Goal: Task Accomplishment & Management: Complete application form

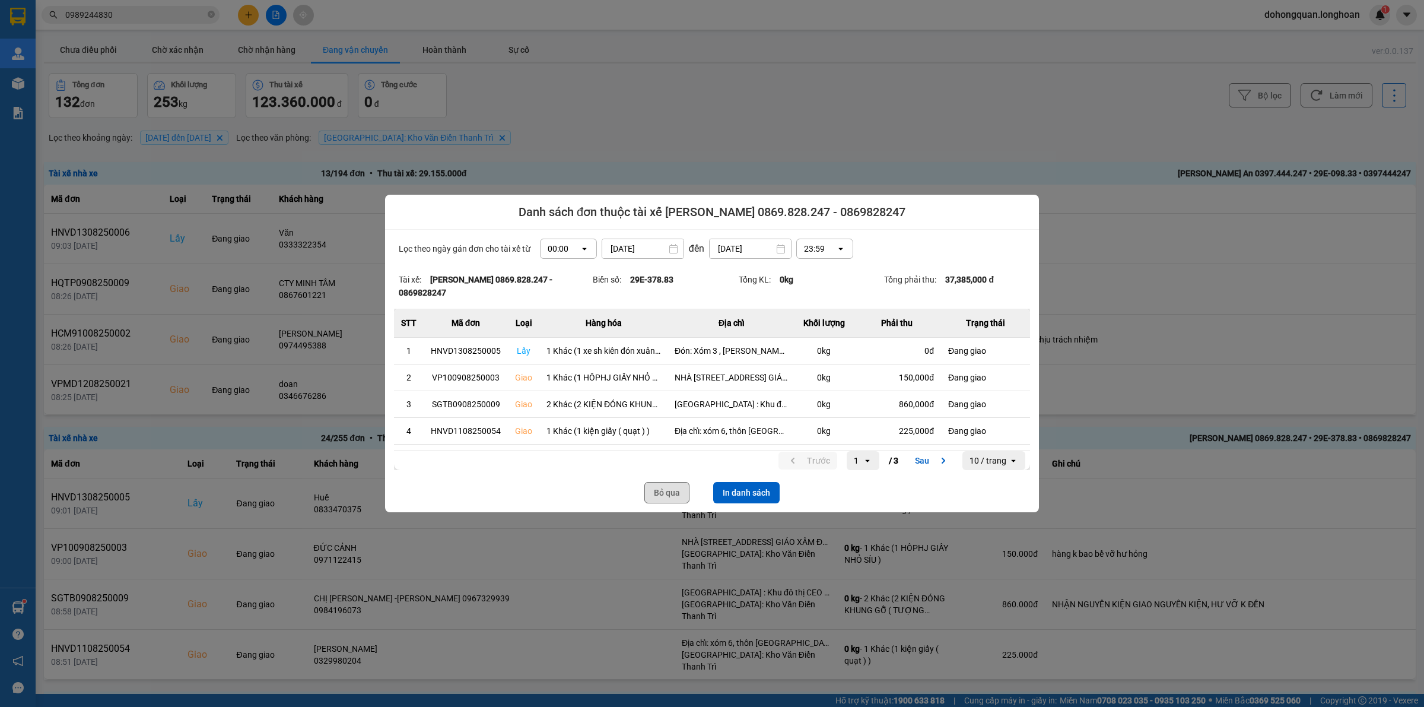
click at [660, 487] on button "Bỏ qua" at bounding box center [666, 492] width 45 height 21
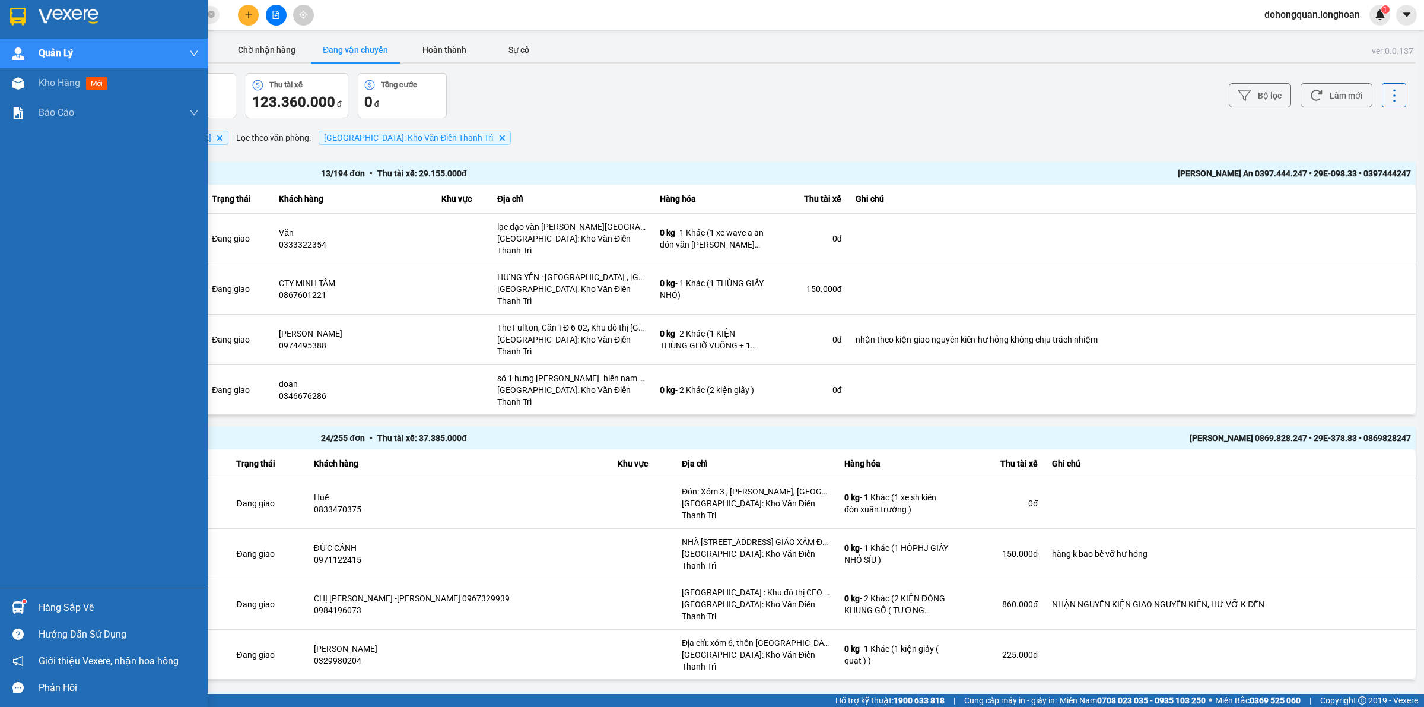
click at [1, 9] on div at bounding box center [104, 19] width 208 height 39
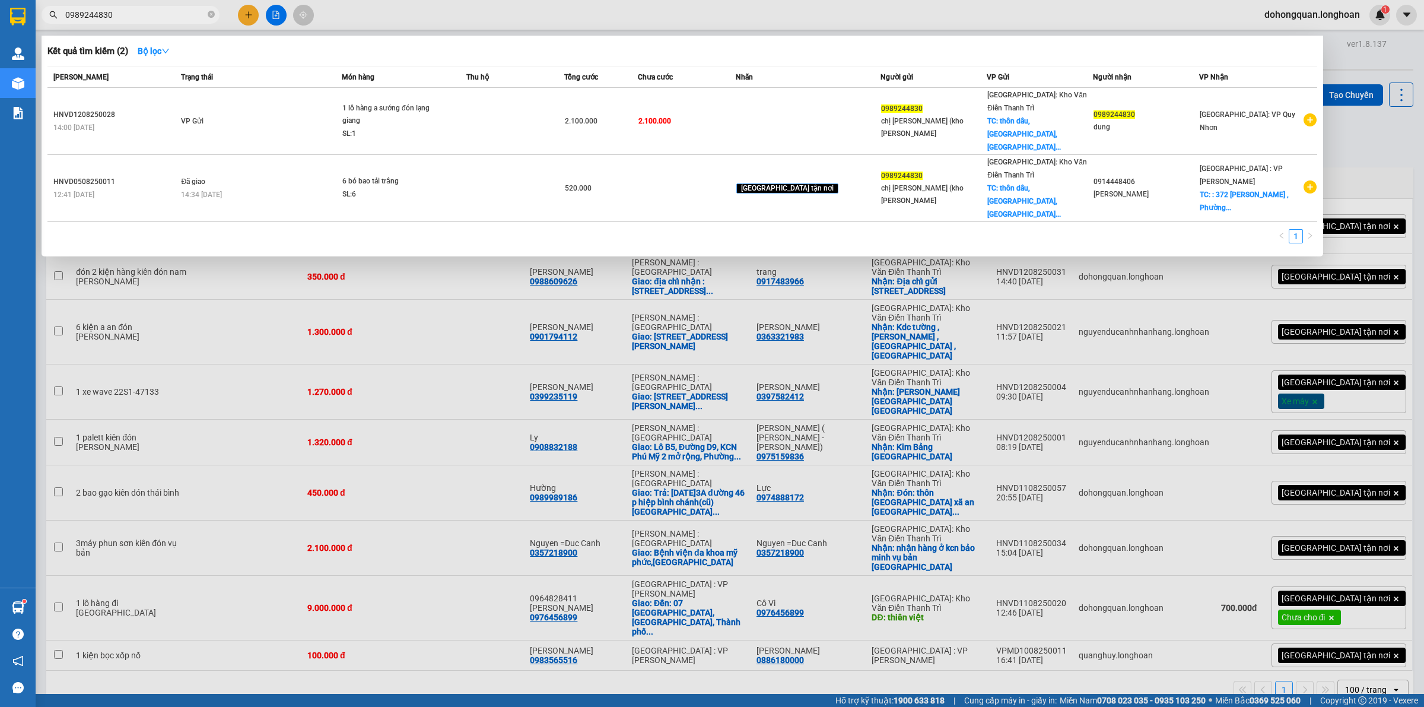
click at [113, 12] on input "0989244830" at bounding box center [135, 14] width 140 height 13
paste input "867756671"
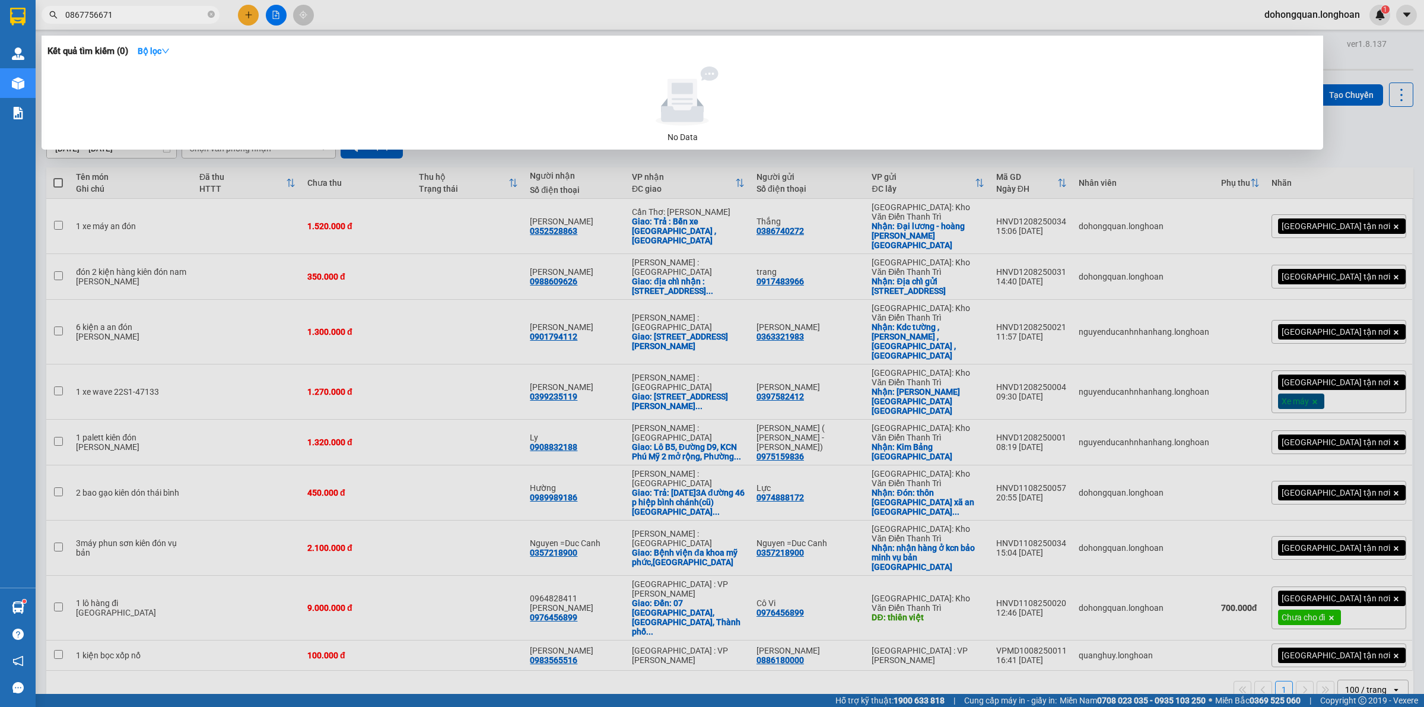
type input "0867756671"
click at [252, 10] on div at bounding box center [712, 353] width 1424 height 707
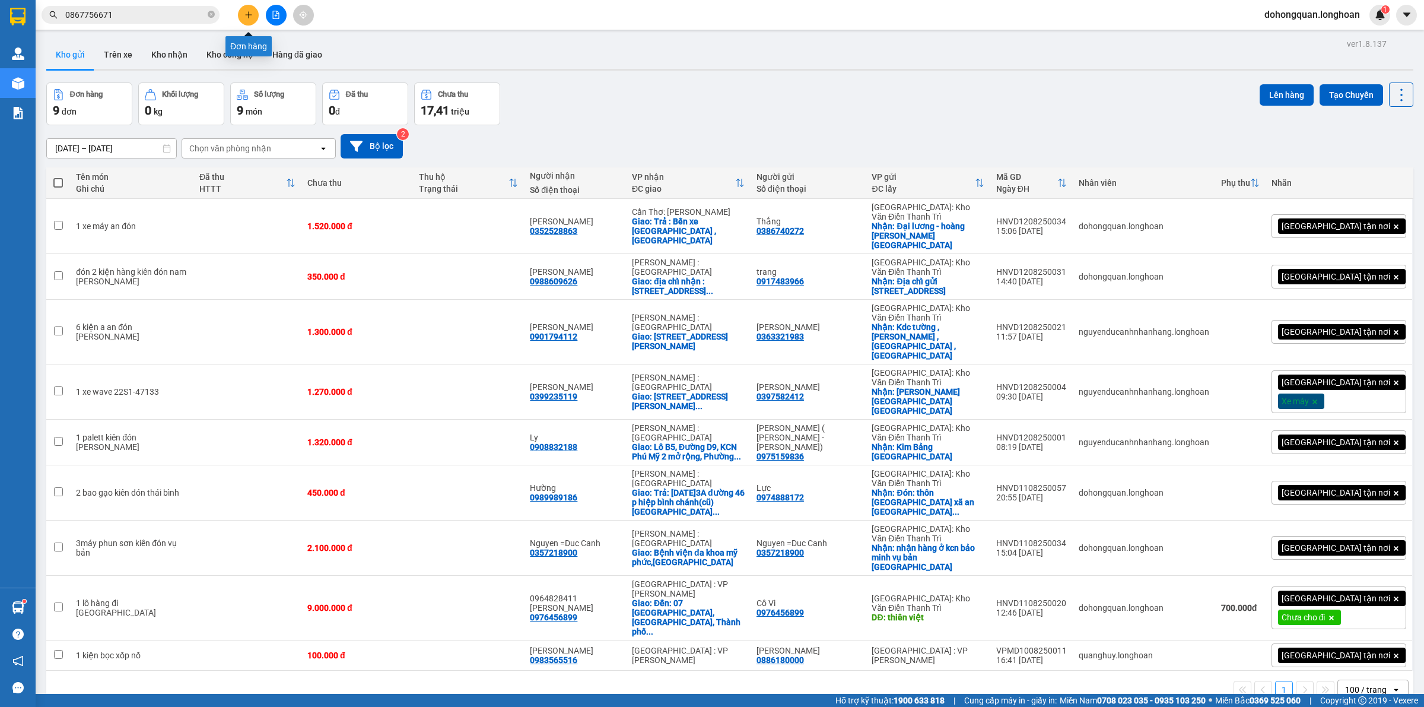
click at [250, 11] on icon "plus" at bounding box center [248, 15] width 8 height 8
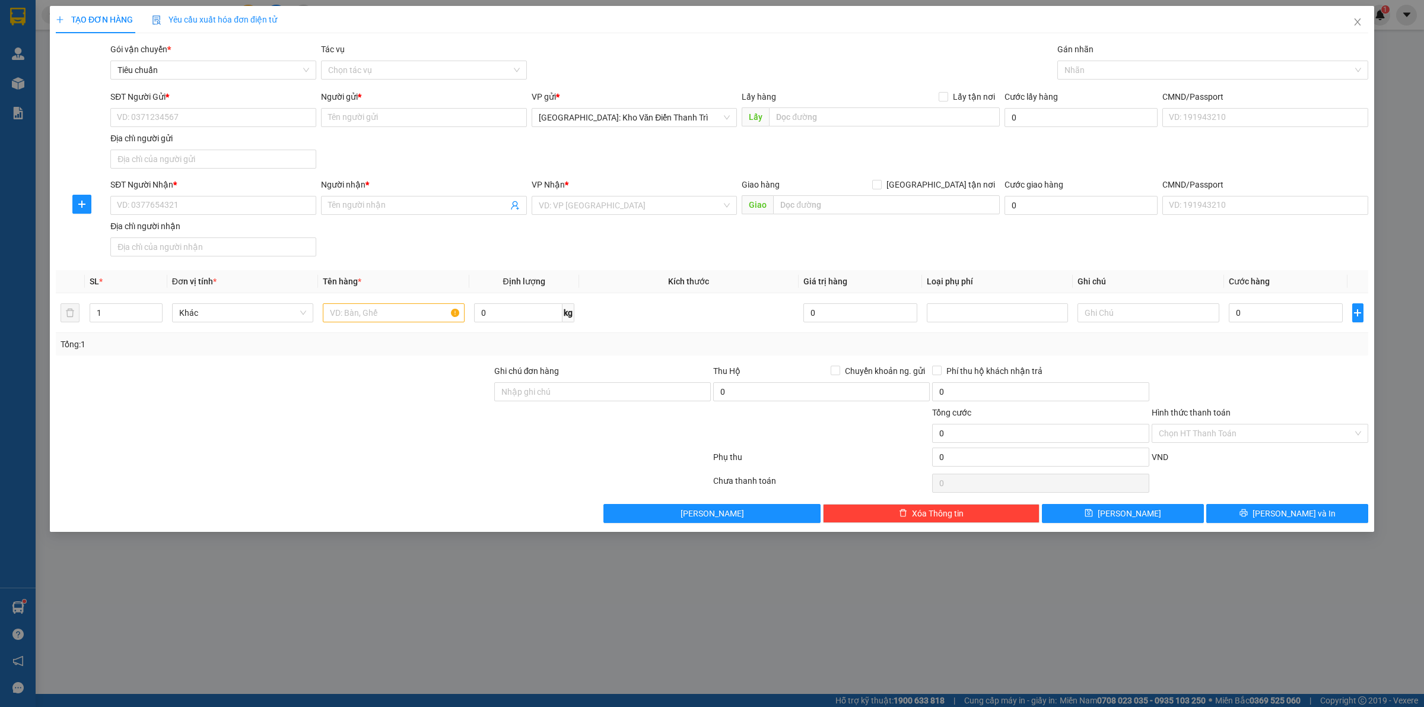
click at [163, 135] on div "Địa chỉ người gửi" at bounding box center [213, 138] width 206 height 13
click at [163, 149] on input "Địa chỉ người gửi" at bounding box center [213, 158] width 206 height 19
click at [173, 112] on input "SĐT Người Gửi *" at bounding box center [213, 117] width 206 height 19
paste input "0867756671"
type input "0867756671"
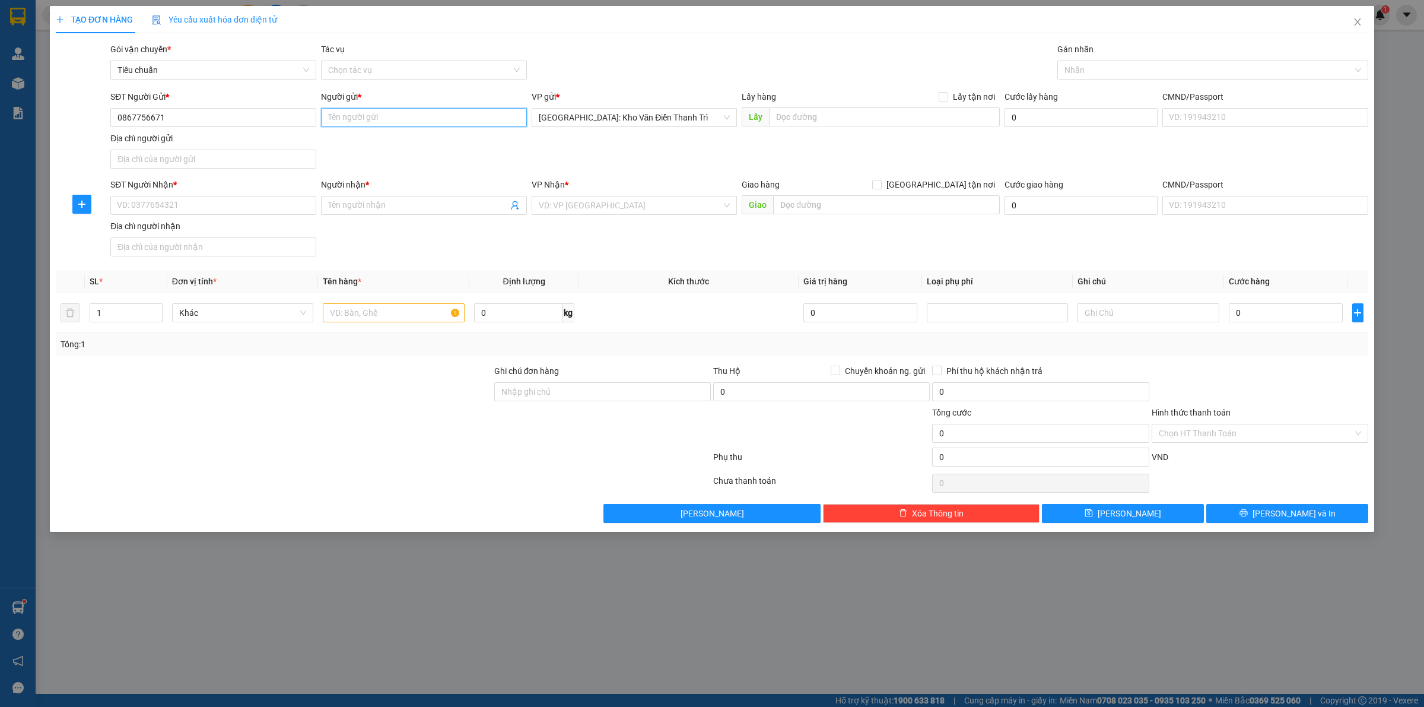
click at [387, 108] on input "Người gửi *" at bounding box center [424, 117] width 206 height 19
type input "A Thắng"
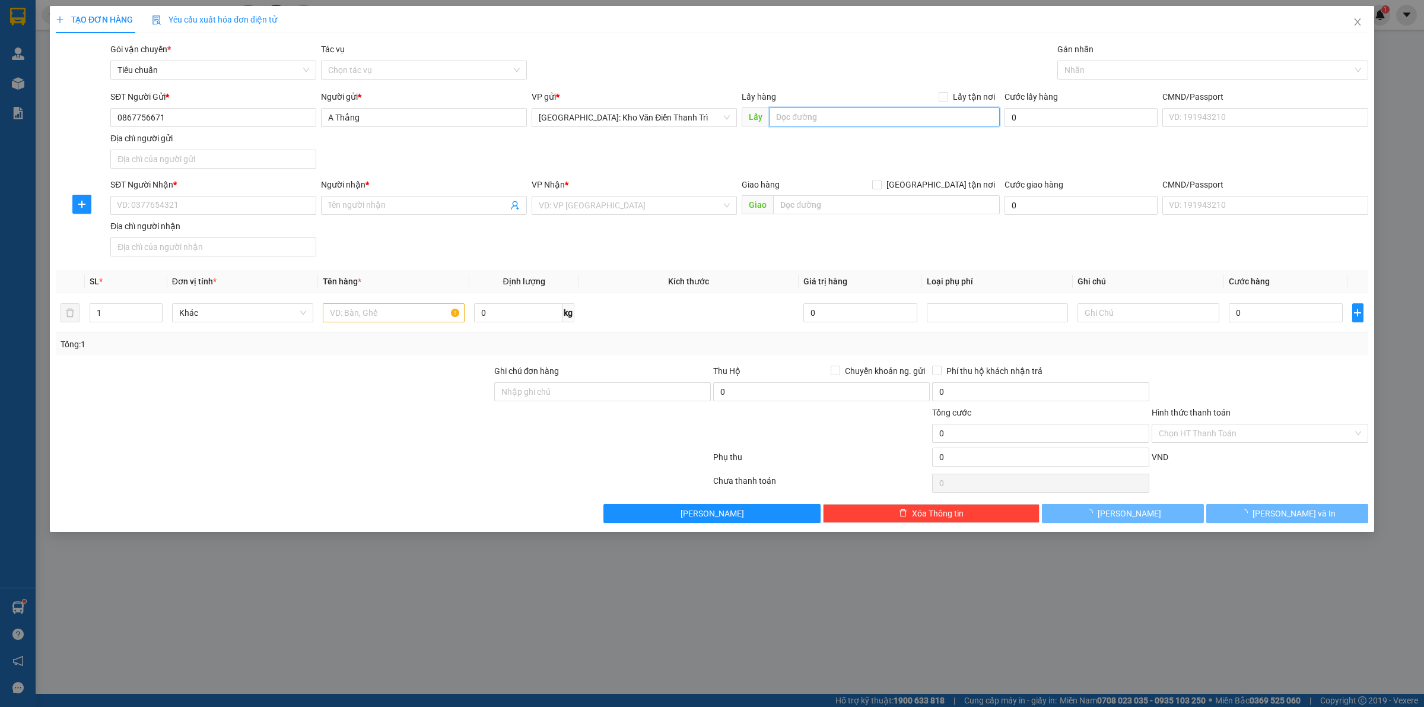
click at [822, 113] on input "text" at bounding box center [884, 116] width 231 height 19
paste input ", địa chỉ gửi: nhà kho T2, Nhà máy bê tông amacao, [GEOGRAPHIC_DATA], xã [GEOGR…"
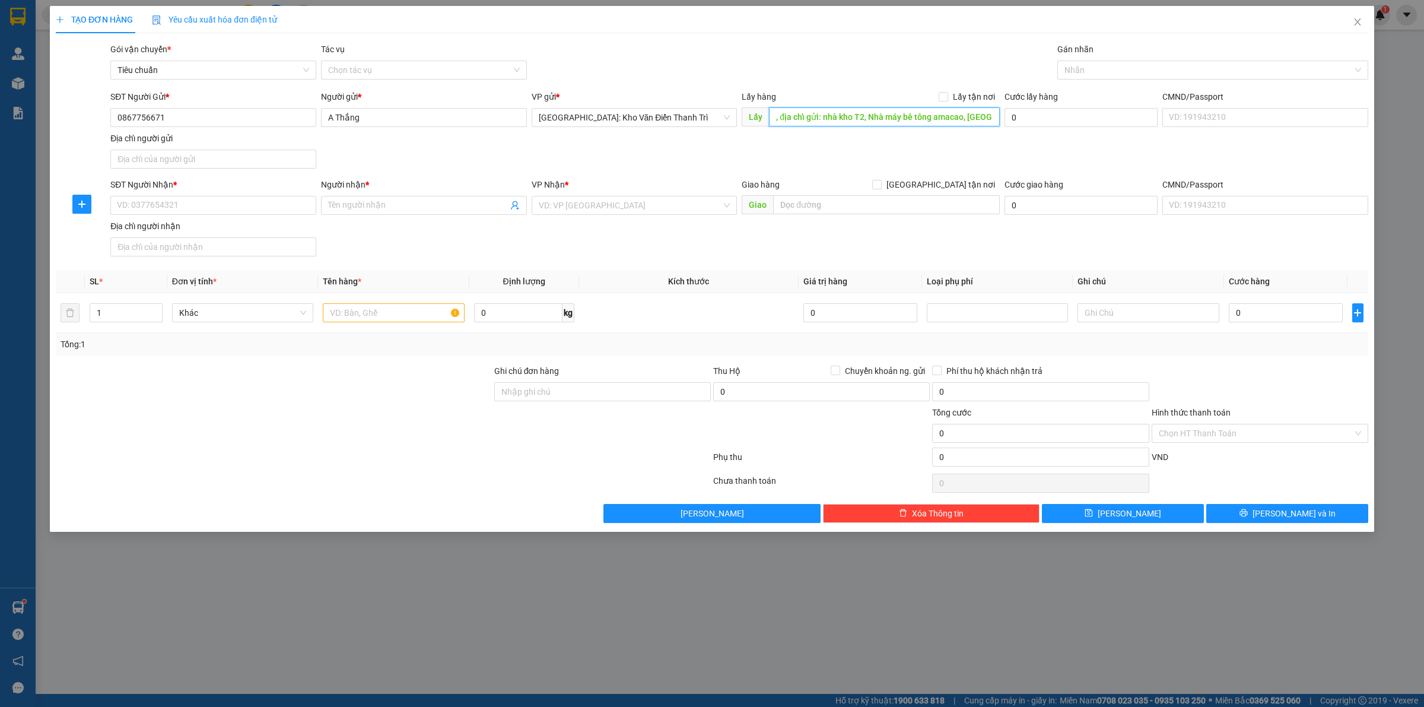
scroll to position [0, 166]
type input ", địa chỉ gửi: nhà kho T2, Nhà máy bê tông amacao, [GEOGRAPHIC_DATA], xã [GEOGR…"
click at [979, 87] on div "Transit Pickup Surcharge Ids Transit Deliver Surcharge Ids Transit Deliver Surc…" at bounding box center [712, 283] width 1312 height 480
click at [974, 87] on div "Transit Pickup Surcharge Ids Transit Deliver Surcharge Ids Transit Deliver Surc…" at bounding box center [712, 283] width 1312 height 480
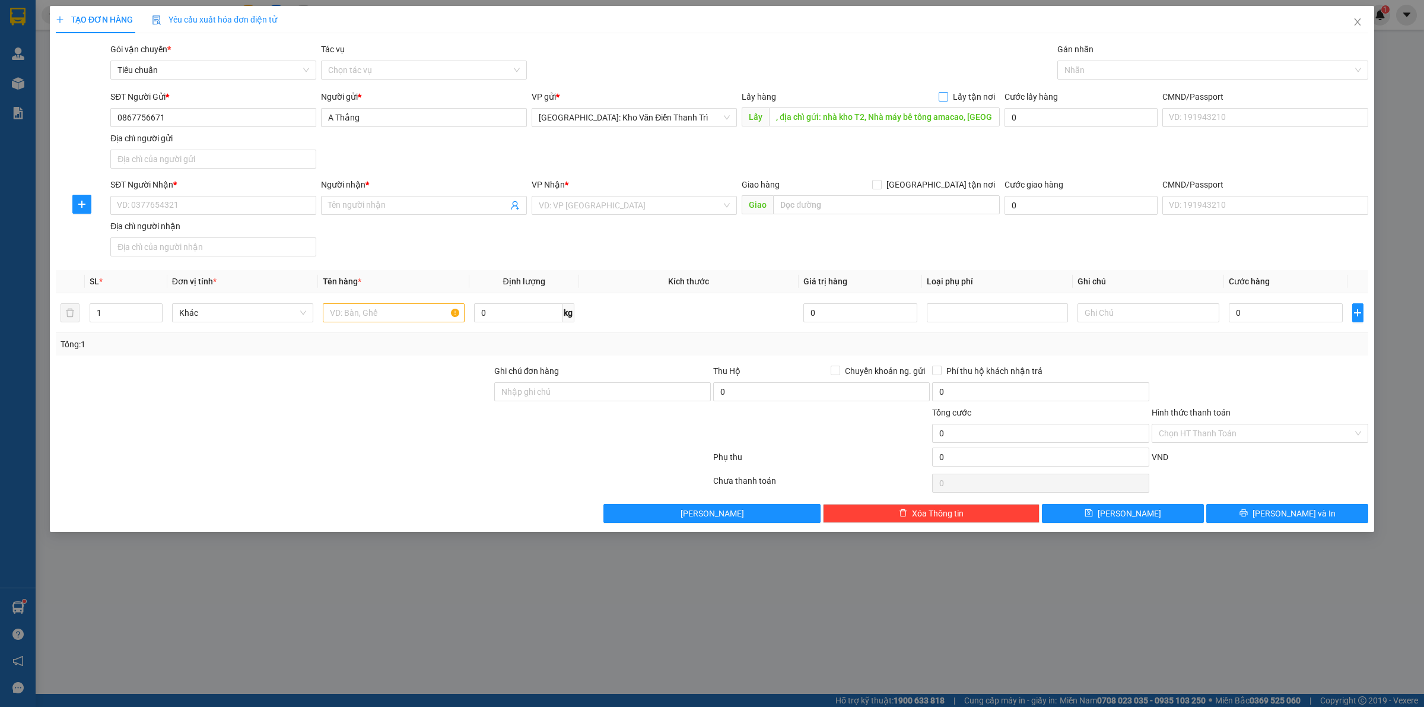
click at [971, 92] on span "Lấy tận nơi" at bounding box center [974, 96] width 52 height 13
click at [947, 92] on input "Lấy tận nơi" at bounding box center [943, 96] width 8 height 8
checkbox input "true"
click at [1128, 66] on div at bounding box center [1206, 70] width 293 height 14
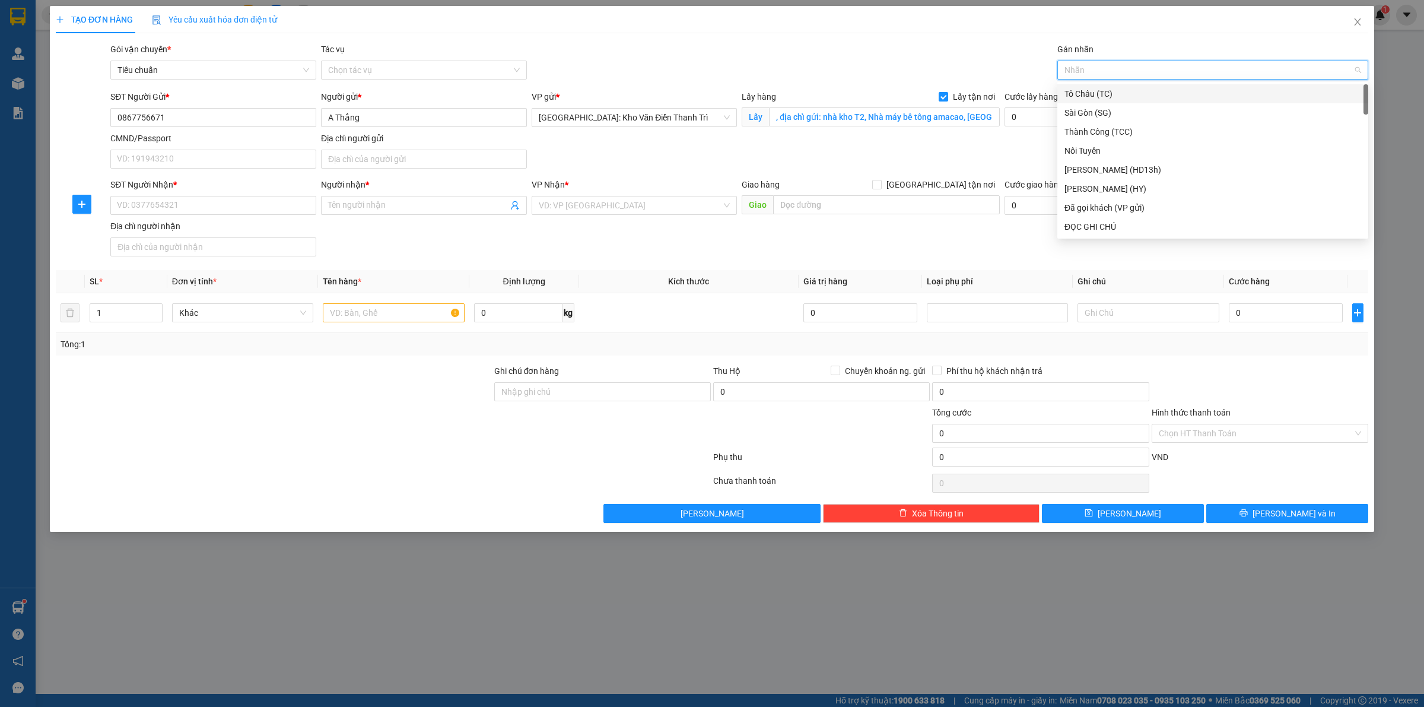
type input "g"
click at [1086, 224] on div "[GEOGRAPHIC_DATA] tận nơi" at bounding box center [1212, 226] width 297 height 13
click at [152, 159] on input "CMND/Passport" at bounding box center [213, 158] width 206 height 19
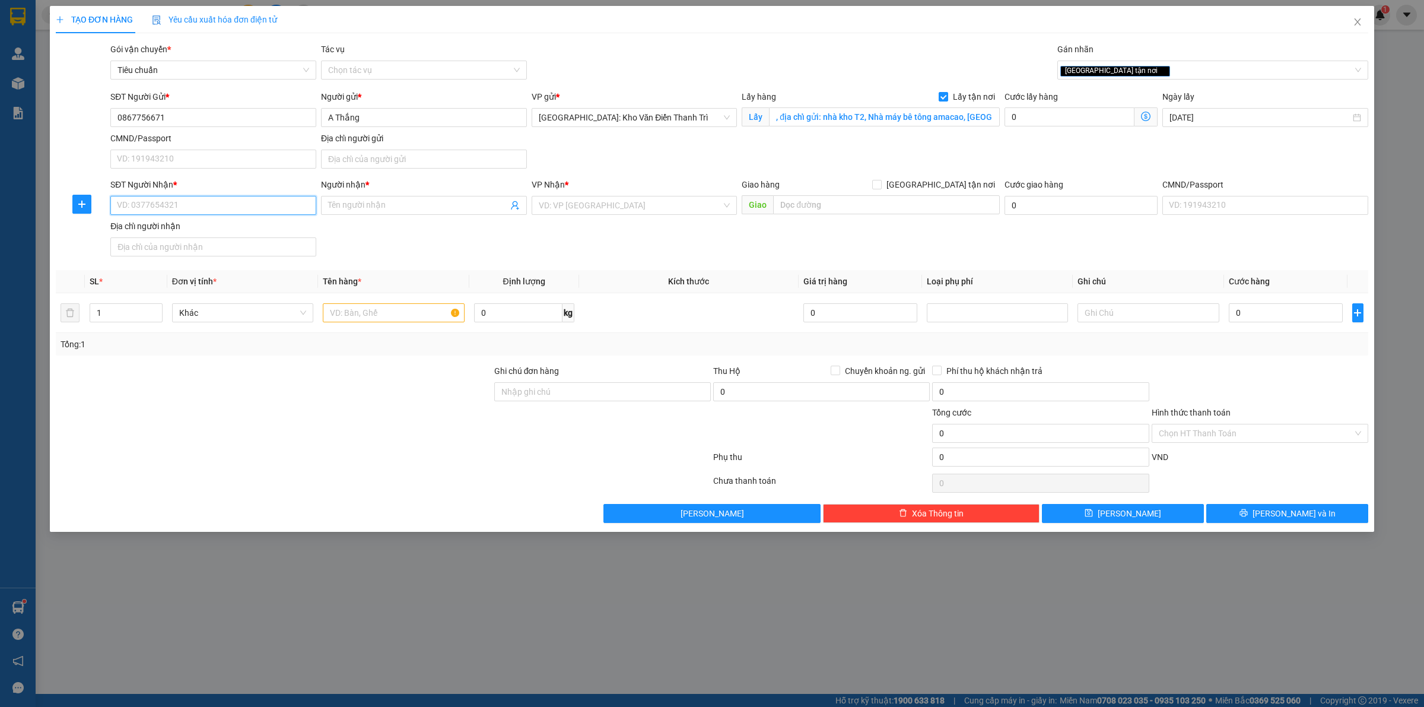
click at [136, 206] on input "SĐT Người Nhận *" at bounding box center [213, 205] width 206 height 19
paste input "0366155670"
click at [149, 199] on input "0366155670" at bounding box center [213, 205] width 206 height 19
type input "0366155670"
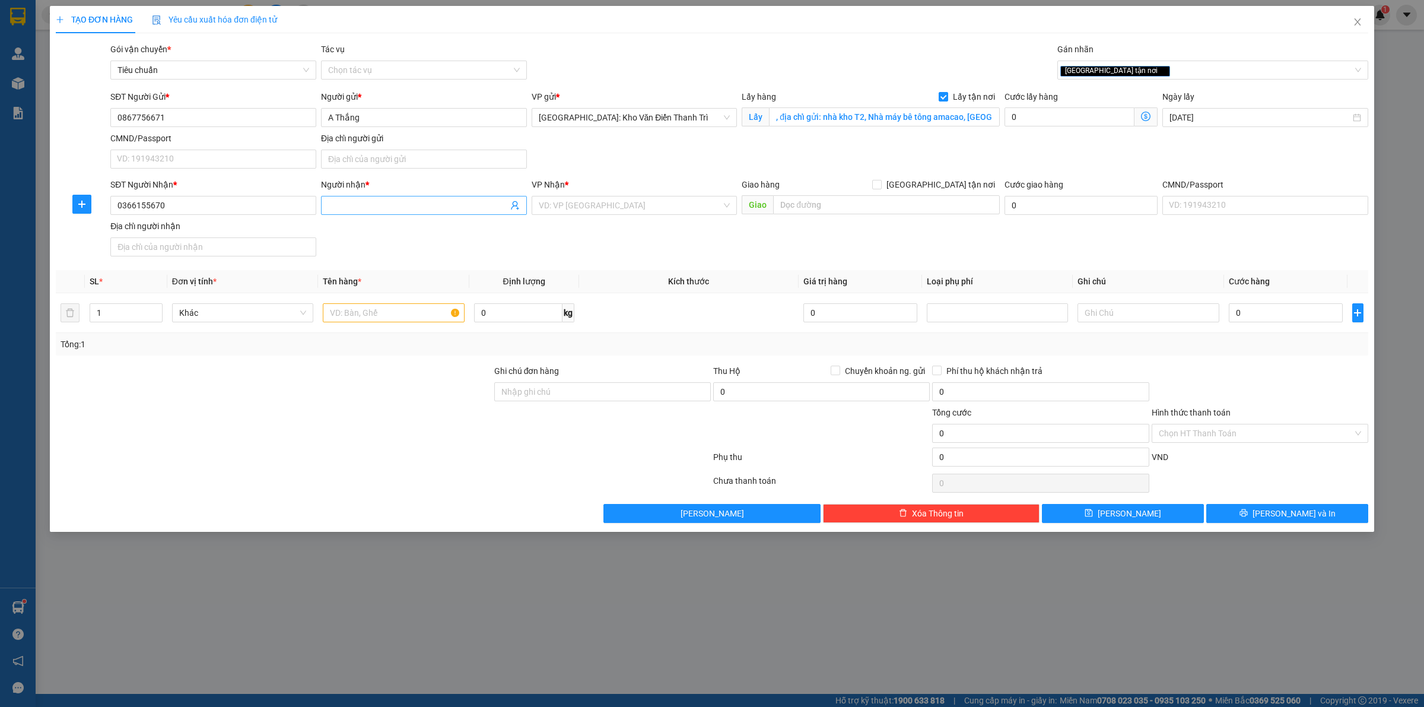
click at [377, 206] on input "Người nhận *" at bounding box center [418, 205] width 180 height 13
type input "[PERSON_NAME]"
click at [623, 203] on input "search" at bounding box center [630, 205] width 183 height 18
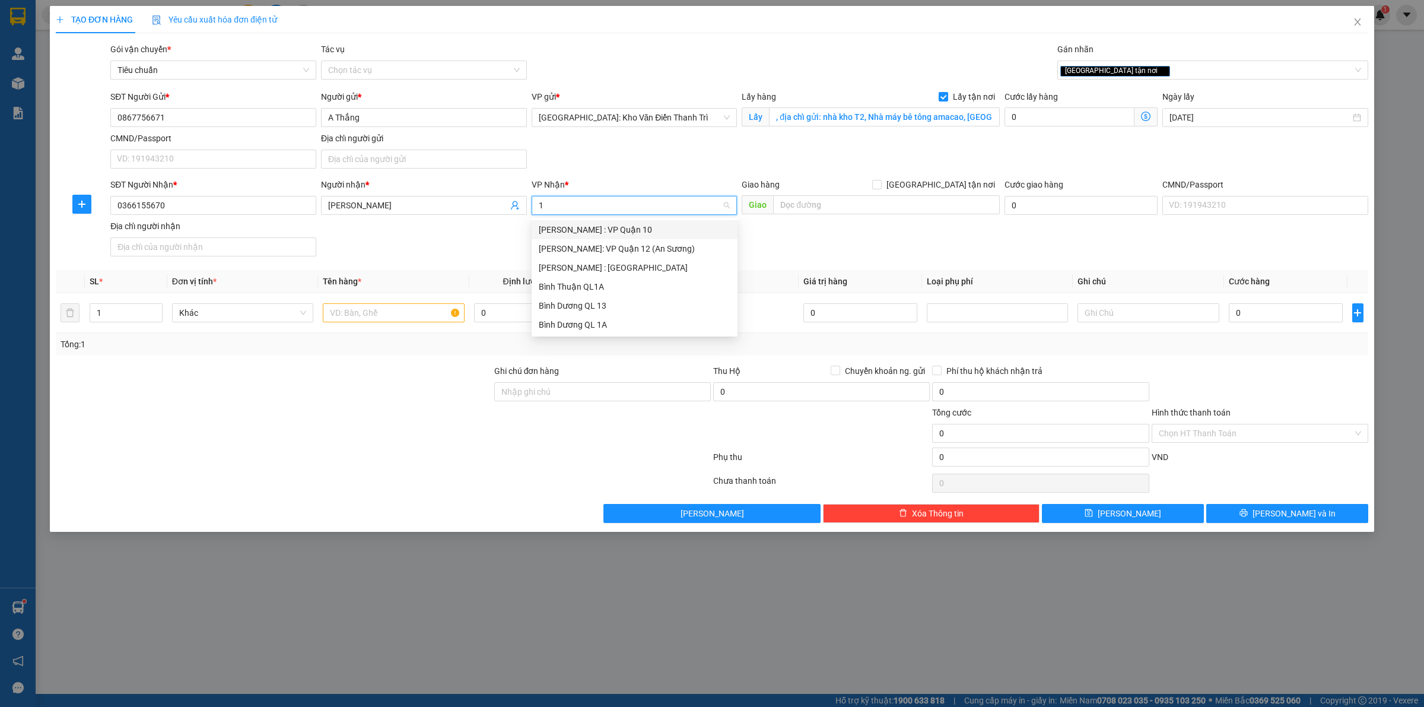
type input "12"
click at [634, 244] on div "[PERSON_NAME] : [GEOGRAPHIC_DATA]" at bounding box center [635, 248] width 192 height 13
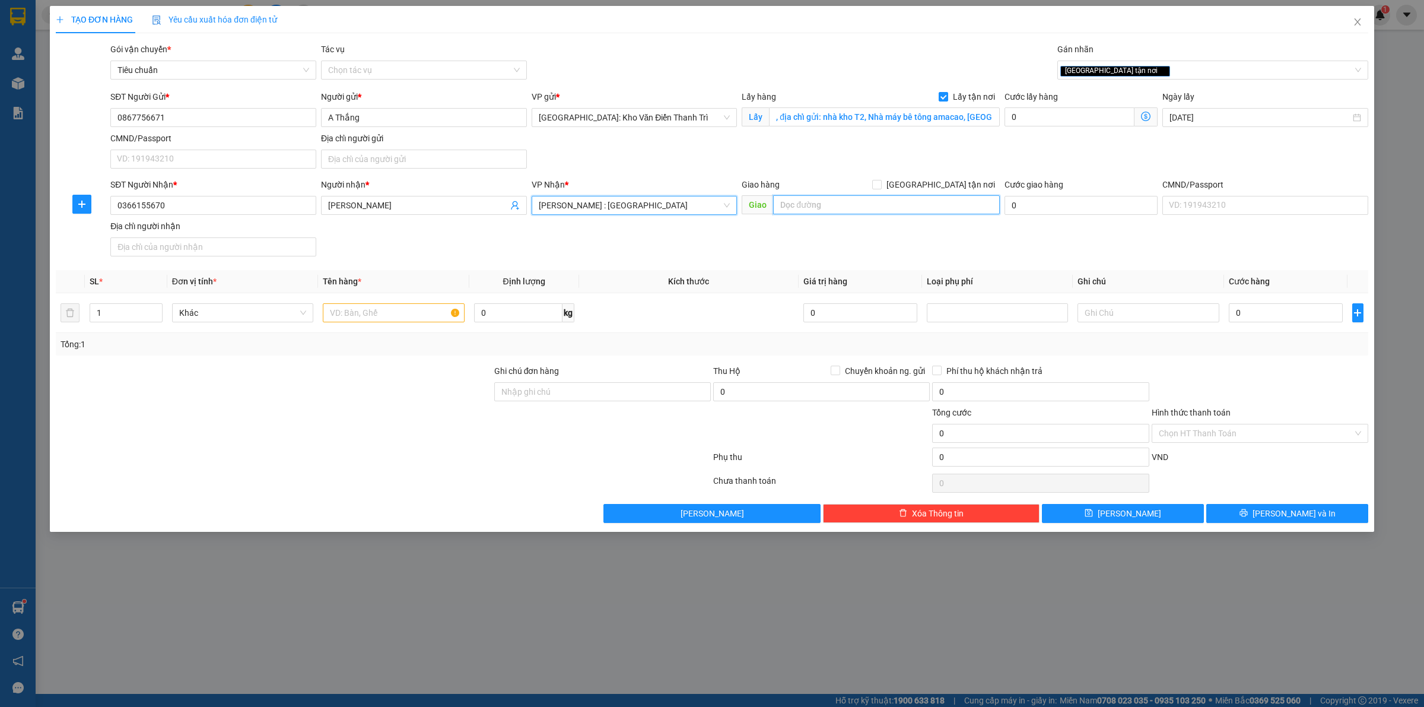
click at [836, 203] on input "text" at bounding box center [886, 204] width 227 height 19
paste input "địa chỉ nhận :[STREET_ADDRESS][PERSON_NAME],"
type input "địa chỉ nhận :[STREET_ADDRESS][PERSON_NAME],"
click at [880, 188] on input "[GEOGRAPHIC_DATA] tận nơi" at bounding box center [876, 184] width 8 height 8
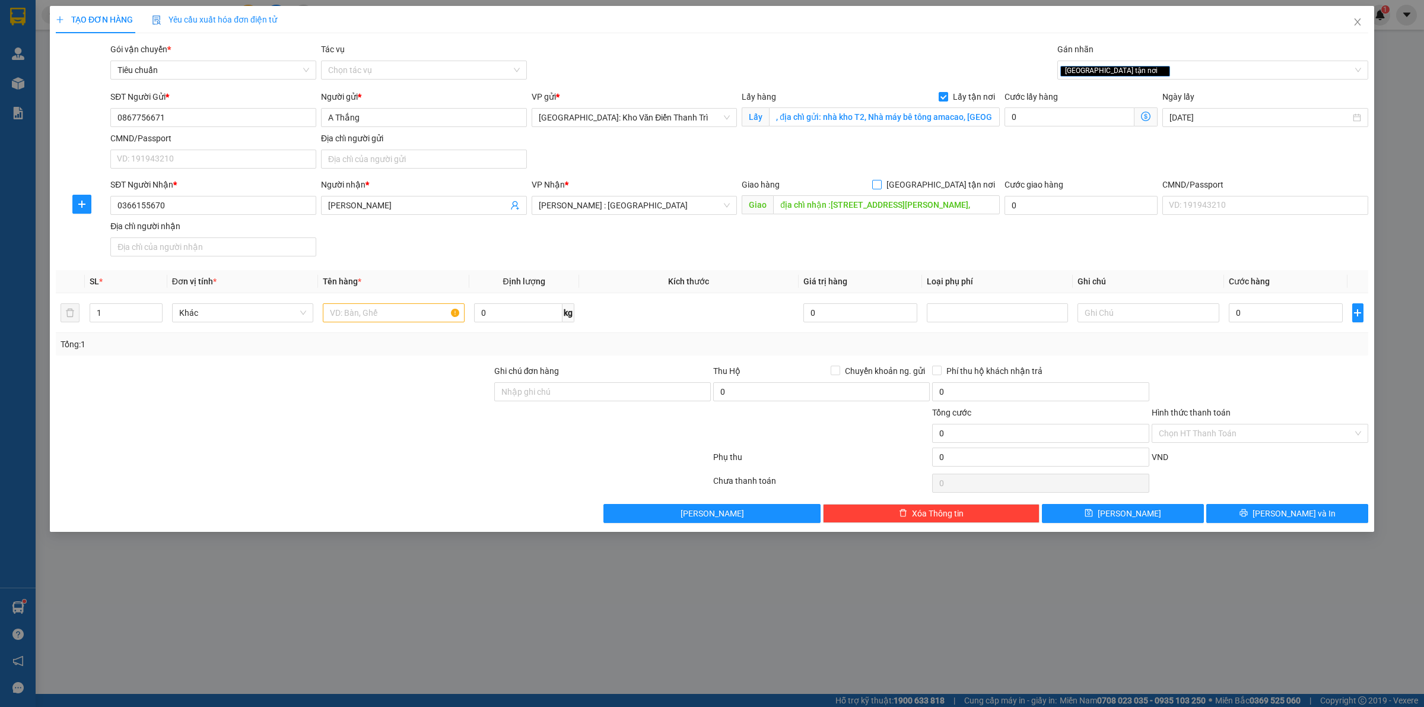
checkbox input "true"
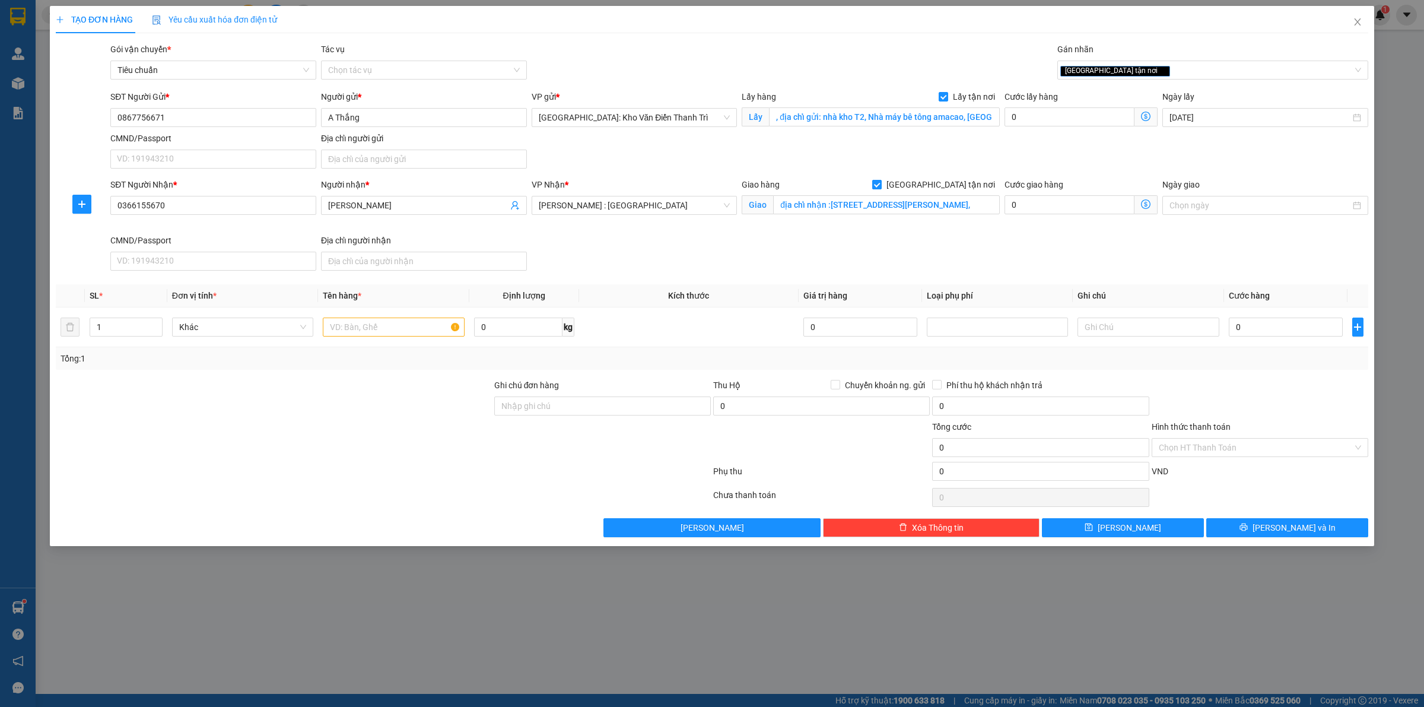
scroll to position [0, 0]
click at [1070, 113] on input "0" at bounding box center [1069, 116] width 130 height 19
type input "2"
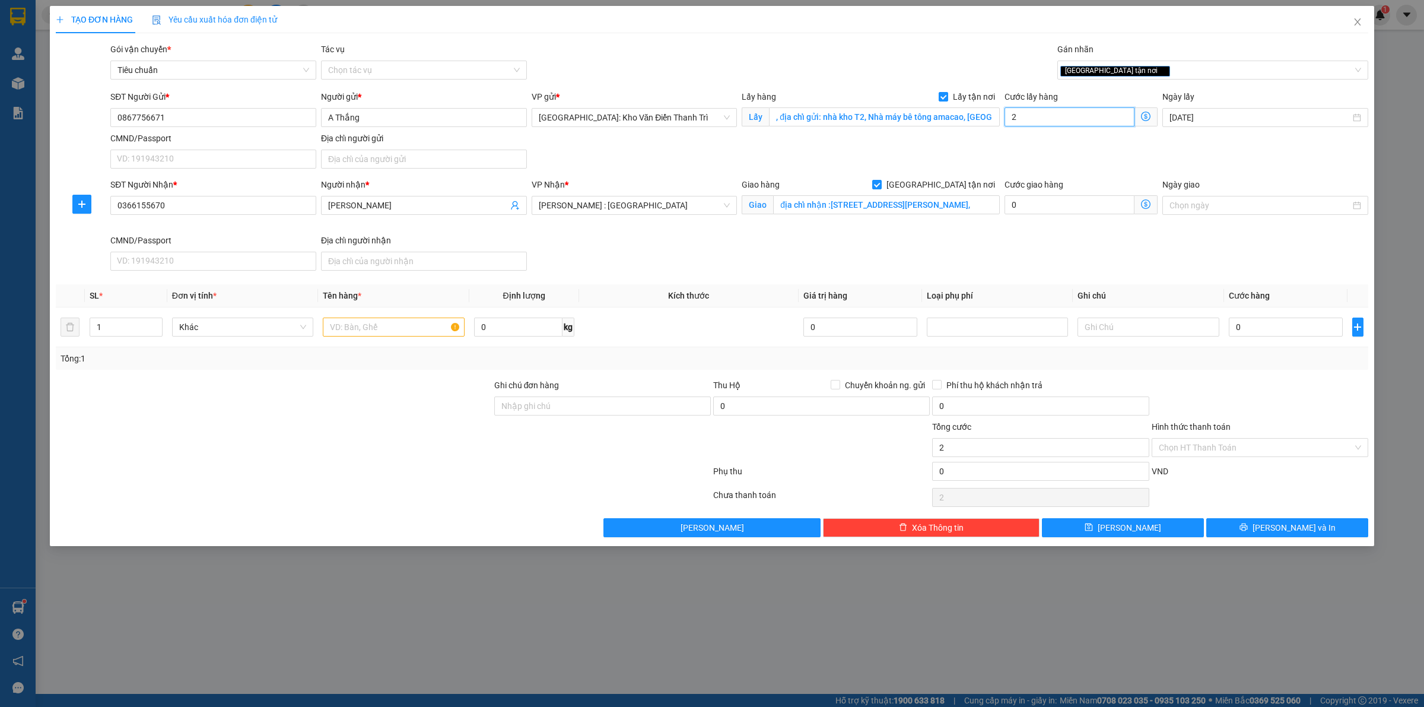
type input "20"
type input "200"
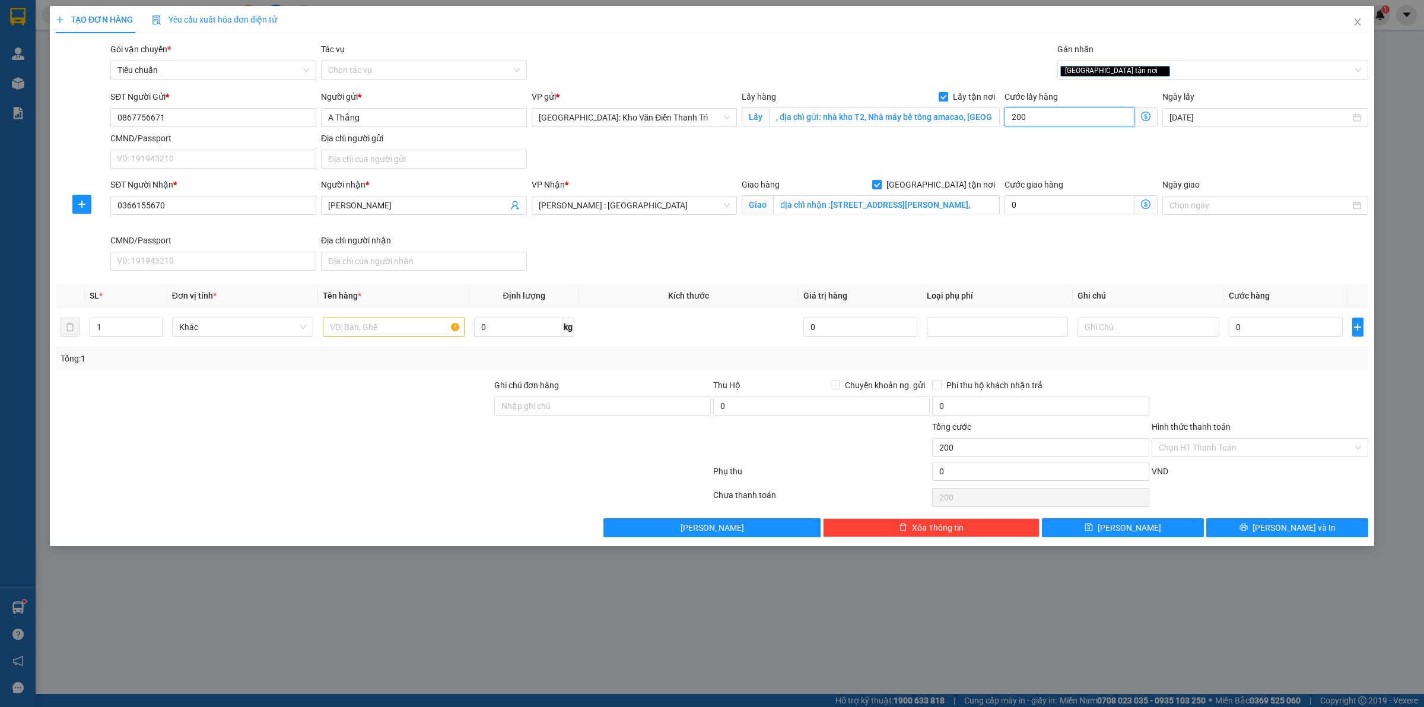
type input "2.000"
type input "20.000"
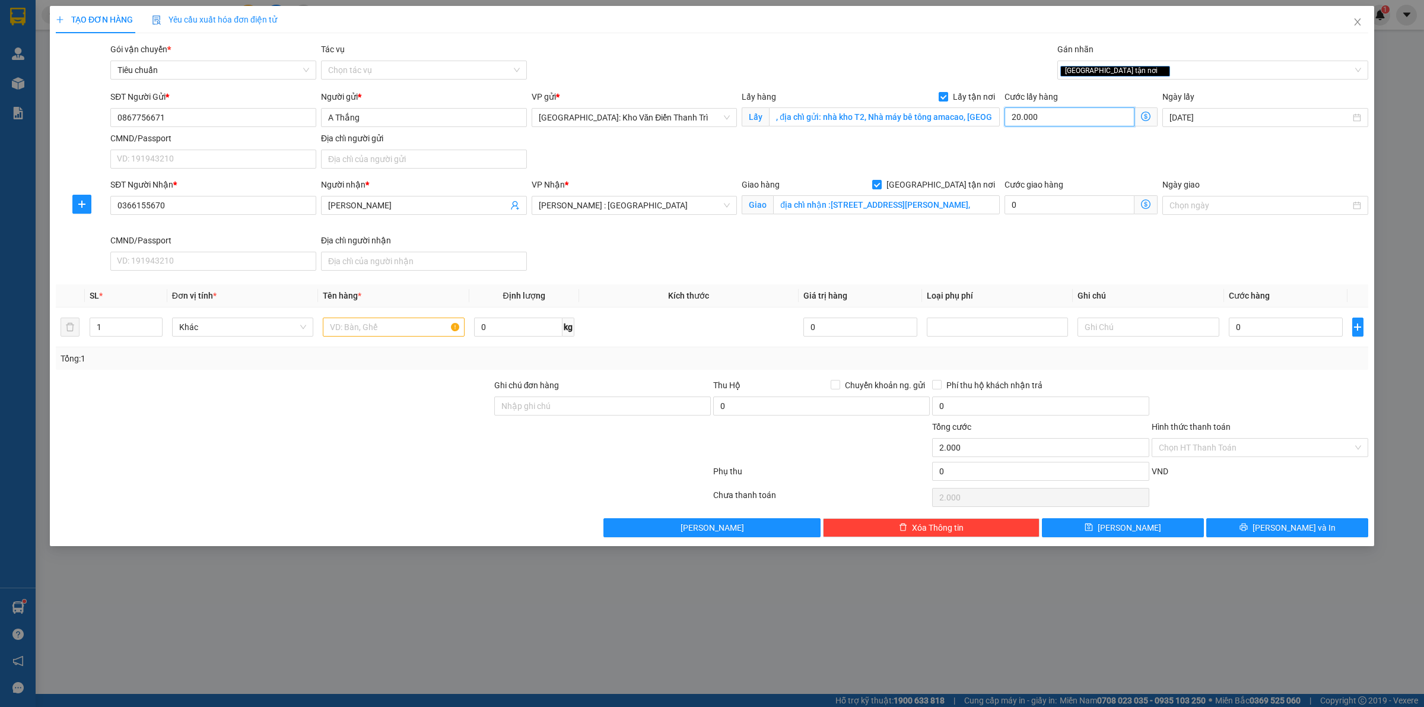
type input "20.000"
type input "200.000"
click at [1259, 322] on input "0" at bounding box center [1286, 326] width 114 height 19
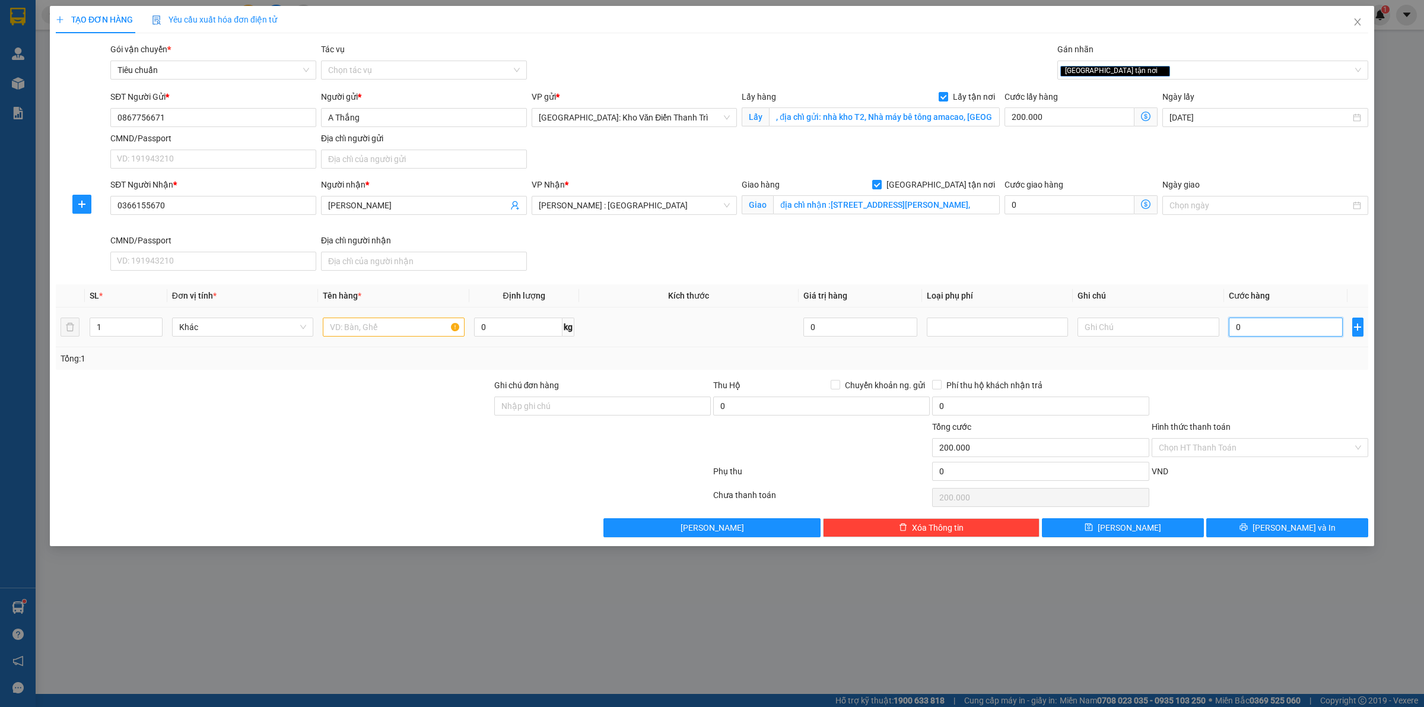
type input "1"
type input "200.001"
type input "17"
type input "200.017"
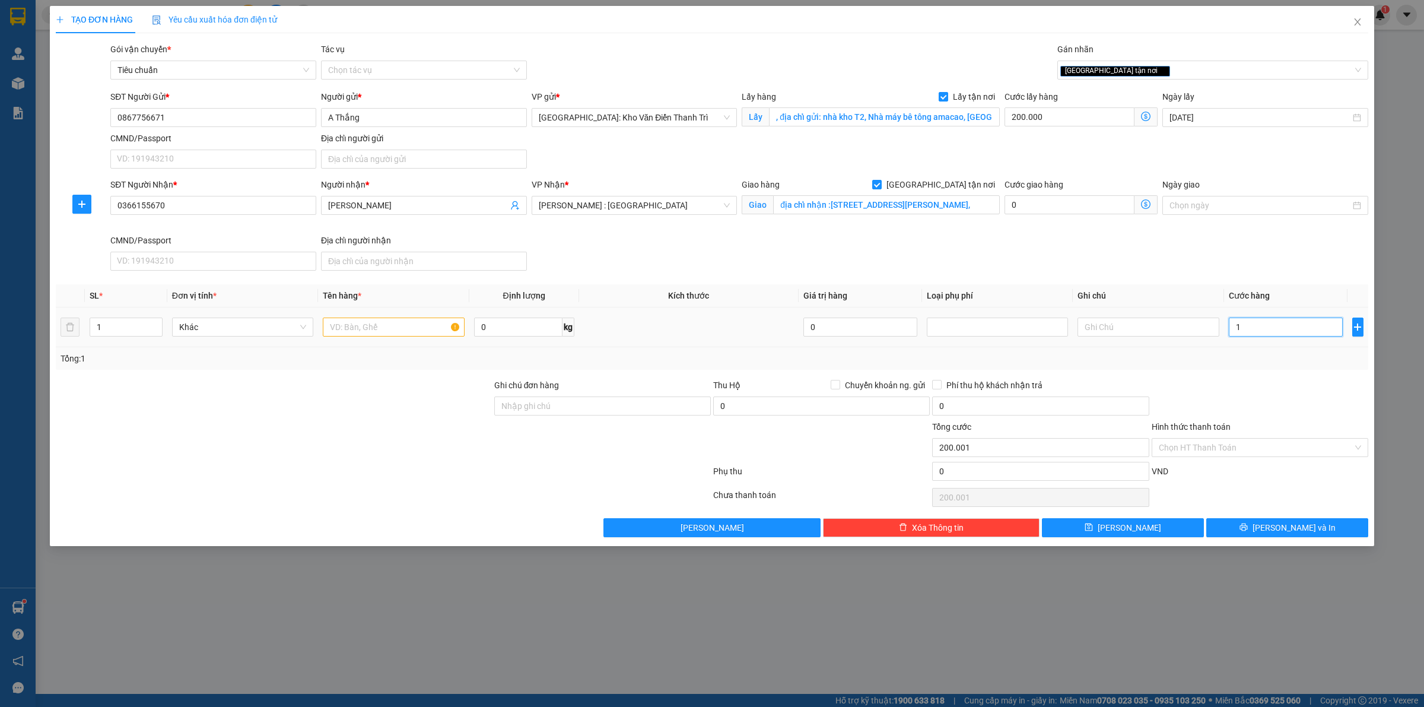
type input "200.017"
type input "170"
type input "200.170"
type input "1.700"
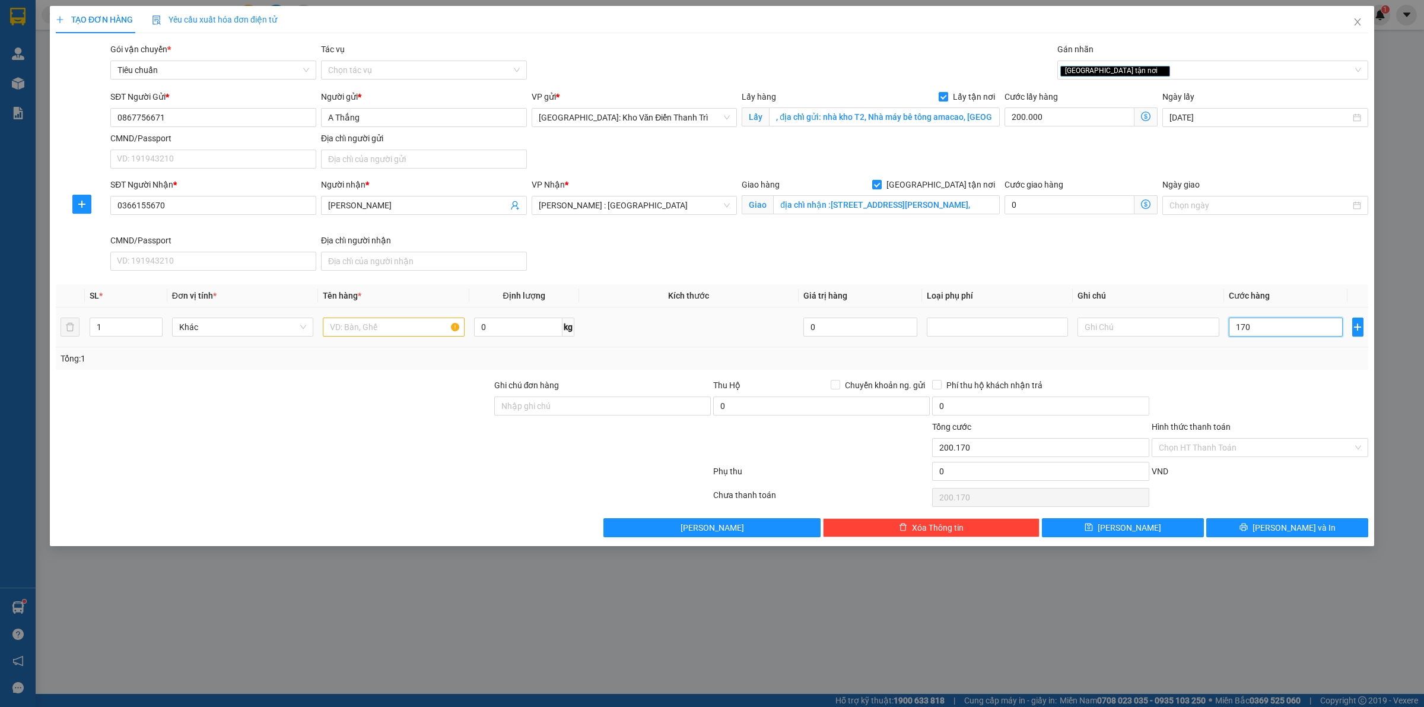
type input "201.700"
type input "17.000"
type input "217.000"
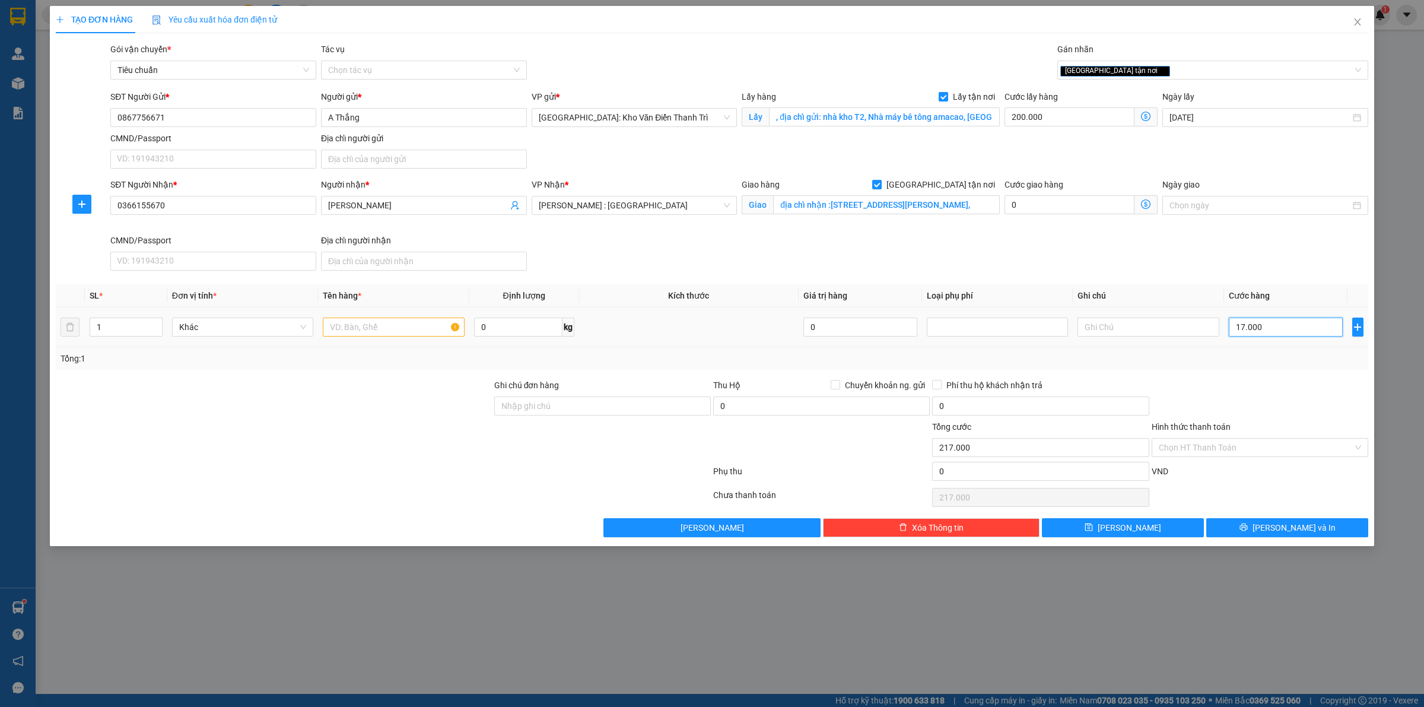
type input "170.000"
type input "370.000"
type input "1.700.000"
type input "1.900.000"
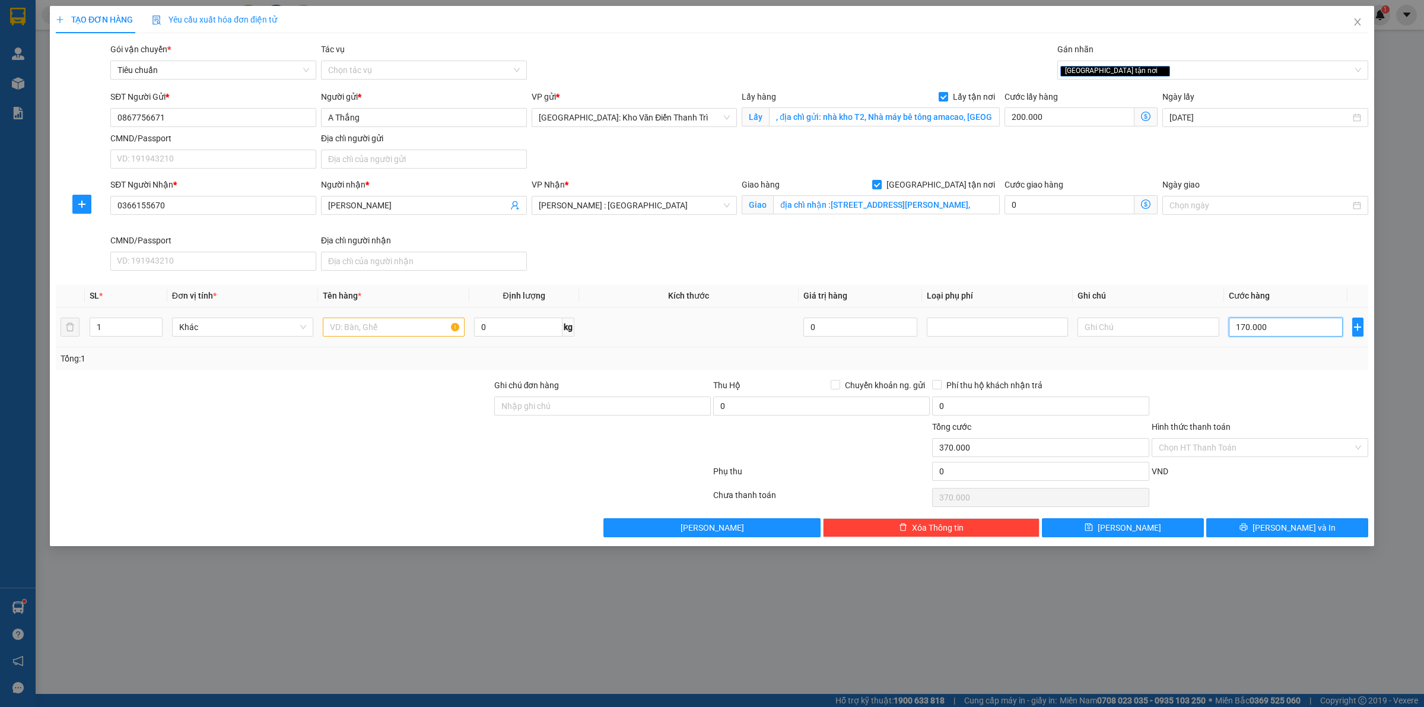
type input "1.900.000"
type input "1.700.000"
click at [390, 325] on input "text" at bounding box center [393, 326] width 141 height 19
paste input "18 kiện, 272kg, 1.184 khối Đại khái kích thước 1 kiện là : 58*23*38"
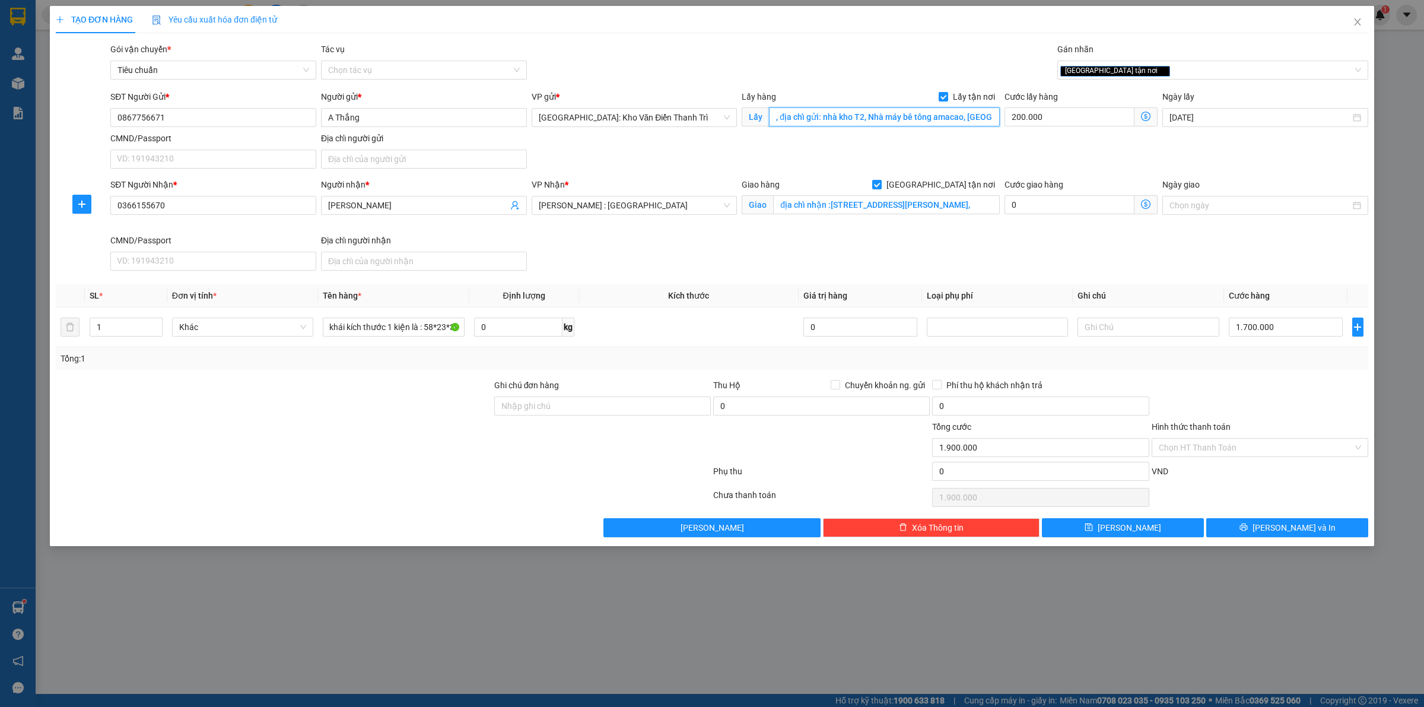
click at [858, 120] on input ", địa chỉ gửi: nhà kho T2, Nhà máy bê tông amacao, [GEOGRAPHIC_DATA], xã [GEOGR…" at bounding box center [884, 116] width 231 height 19
click at [399, 325] on input "18 kiện, 272kg, 1.184 khối Đại khái kích thước 1 kiện là : 58*23*38" at bounding box center [393, 326] width 141 height 19
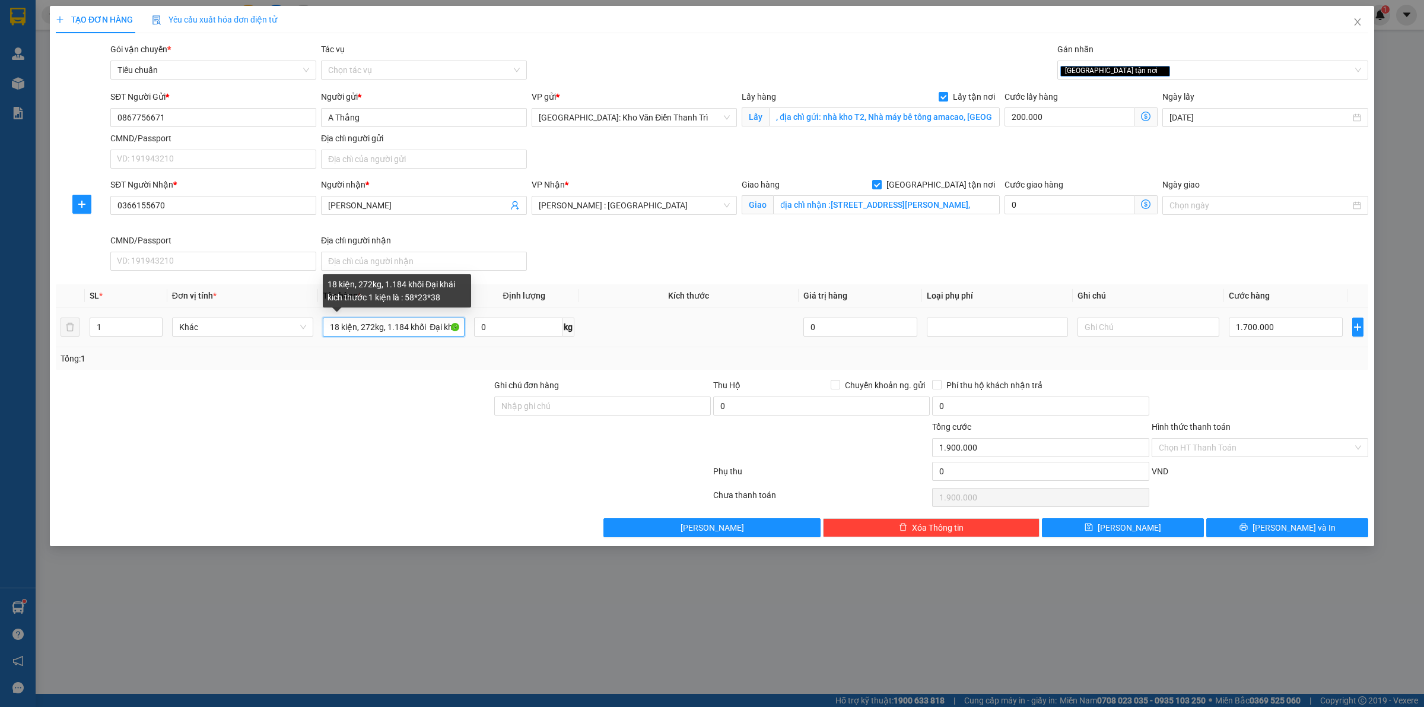
click at [399, 325] on input "18 kiện, 272kg, 1.184 khối Đại khái kích thước 1 kiện là : 58*23*38" at bounding box center [393, 326] width 141 height 19
type input "18 kiện, 272kg, 1.184 khối Đại khái kích thước 1 kiện là : 58*23*38 A Phương Bố…"
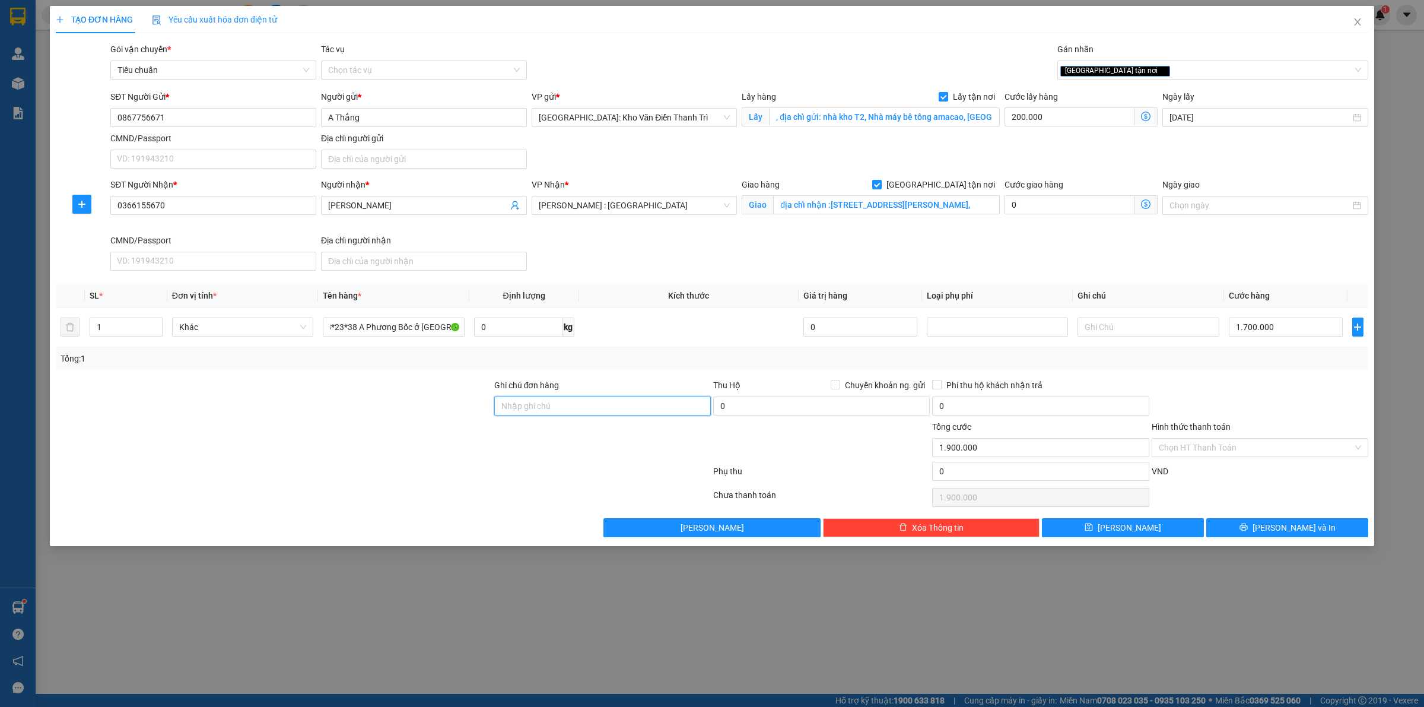
click at [571, 406] on input "Ghi chú đơn hàng" at bounding box center [602, 405] width 217 height 19
click at [1145, 534] on button "[PERSON_NAME]" at bounding box center [1123, 527] width 162 height 19
checkbox input "false"
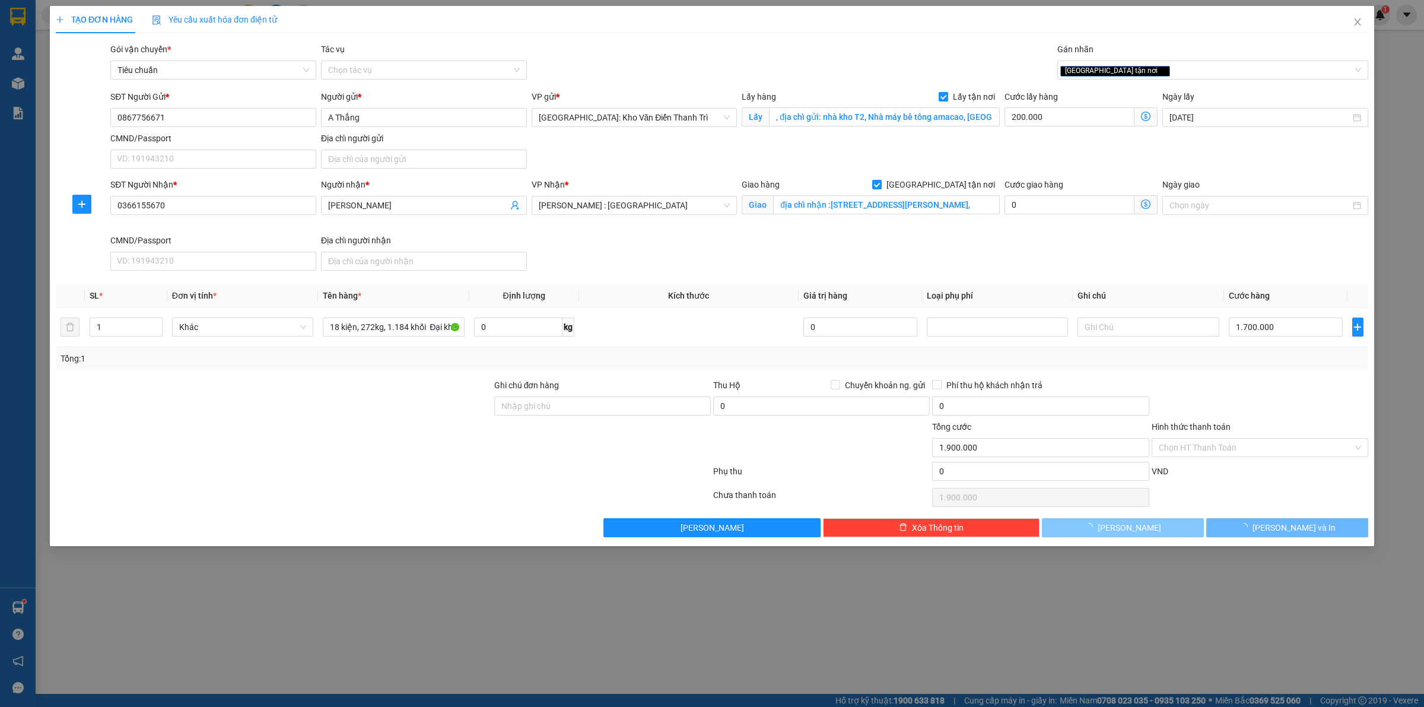
type input "0"
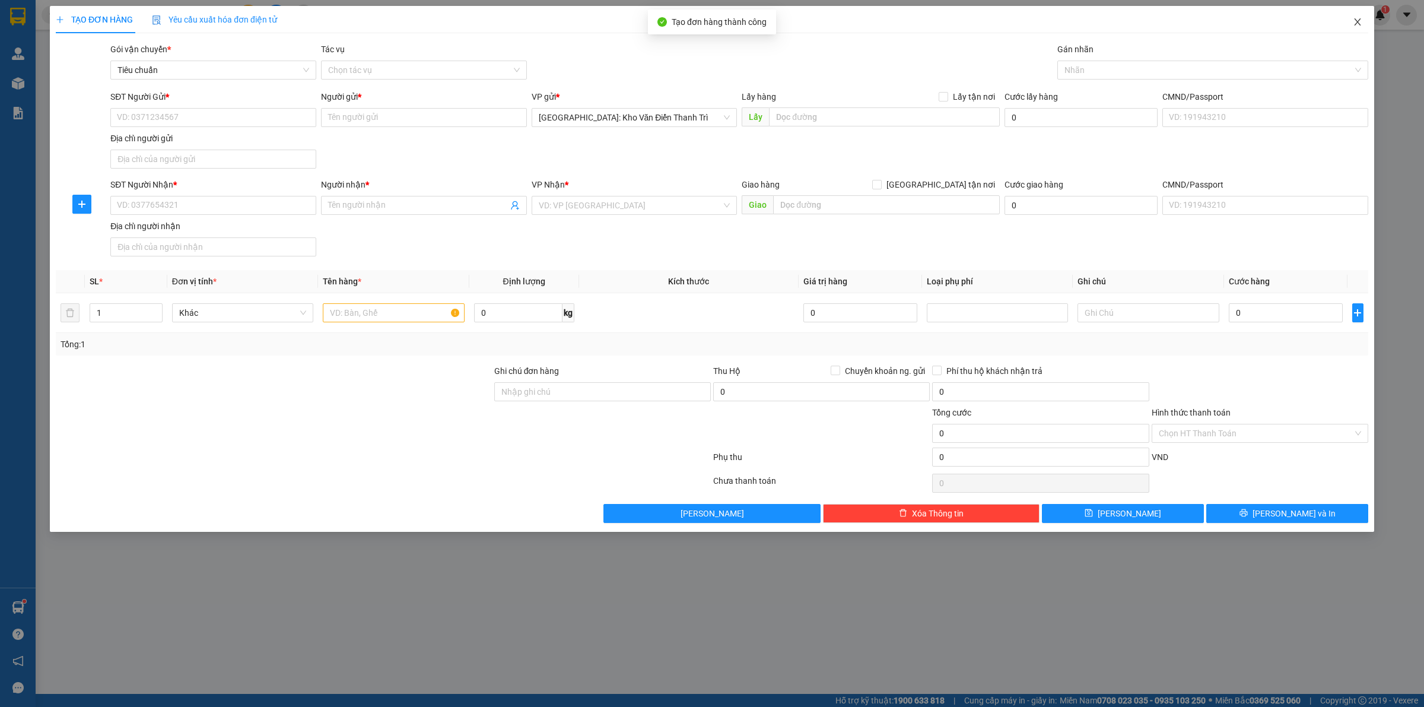
click at [1354, 15] on span "Close" at bounding box center [1357, 22] width 33 height 33
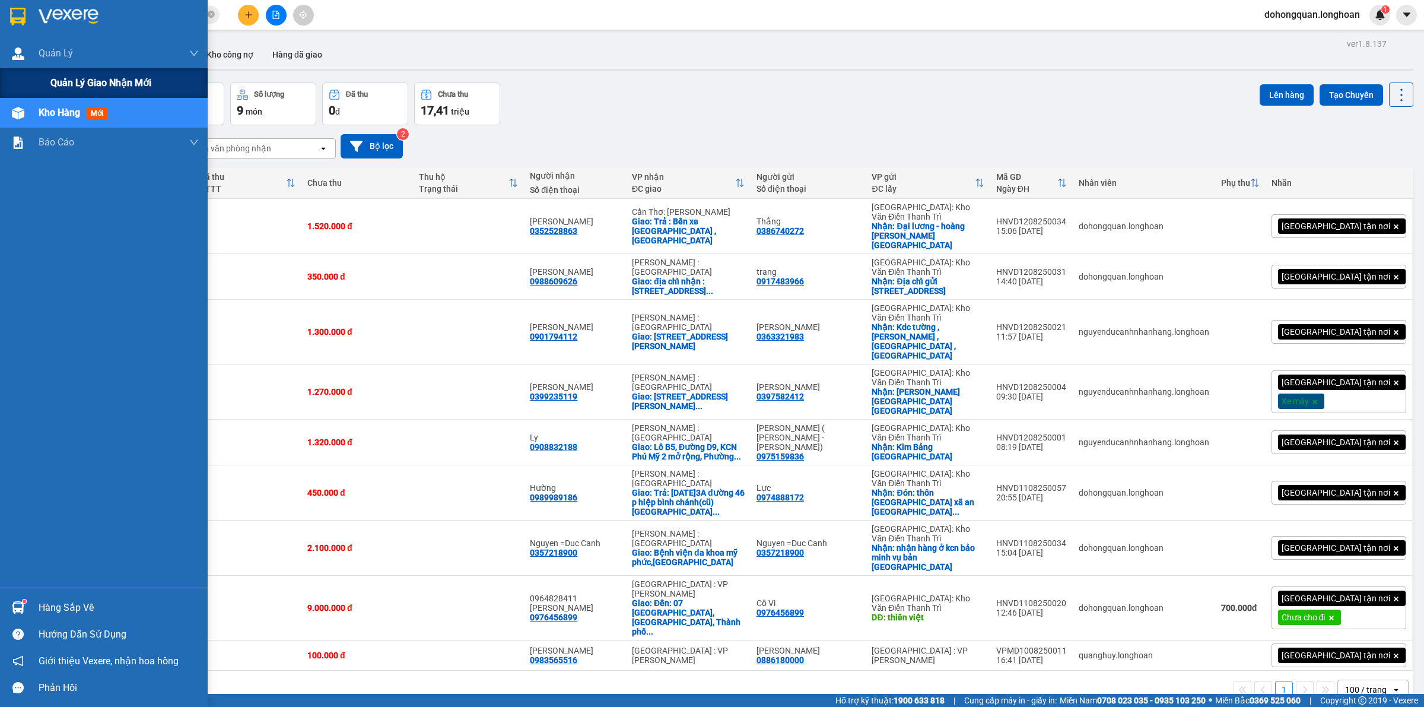
click at [82, 93] on div "Quản lý giao nhận mới" at bounding box center [124, 83] width 148 height 30
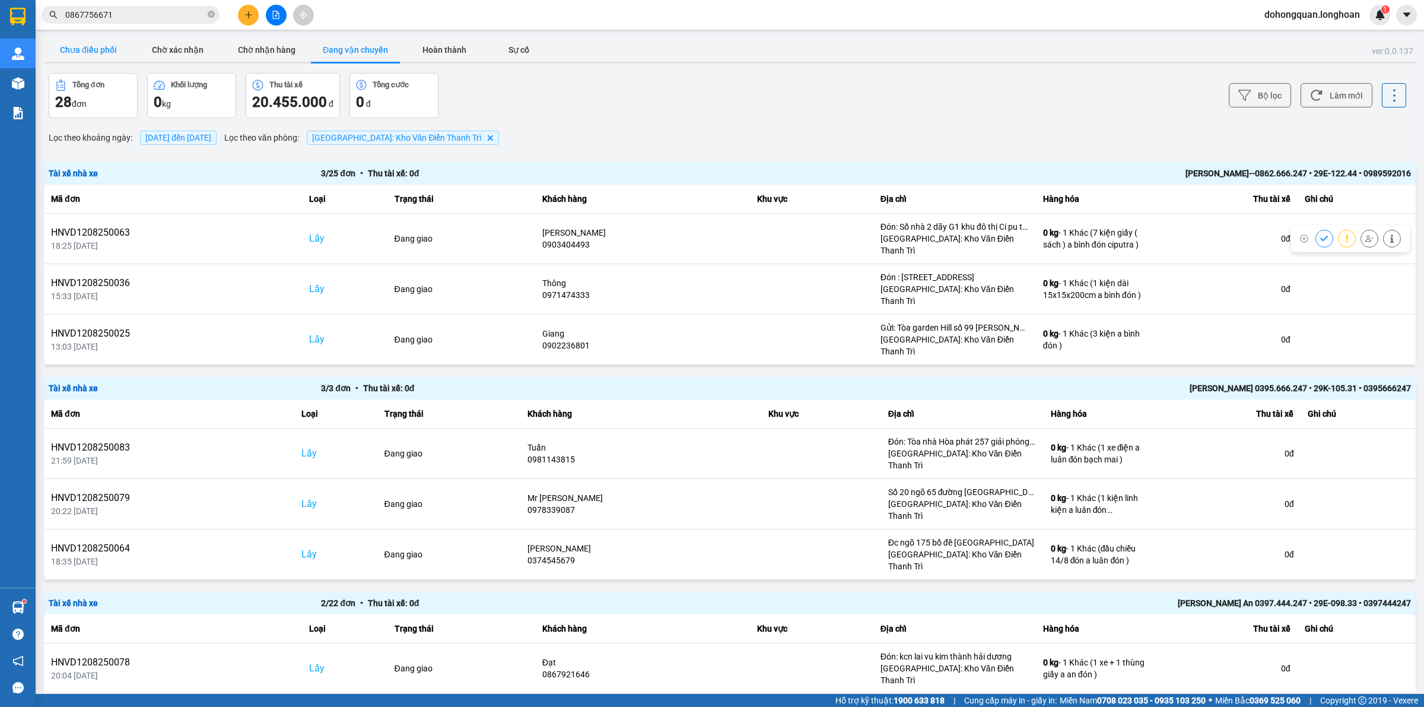
click at [72, 43] on button "Chưa điều phối" at bounding box center [88, 50] width 89 height 24
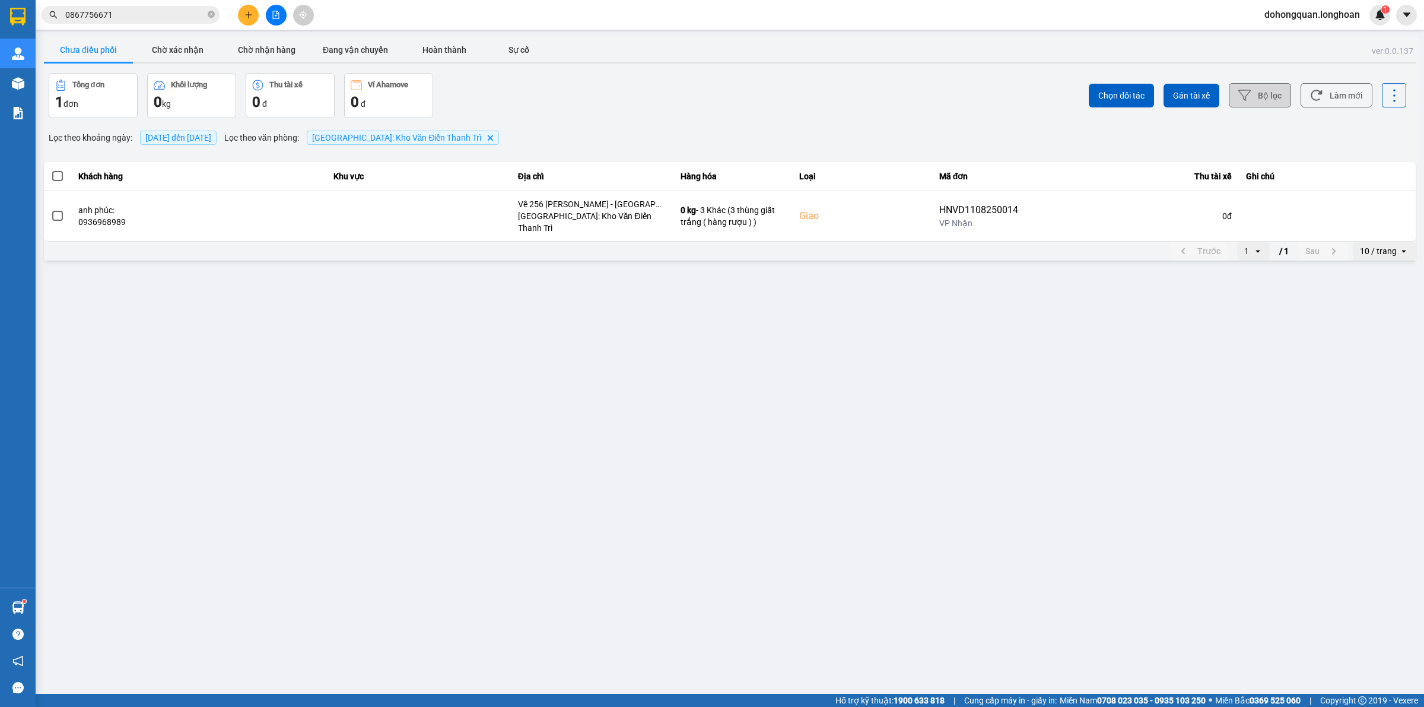
click at [1258, 93] on button "Bộ lọc" at bounding box center [1260, 95] width 62 height 24
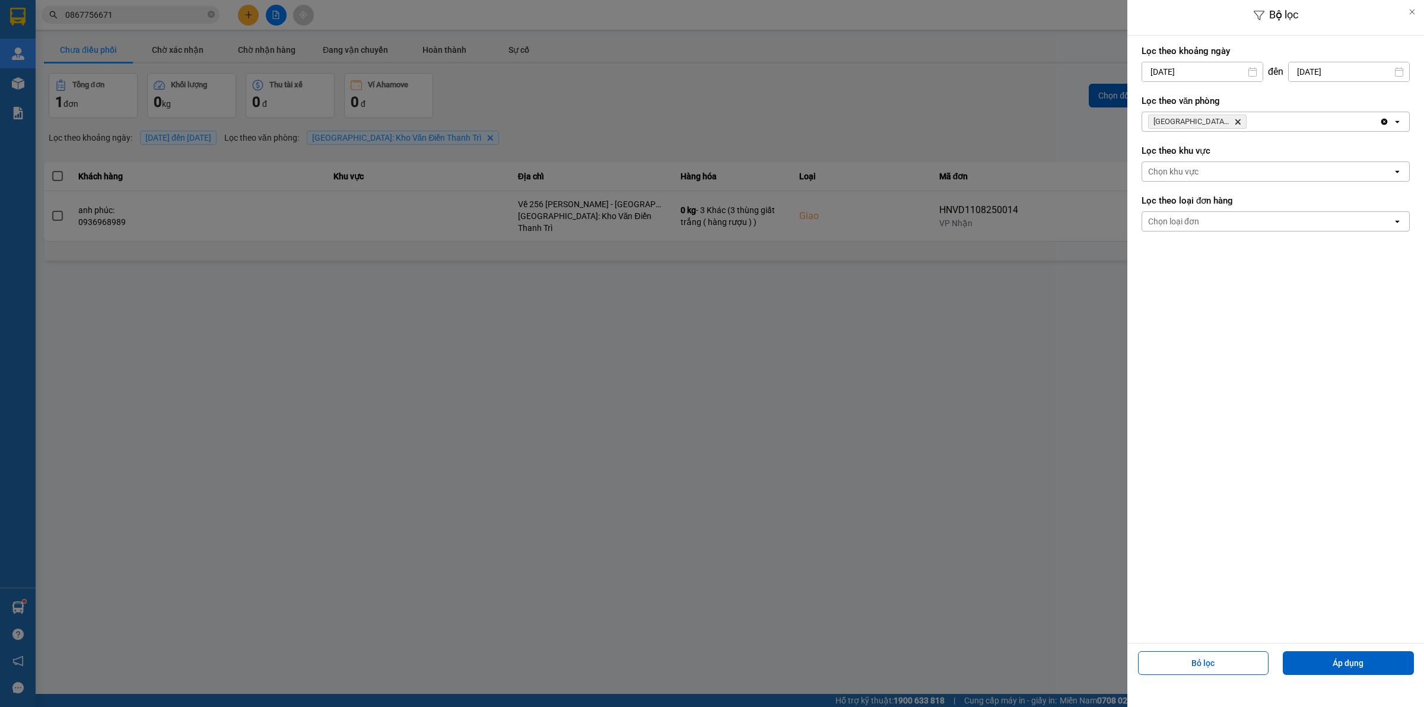
click at [1316, 72] on input "[DATE]" at bounding box center [1349, 71] width 120 height 19
click at [1300, 211] on div "13" at bounding box center [1307, 210] width 17 height 14
type input "[DATE]"
click at [1351, 662] on button "Áp dụng" at bounding box center [1348, 663] width 131 height 24
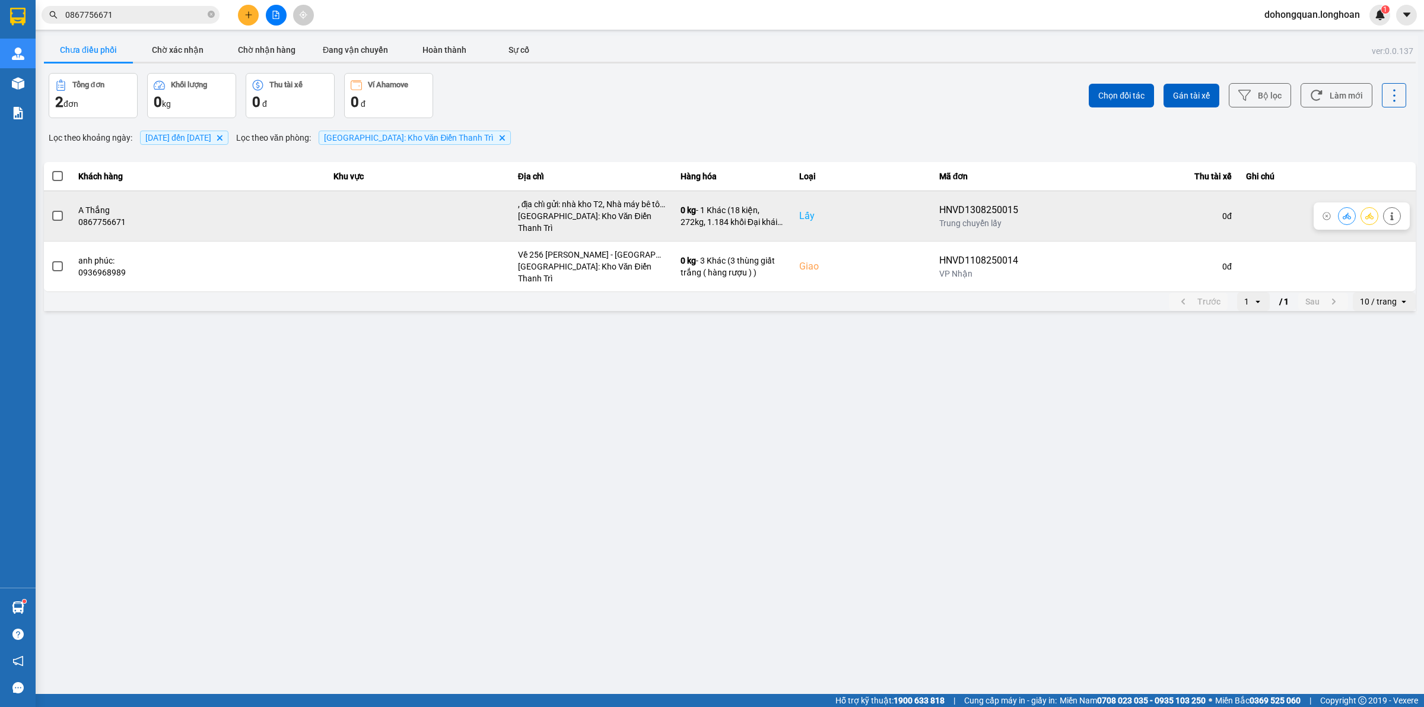
click at [1372, 212] on icon at bounding box center [1369, 216] width 8 height 8
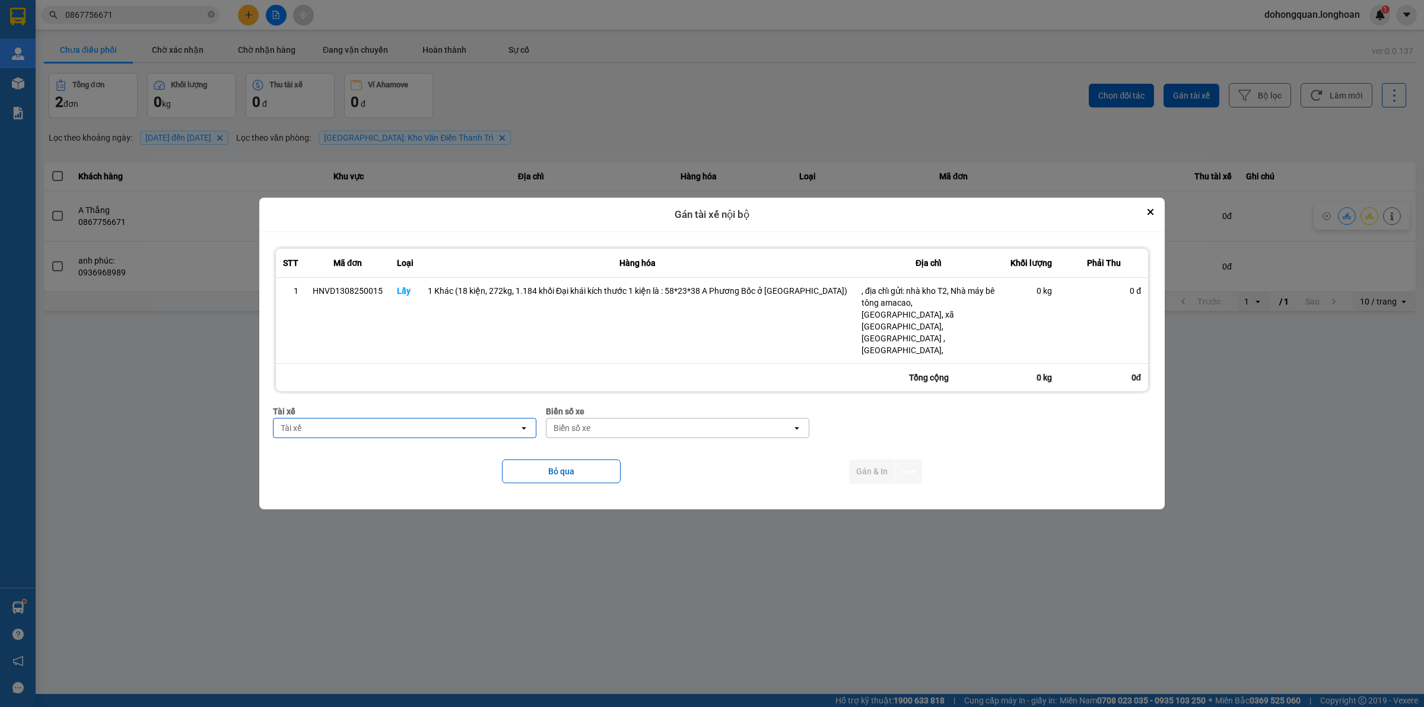
type input "p"
type input "phươ"
click at [453, 432] on span "0387888247 - [PERSON_NAME] 0337.522.911" at bounding box center [394, 436] width 177 height 12
click at [609, 418] on div "Biển số xe" at bounding box center [669, 427] width 246 height 19
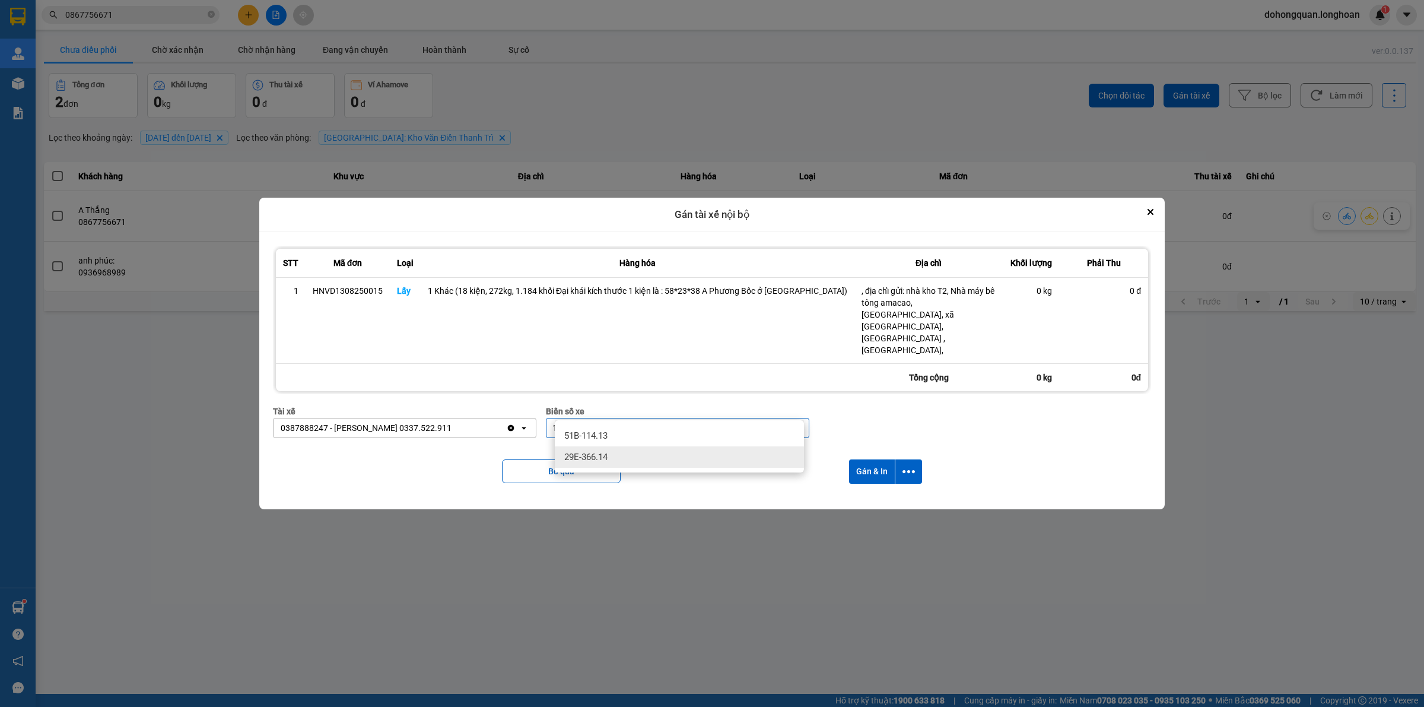
type input "14"
click at [594, 458] on span "29E-366.14" at bounding box center [585, 457] width 43 height 12
click at [902, 465] on icon "dialog" at bounding box center [908, 471] width 12 height 12
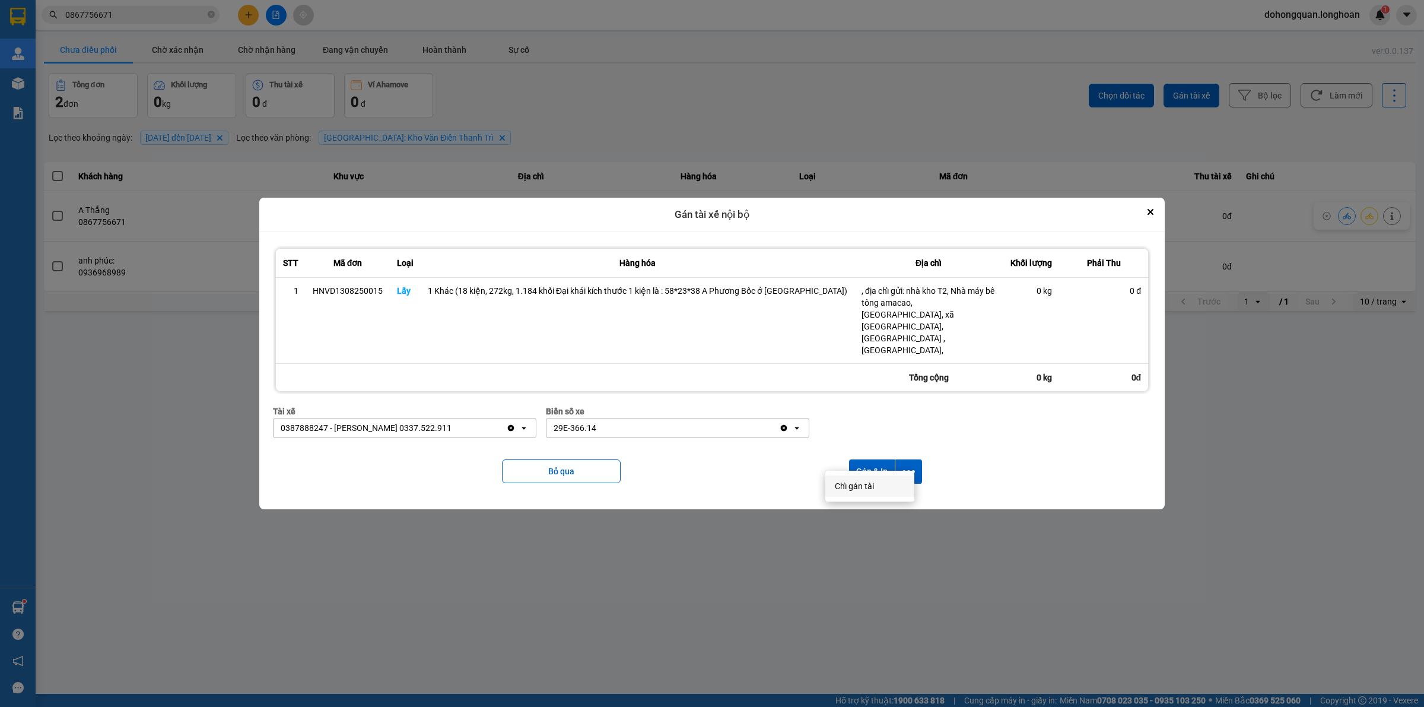
click at [876, 484] on div "Chỉ gán tài" at bounding box center [870, 486] width 70 height 12
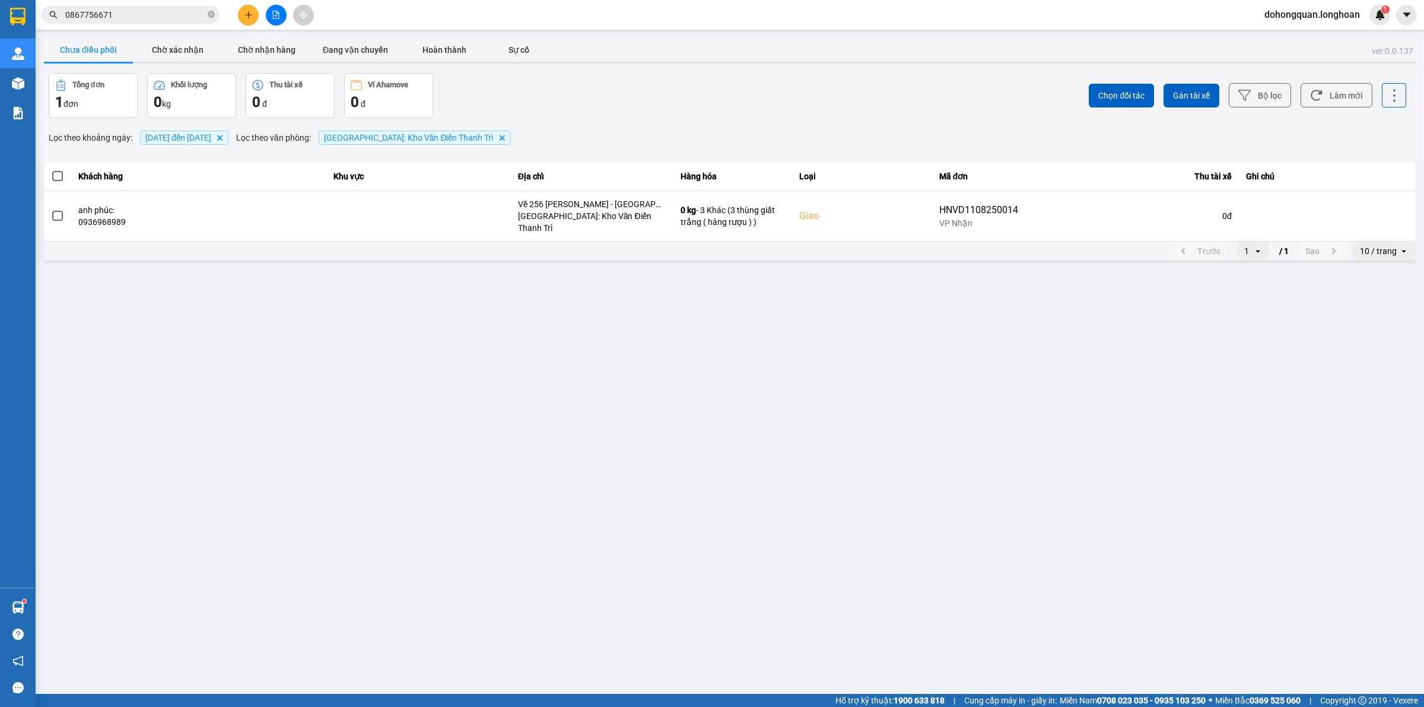
drag, startPoint x: 117, startPoint y: 24, endPoint x: 114, endPoint y: 15, distance: 9.0
click at [116, 21] on div "Kết quả tìm kiếm ( 0 ) Bộ lọc No Data 0867756671" at bounding box center [115, 15] width 231 height 21
click at [114, 15] on input "0867756671" at bounding box center [135, 14] width 140 height 13
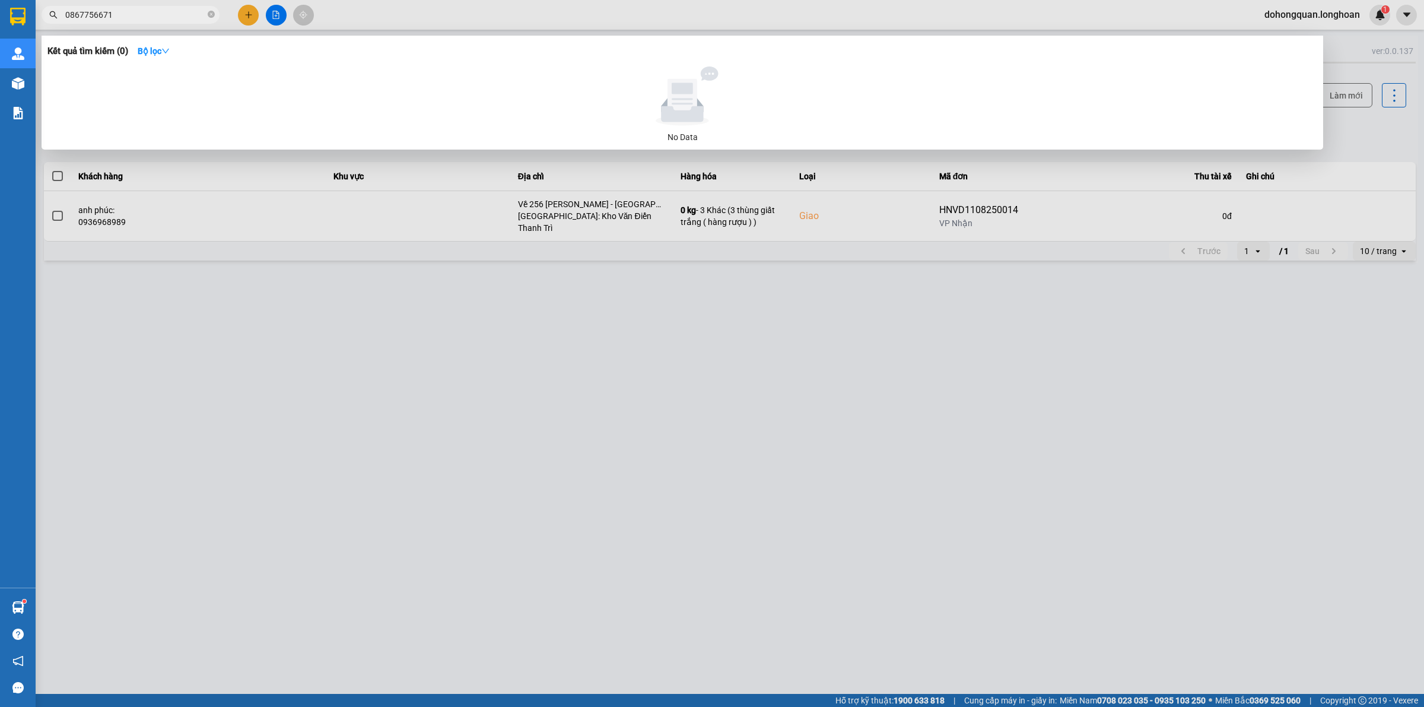
click at [114, 15] on input "0867756671" at bounding box center [135, 14] width 140 height 13
paste input "38 5505936"
click at [83, 16] on input "038 5505936" at bounding box center [135, 14] width 140 height 13
type input "0385505936"
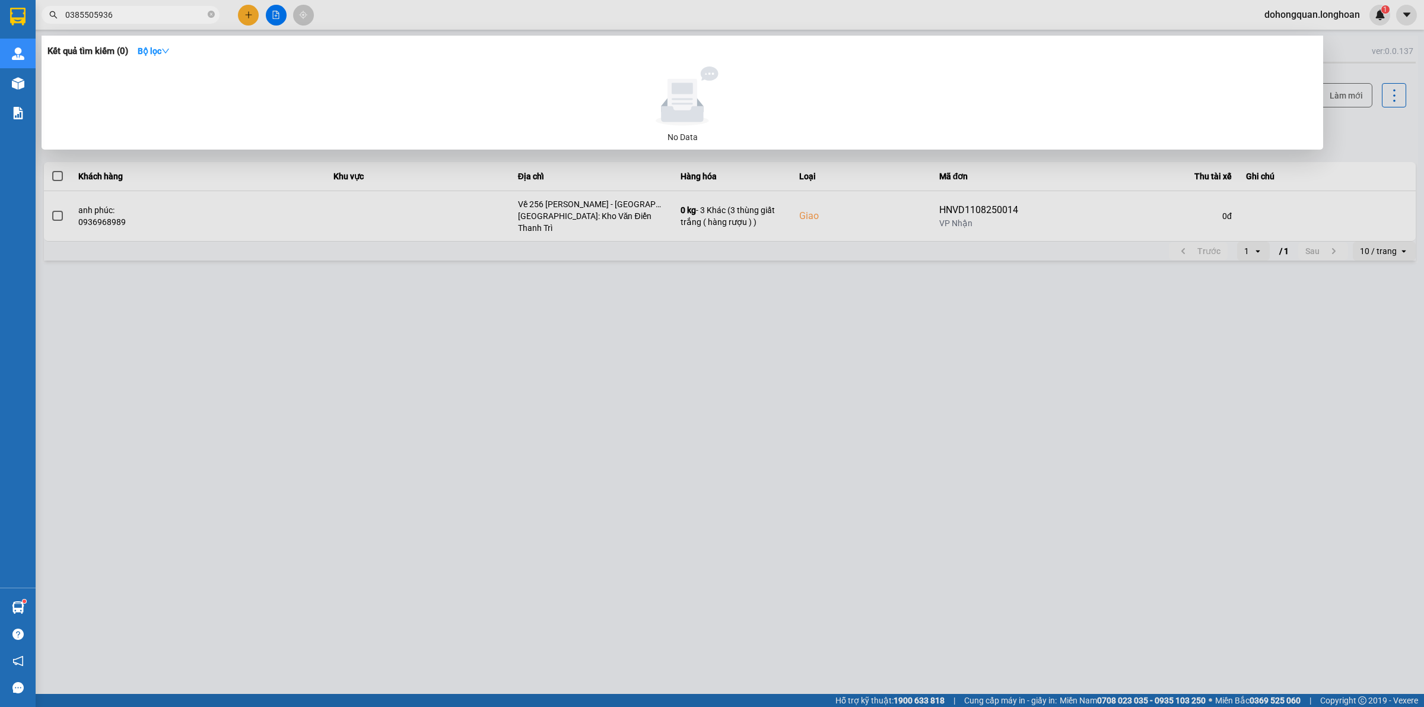
click at [387, 23] on div at bounding box center [712, 353] width 1424 height 707
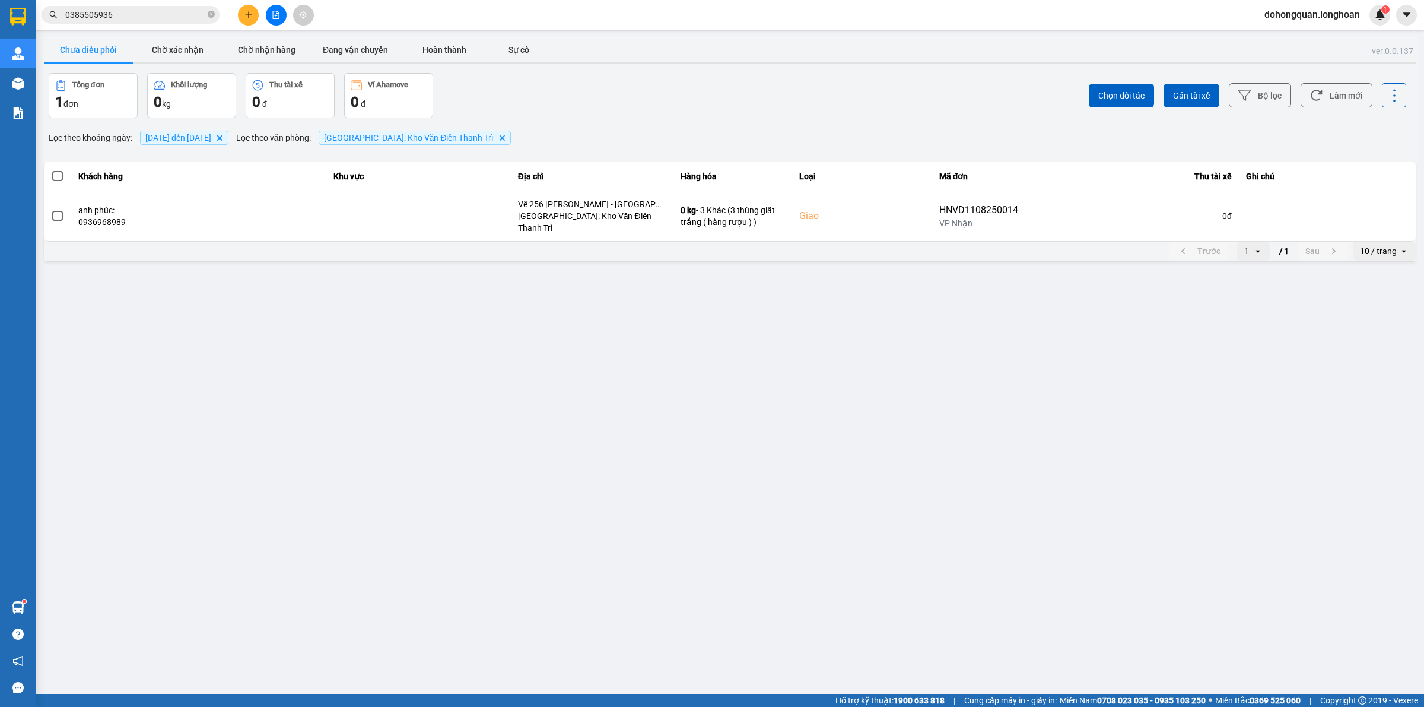
click at [240, 21] on button at bounding box center [248, 15] width 21 height 21
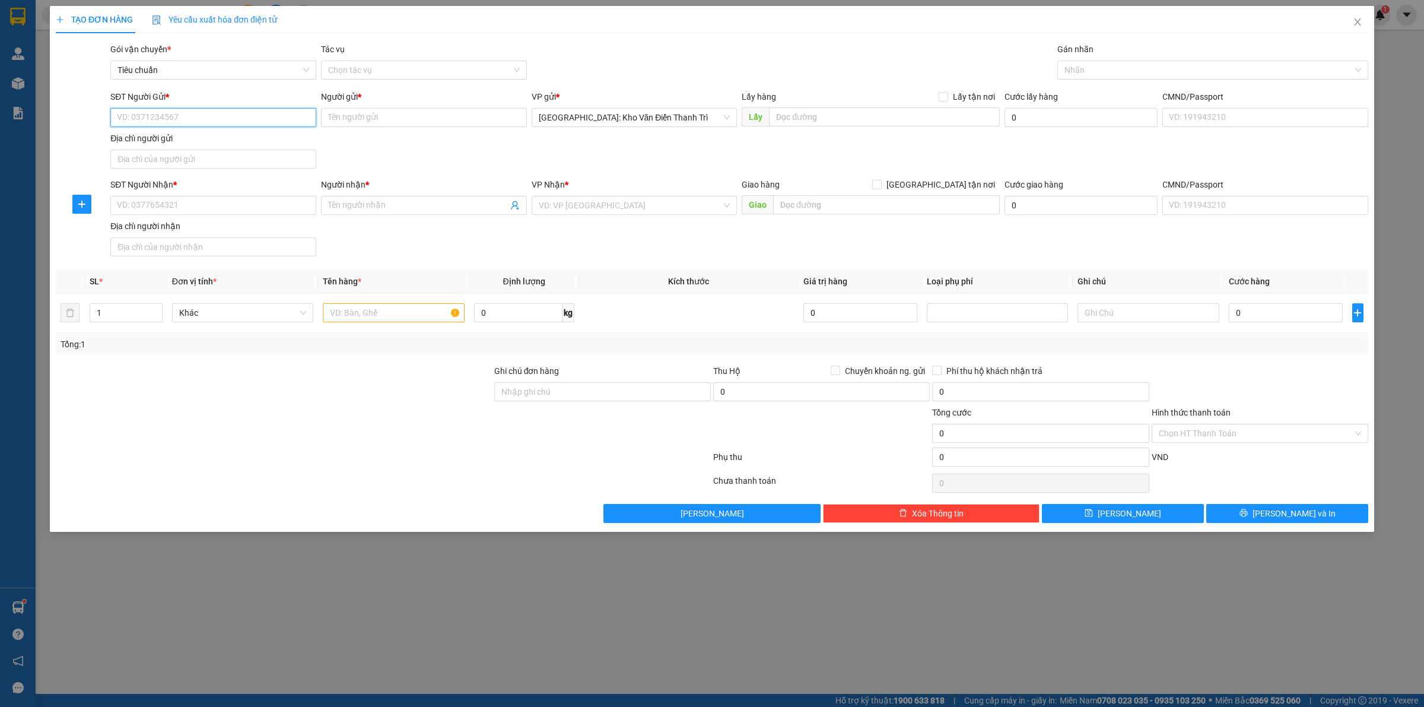
click at [154, 117] on input "SĐT Người Gửi *" at bounding box center [213, 117] width 206 height 19
paste input "038 5505936"
click at [135, 112] on input "038 5505936" at bounding box center [213, 117] width 206 height 19
type input "0385505936"
click at [393, 125] on input "Người gửi *" at bounding box center [424, 117] width 206 height 19
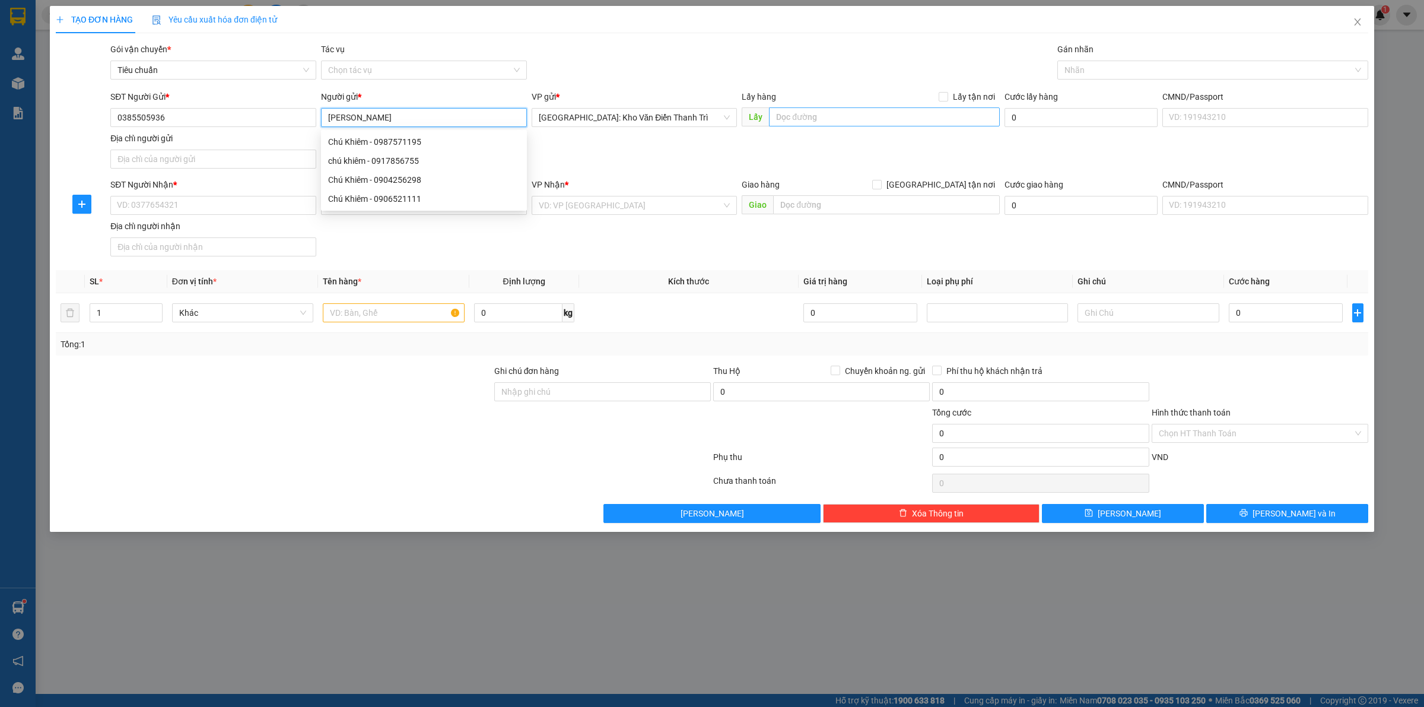
type input "[PERSON_NAME]"
drag, startPoint x: 943, startPoint y: 113, endPoint x: 933, endPoint y: 120, distance: 12.5
click at [941, 114] on input "text" at bounding box center [884, 116] width 231 height 19
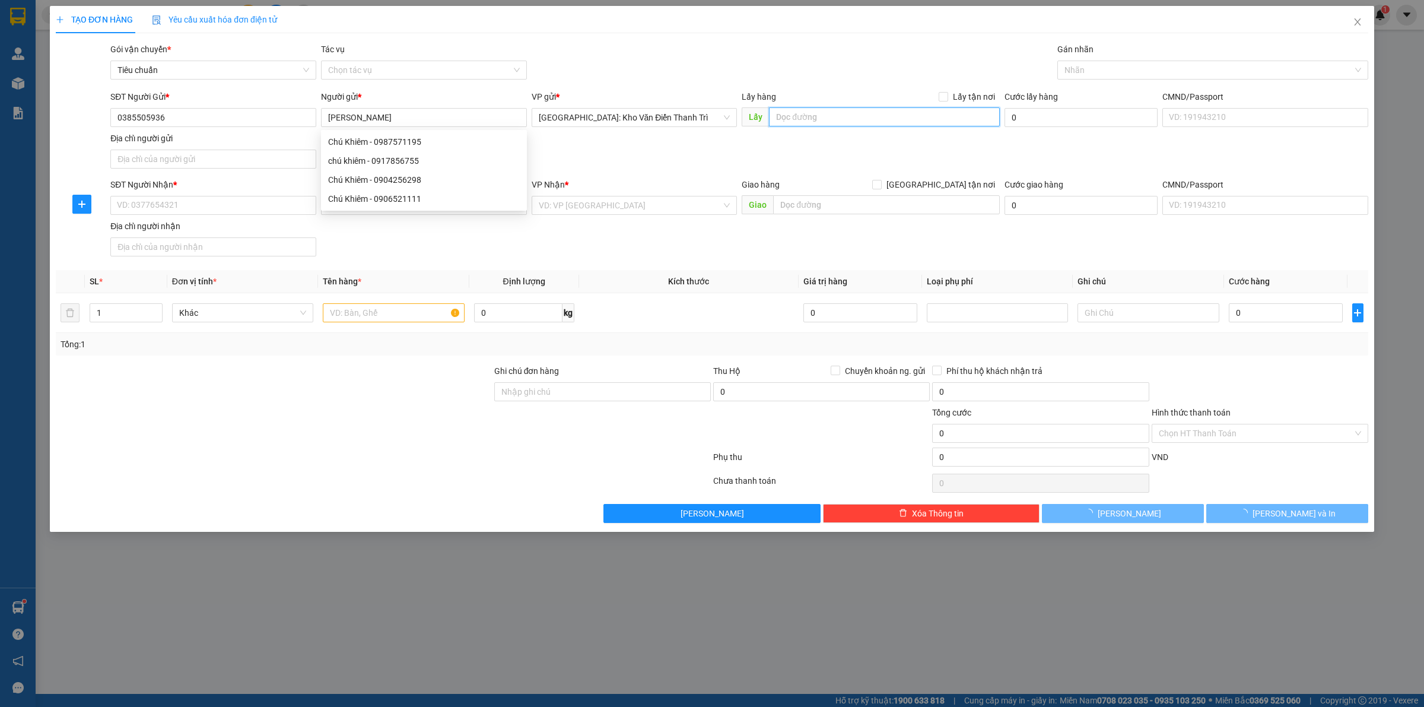
paste input "Dạ địa chỉ giao xe: Trụ sở Tập đoàn Thiên Khôi - 301A [PERSON_NAME][GEOGRAPHIC_…"
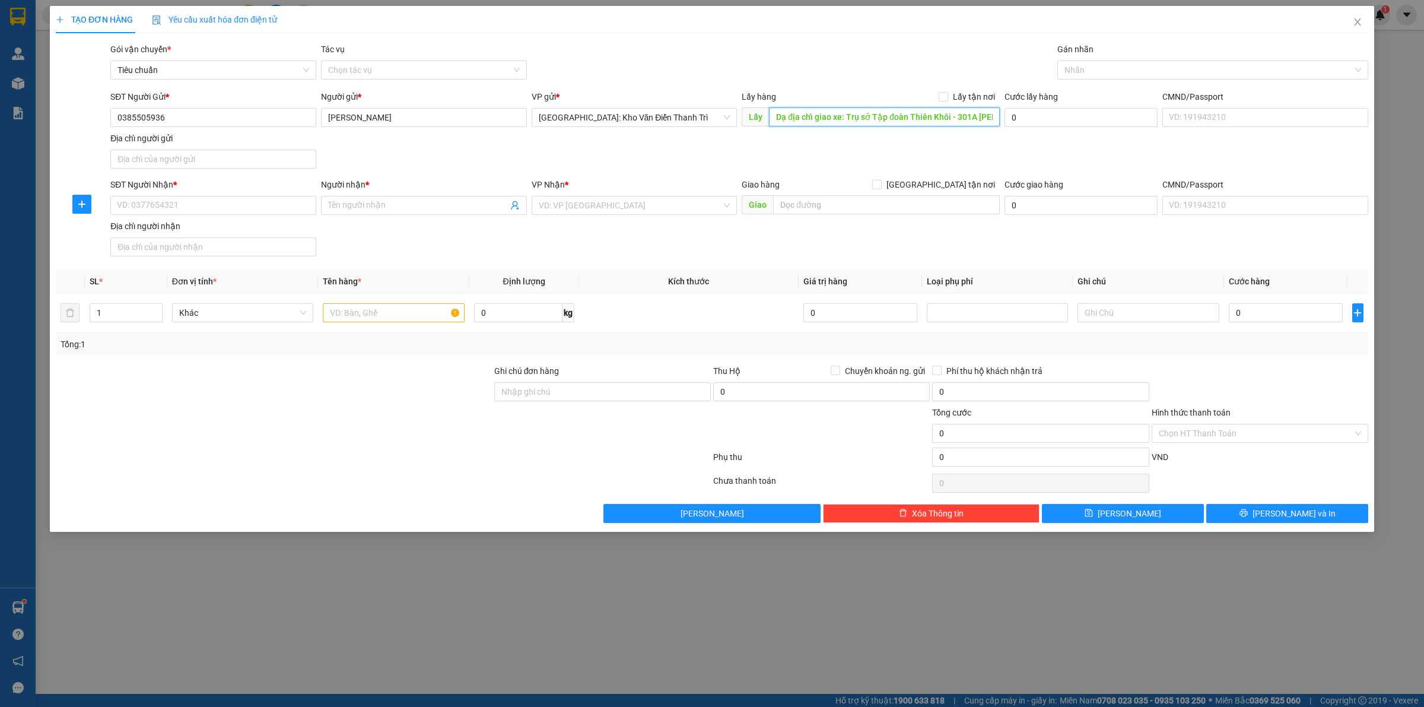
scroll to position [0, 161]
type input "Dạ địa chỉ giao xe: Trụ sở Tập đoàn Thiên Khôi - 301A [PERSON_NAME][GEOGRAPHIC_…"
click at [947, 89] on div "Transit Pickup Surcharge Ids Transit Deliver Surcharge Ids Transit Deliver Surc…" at bounding box center [712, 283] width 1312 height 480
click at [962, 91] on span "Lấy tận nơi" at bounding box center [974, 96] width 52 height 13
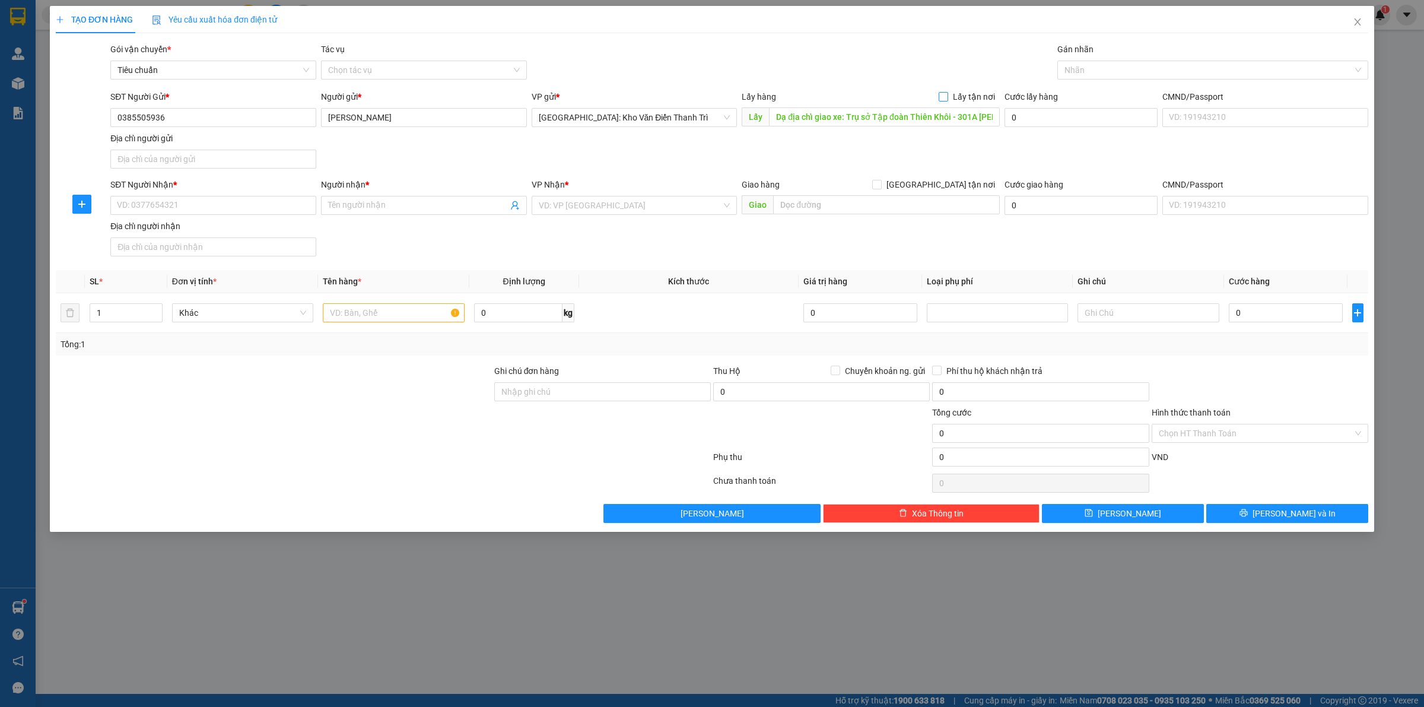
click at [947, 92] on input "Lấy tận nơi" at bounding box center [943, 96] width 8 height 8
checkbox input "true"
click at [923, 135] on div "SĐT Người Gửi * 0385505936 Người gửi * Chú Khiêm VP gửi * [GEOGRAPHIC_DATA]: Kh…" at bounding box center [739, 131] width 1262 height 83
click at [930, 122] on input "Dạ địa chỉ giao xe: Trụ sở Tập đoàn Thiên Khôi - 301A [PERSON_NAME][GEOGRAPHIC_…" at bounding box center [884, 116] width 231 height 19
click at [800, 122] on input "Dạ địa chỉ giao xe: Trụ sở Tập đoàn Thiên Khôi - 301A [PERSON_NAME][GEOGRAPHIC_…" at bounding box center [884, 116] width 231 height 19
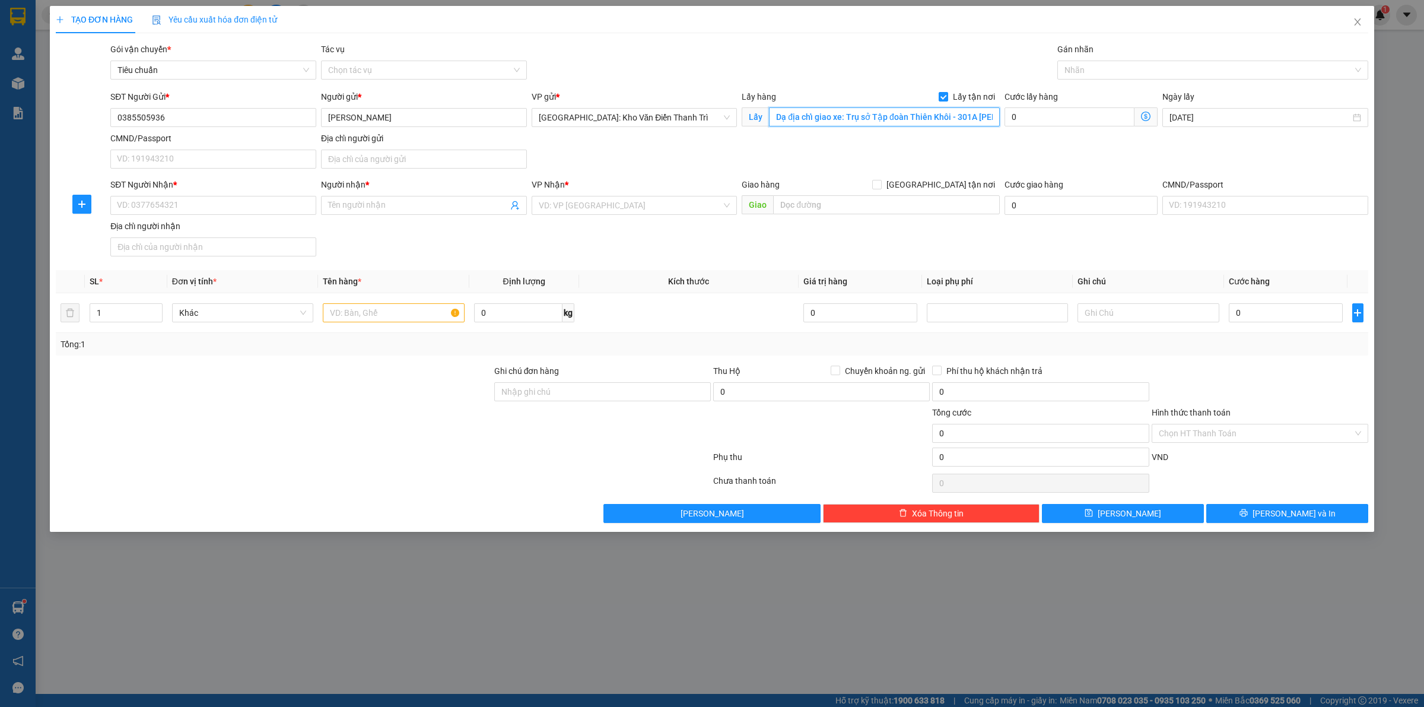
click at [801, 119] on input "Dạ địa chỉ giao xe: Trụ sở Tập đoàn Thiên Khôi - 301A [PERSON_NAME][GEOGRAPHIC_…" at bounding box center [884, 116] width 231 height 19
paste input "Trụ sở Tập đoàn Thiên Khôi - V5A25 Khu đô thị [GEOGRAPHIC_DATA] , [GEOGRAPHIC_D…"
click at [901, 111] on input "Dạ địa Trụ sở Tập đoàn Thiên Khôi - V5A25 Khu đô thị [GEOGRAPHIC_DATA] , [GEOGR…" at bounding box center [884, 116] width 231 height 19
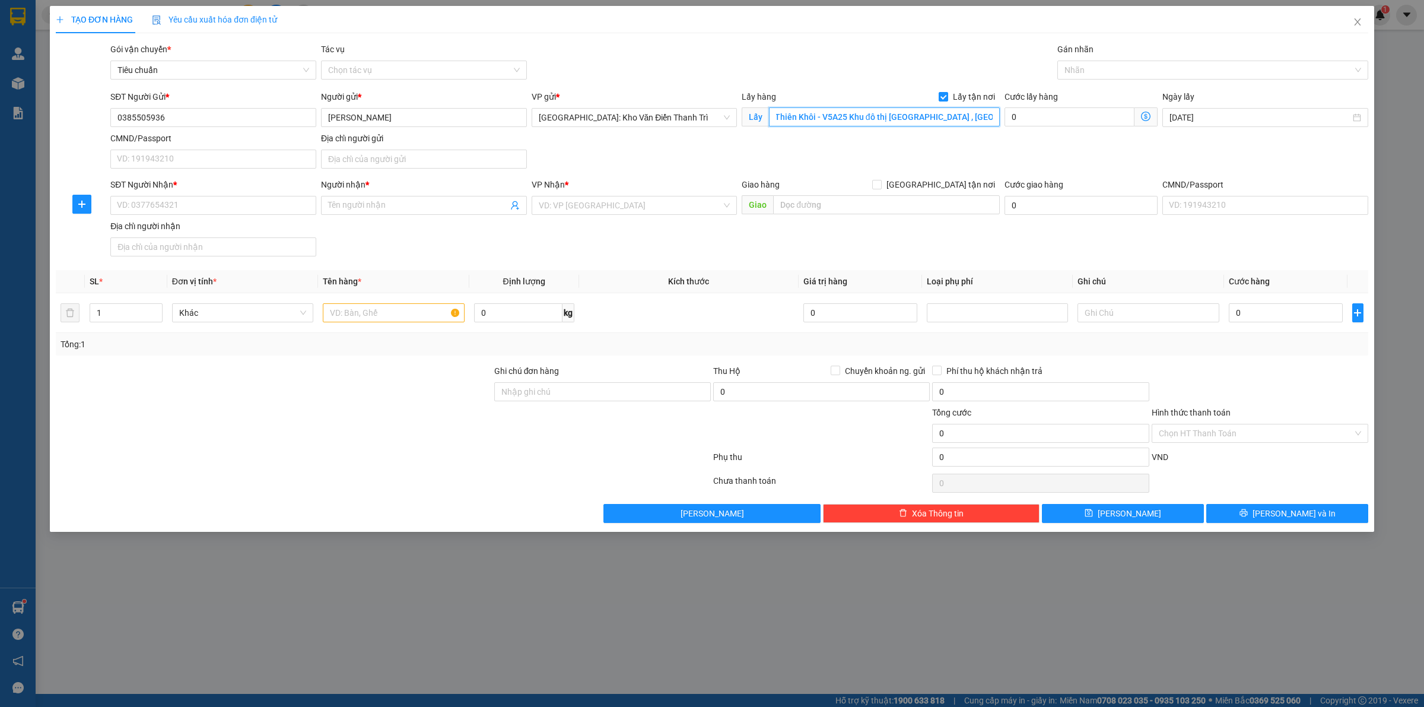
click at [901, 111] on input "Dạ địa Trụ sở Tập đoàn Thiên Khôi - V5A25 Khu đô thị [GEOGRAPHIC_DATA] , [GEOGR…" at bounding box center [884, 116] width 231 height 19
paste input "Trụ sở Tập đoàn Thiên Khôi - V5A25 Khu đô thị [GEOGRAPHIC_DATA] , [GEOGRAPHIC_D…"
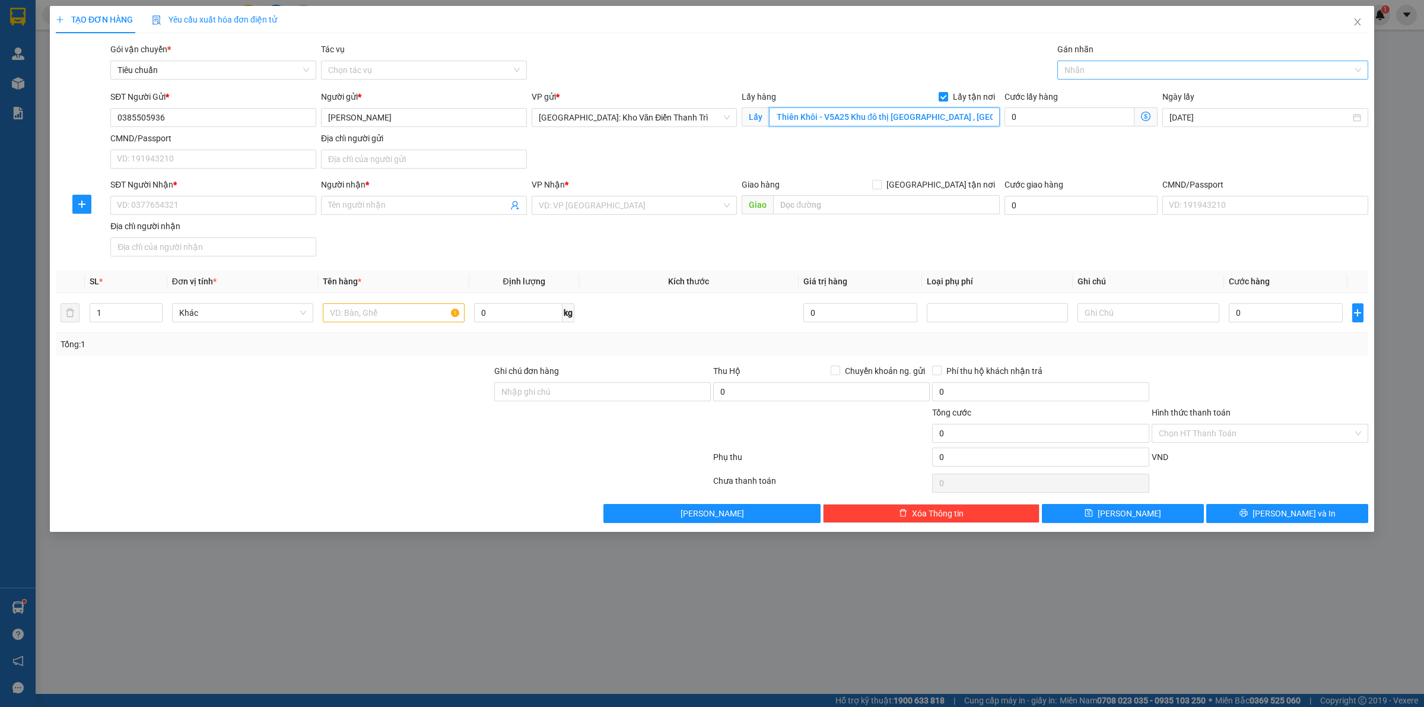
click at [1137, 72] on div at bounding box center [1206, 70] width 293 height 14
type input "Trụ sở Tập đoàn Thiên Khôi - V5A25 Khu đô thị [GEOGRAPHIC_DATA] , [GEOGRAPHIC_D…"
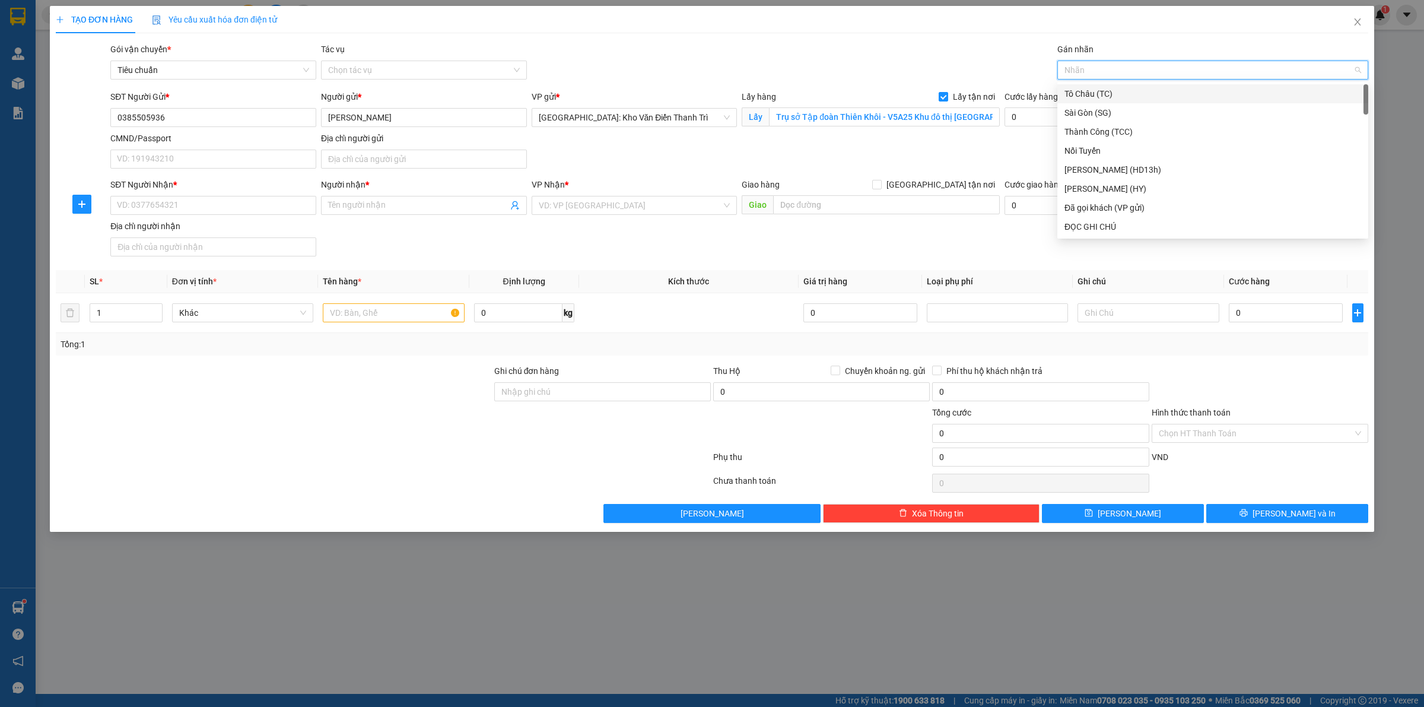
type input "g"
click at [1081, 223] on div "[GEOGRAPHIC_DATA] tận nơi" at bounding box center [1212, 226] width 297 height 13
click at [423, 117] on input "[PERSON_NAME]" at bounding box center [424, 117] width 206 height 19
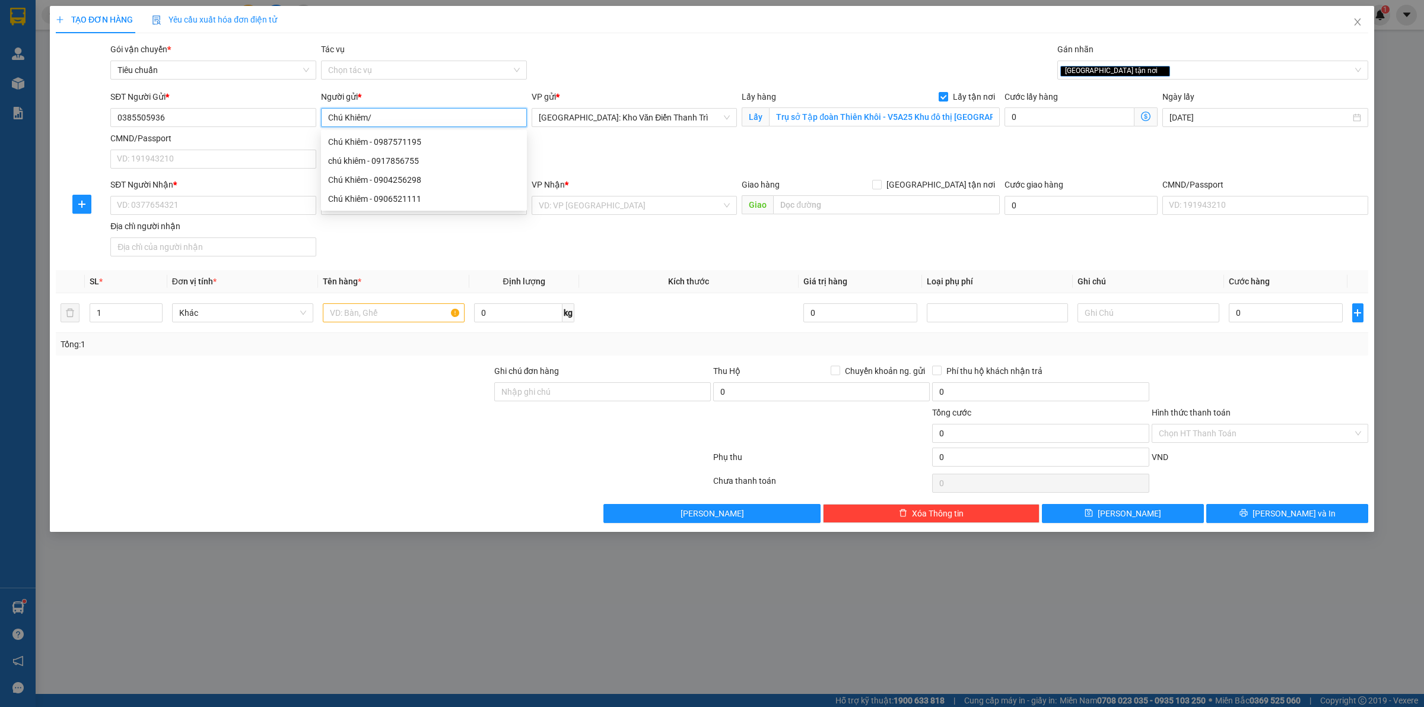
paste input "036 7047173"
click at [387, 112] on input "[PERSON_NAME]/036 7047173" at bounding box center [424, 117] width 206 height 19
type input "Chú Khiêm/0367047173"
click at [158, 211] on input "SĐT Người Nhận *" at bounding box center [213, 205] width 206 height 19
click at [383, 215] on span at bounding box center [424, 205] width 206 height 19
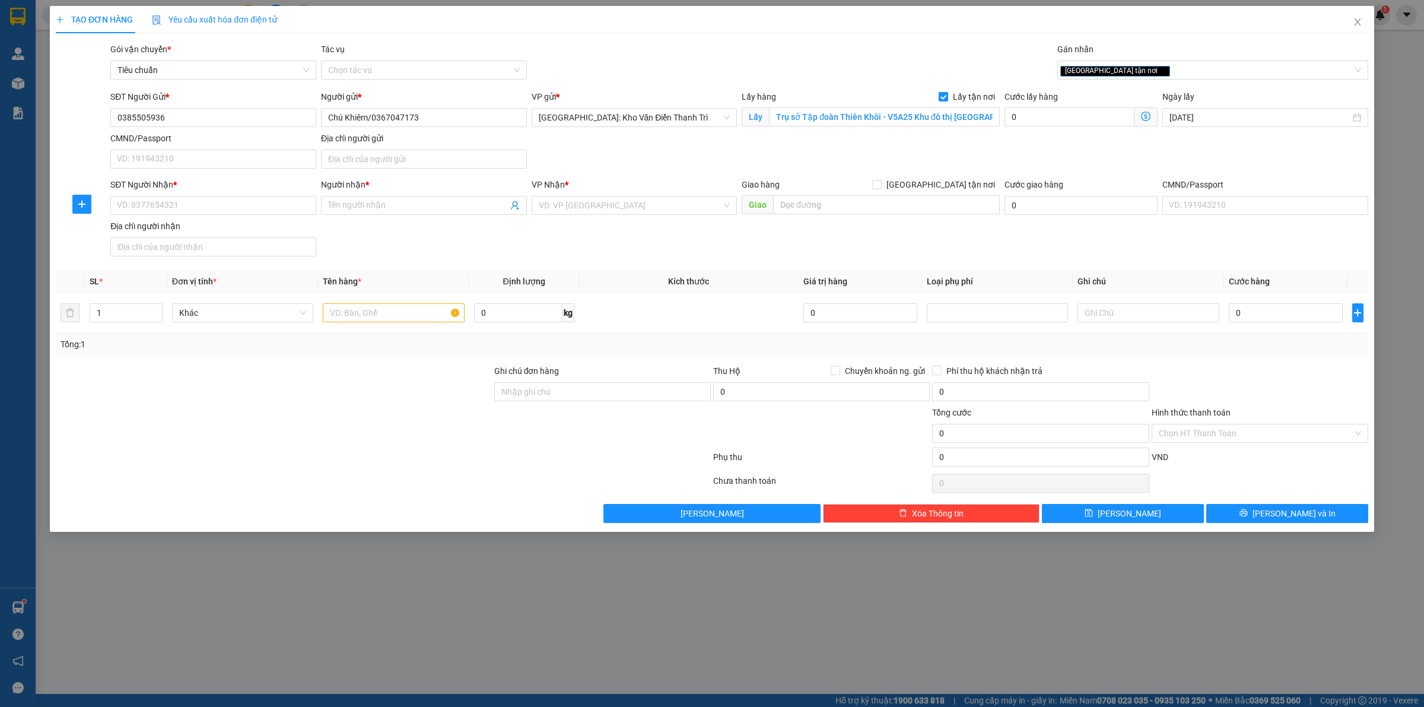
click at [182, 215] on div "SĐT Người Nhận * VD: 0377654321" at bounding box center [213, 199] width 206 height 42
click at [190, 209] on input "SĐT Người Nhận *" at bounding box center [213, 205] width 206 height 19
paste input "037 8807986"
click at [132, 202] on input "037 8807986" at bounding box center [213, 205] width 206 height 19
type input "0378807986"
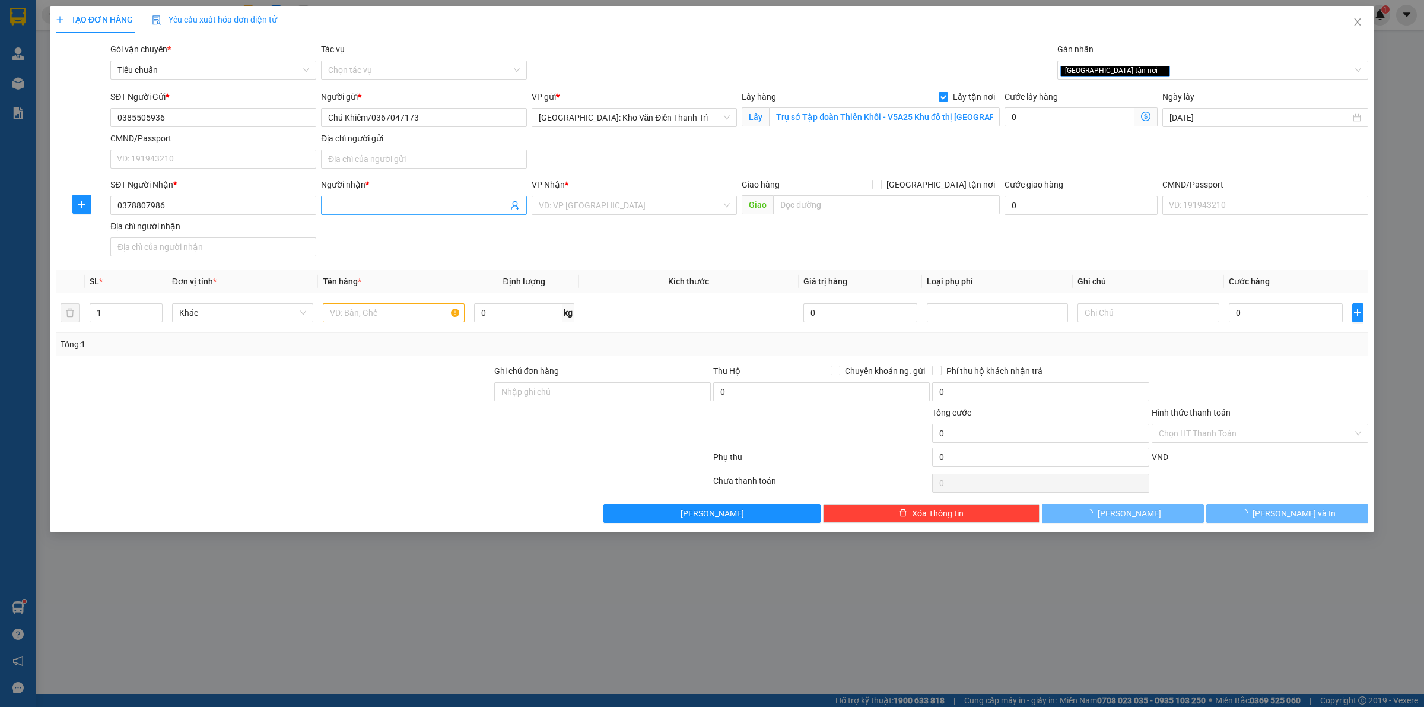
click at [389, 199] on input "Người nhận *" at bounding box center [418, 205] width 180 height 13
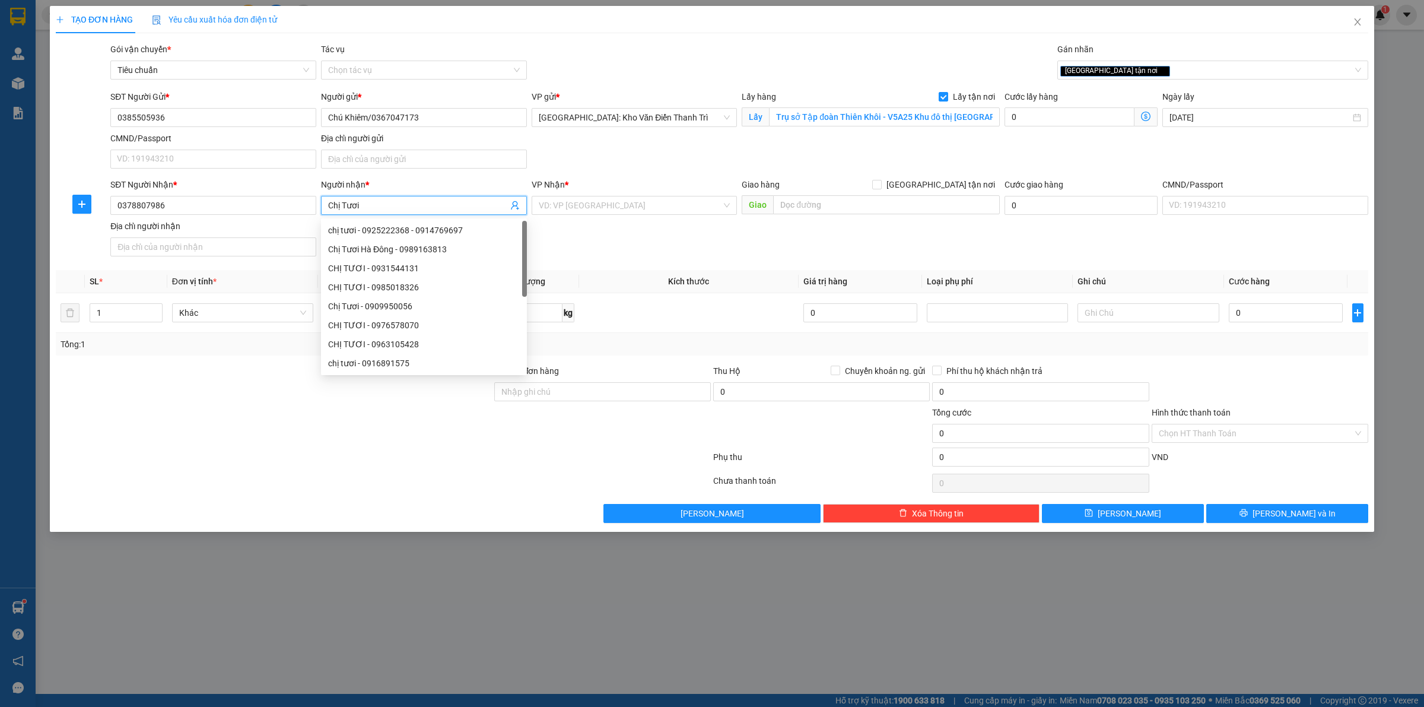
type input "Chị Tươi"
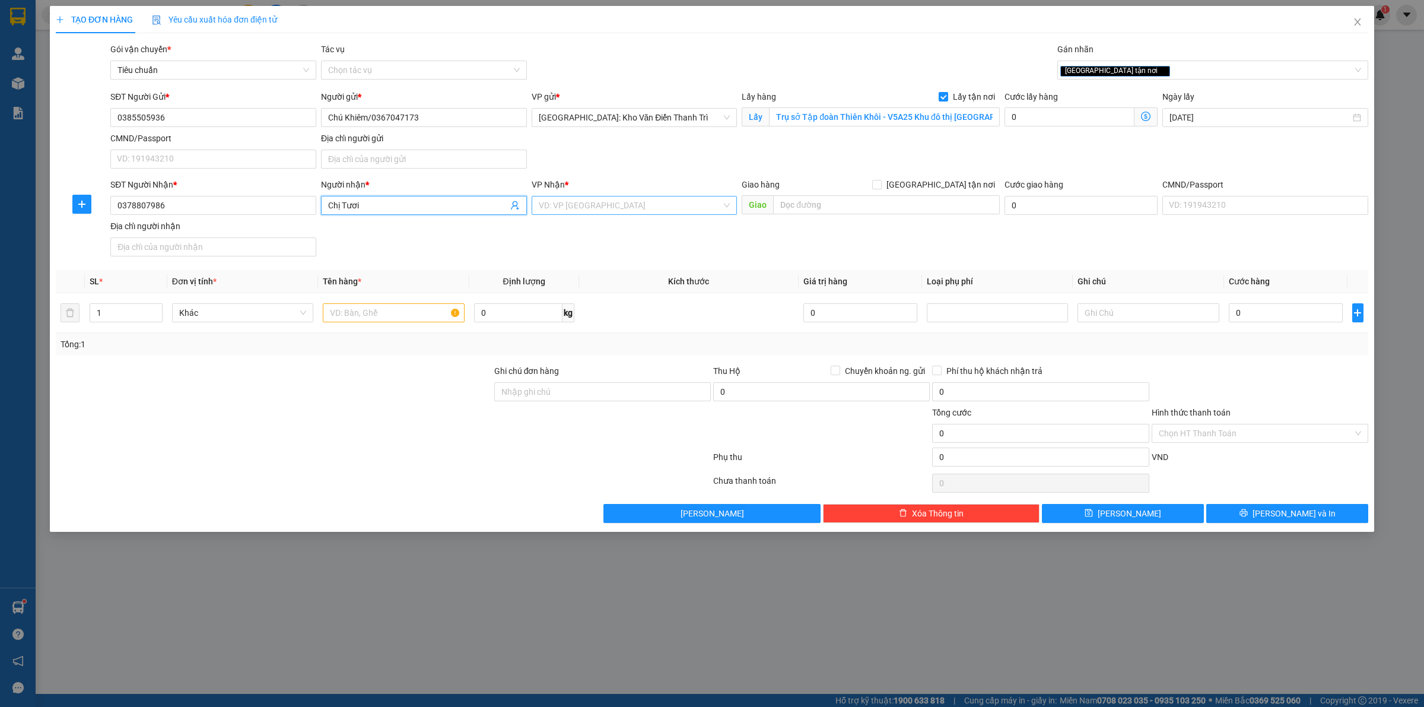
click at [594, 203] on input "search" at bounding box center [630, 205] width 183 height 18
type input "12"
drag, startPoint x: 628, startPoint y: 246, endPoint x: 629, endPoint y: 252, distance: 6.2
click at [628, 250] on div "[PERSON_NAME] : [GEOGRAPHIC_DATA]" at bounding box center [635, 248] width 192 height 13
click at [841, 208] on input "text" at bounding box center [886, 204] width 227 height 19
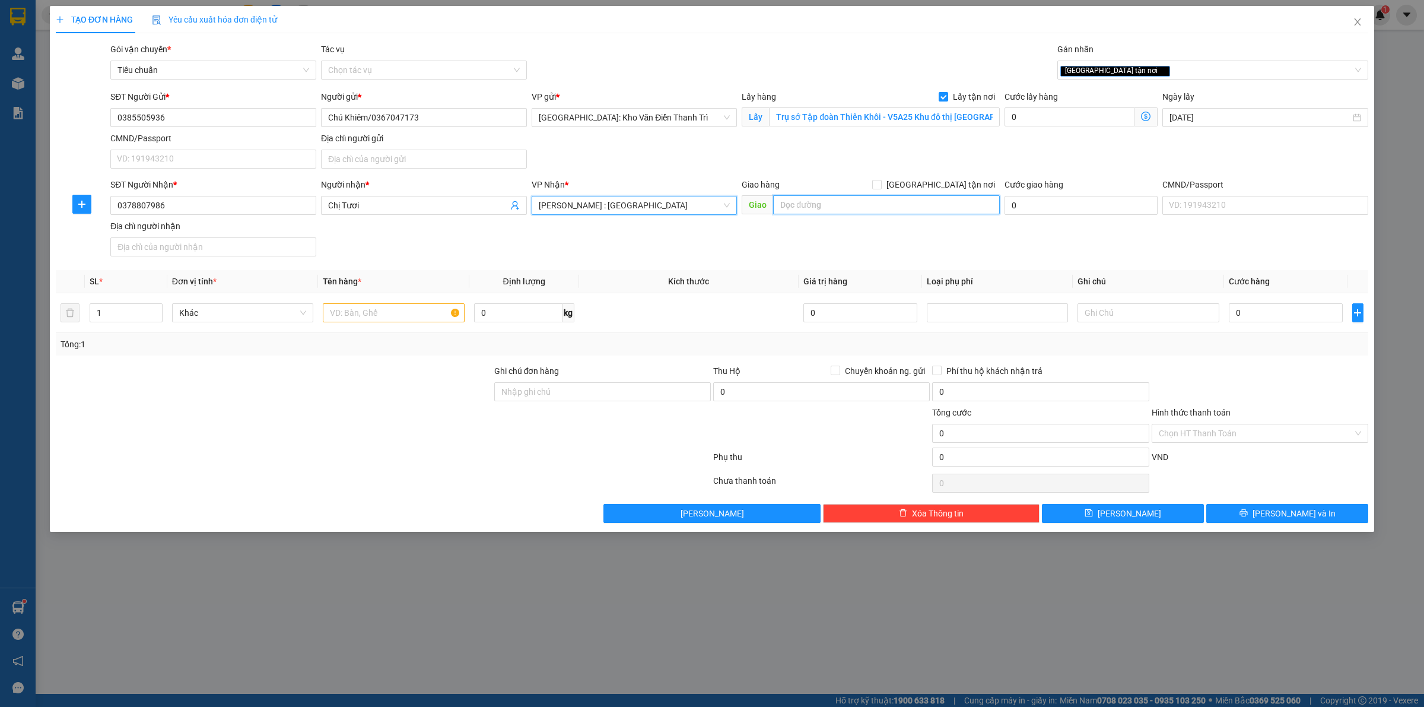
paste input "Dạ địa chỉ giao xe: Trụ sở Tập đoàn Thiên Khôi - 301A [PERSON_NAME][GEOGRAPHIC_…"
type input "Dạ địa chỉ giao xe: Trụ sở Tập đoàn Thiên Khôi - 301A [PERSON_NAME][GEOGRAPHIC_…"
click at [951, 180] on span "[GEOGRAPHIC_DATA] tận nơi" at bounding box center [941, 184] width 118 height 13
click at [880, 180] on input "[GEOGRAPHIC_DATA] tận nơi" at bounding box center [876, 184] width 8 height 8
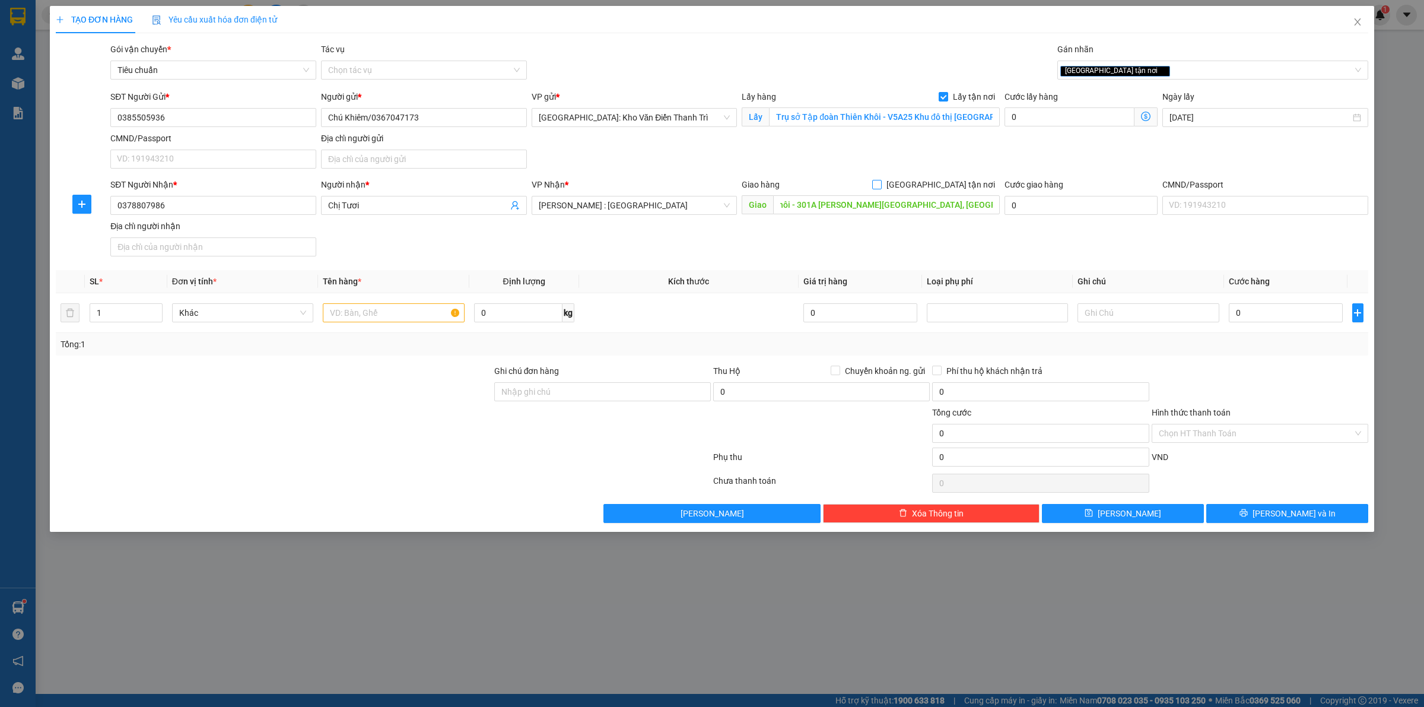
checkbox input "true"
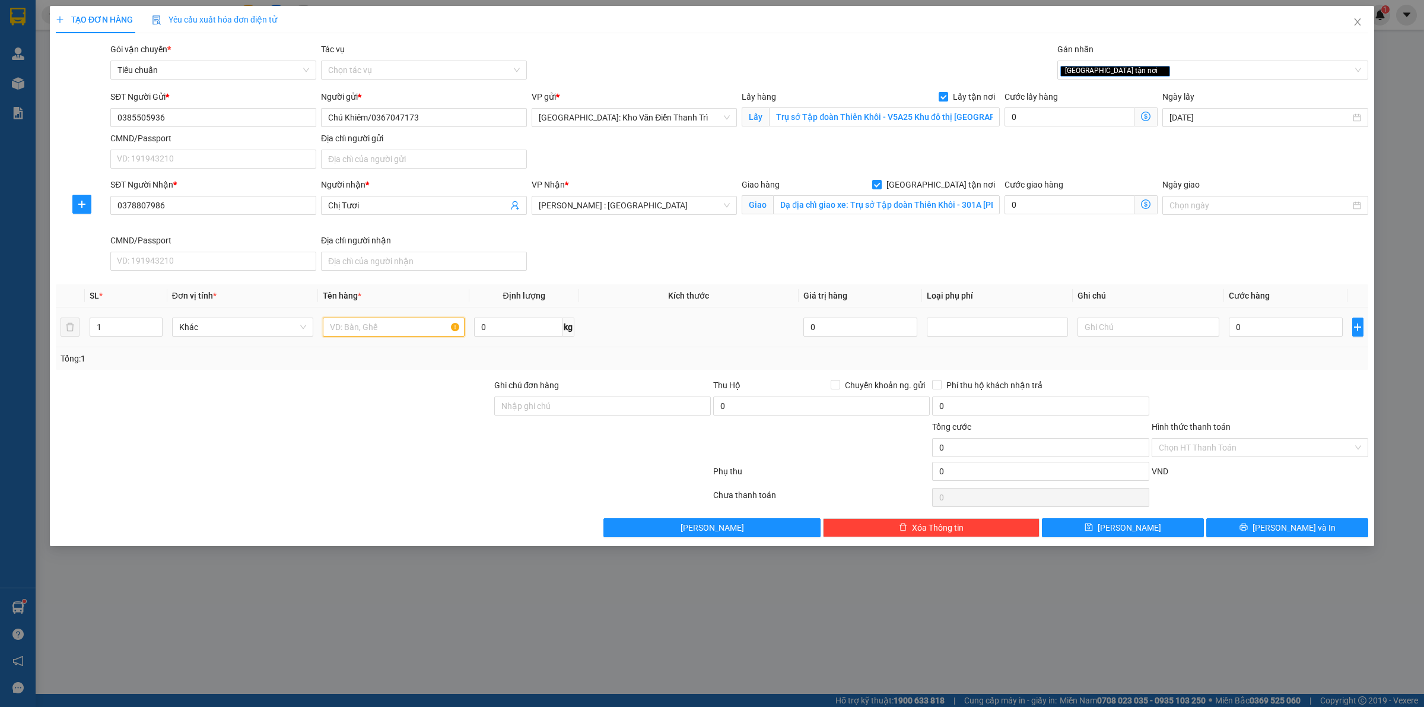
click at [360, 330] on input "text" at bounding box center [393, 326] width 141 height 19
paste input "13/8 đón 1 xe máy"
type input "13/8 đón 1 xe máy A Hùng Bốc ở [GEOGRAPHIC_DATA]"
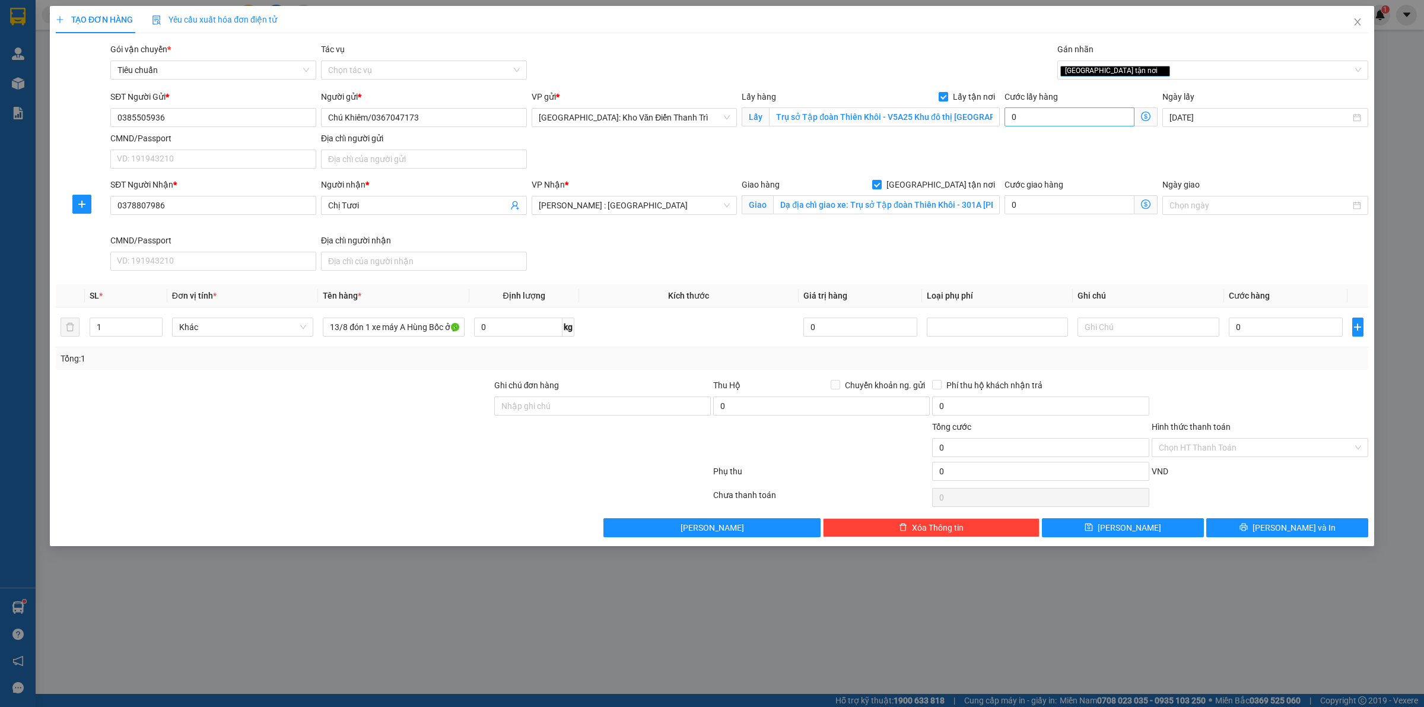
drag, startPoint x: 1045, startPoint y: 129, endPoint x: 1057, endPoint y: 122, distance: 14.2
click at [1045, 126] on div "Cước lấy hàng 0" at bounding box center [1080, 111] width 153 height 42
click at [1057, 122] on input "0" at bounding box center [1069, 116] width 130 height 19
type input "1"
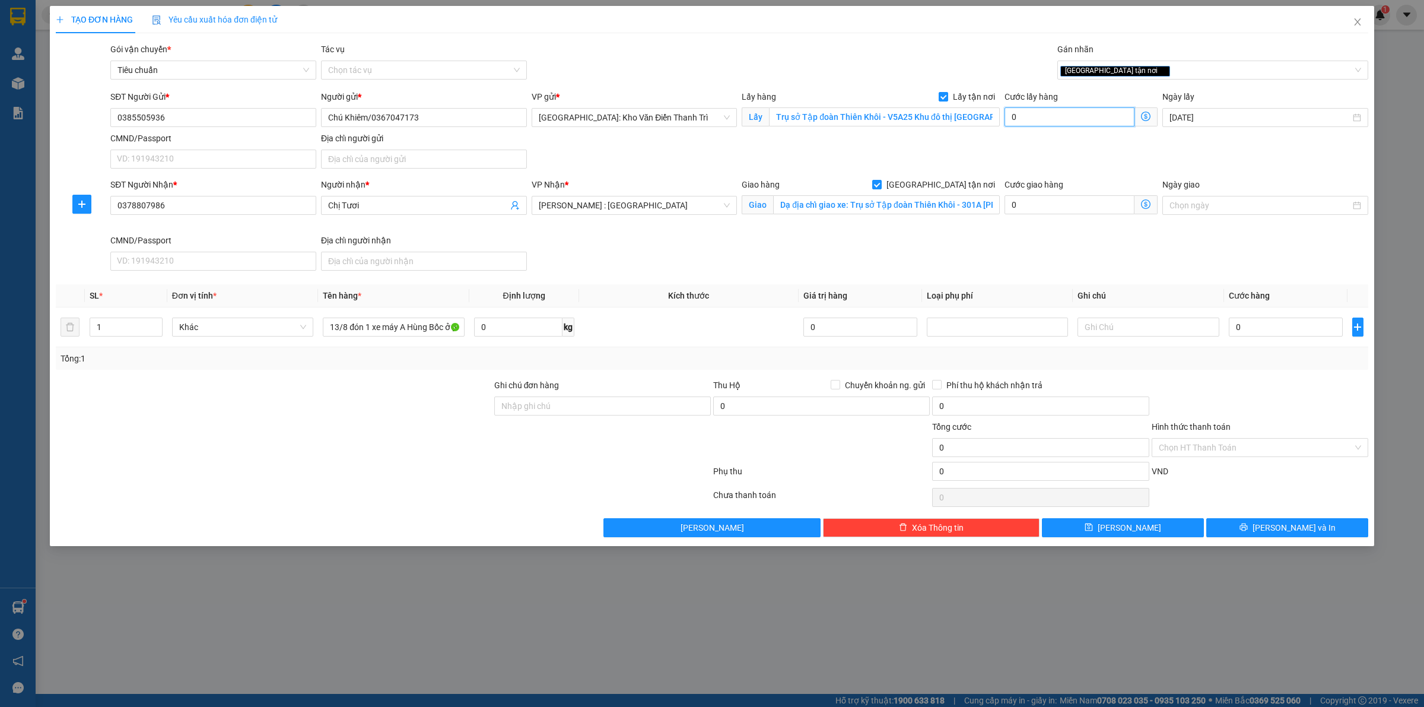
type input "1"
type input "15"
type input "150"
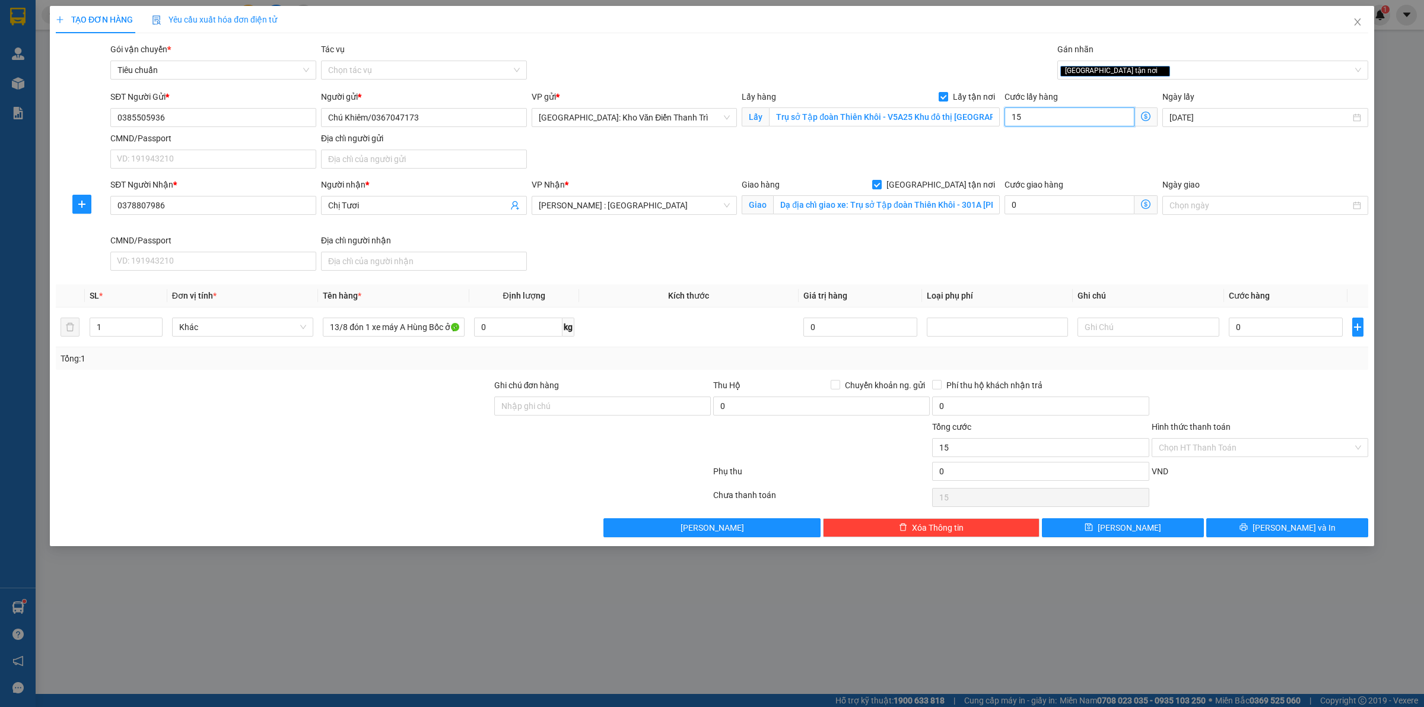
type input "150"
type input "1.500"
type input "15.000"
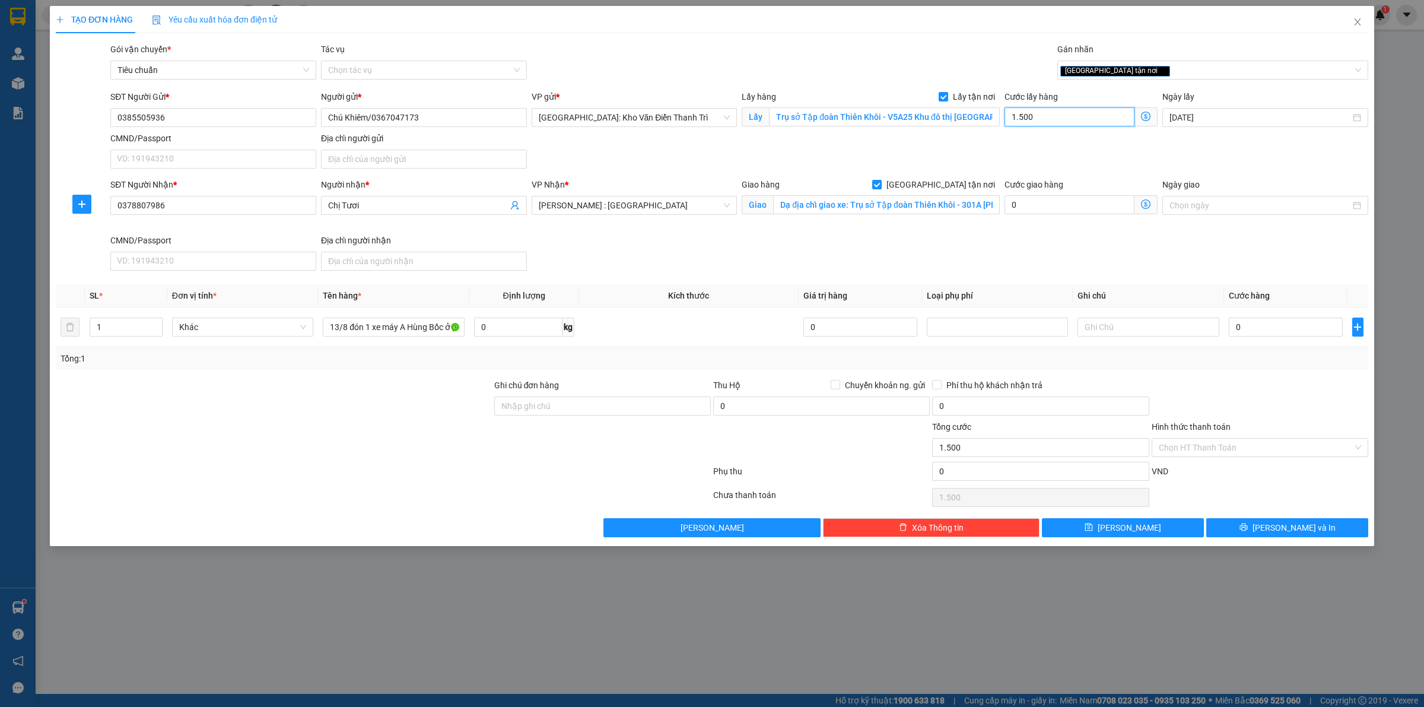
type input "15.000"
type input "150.000"
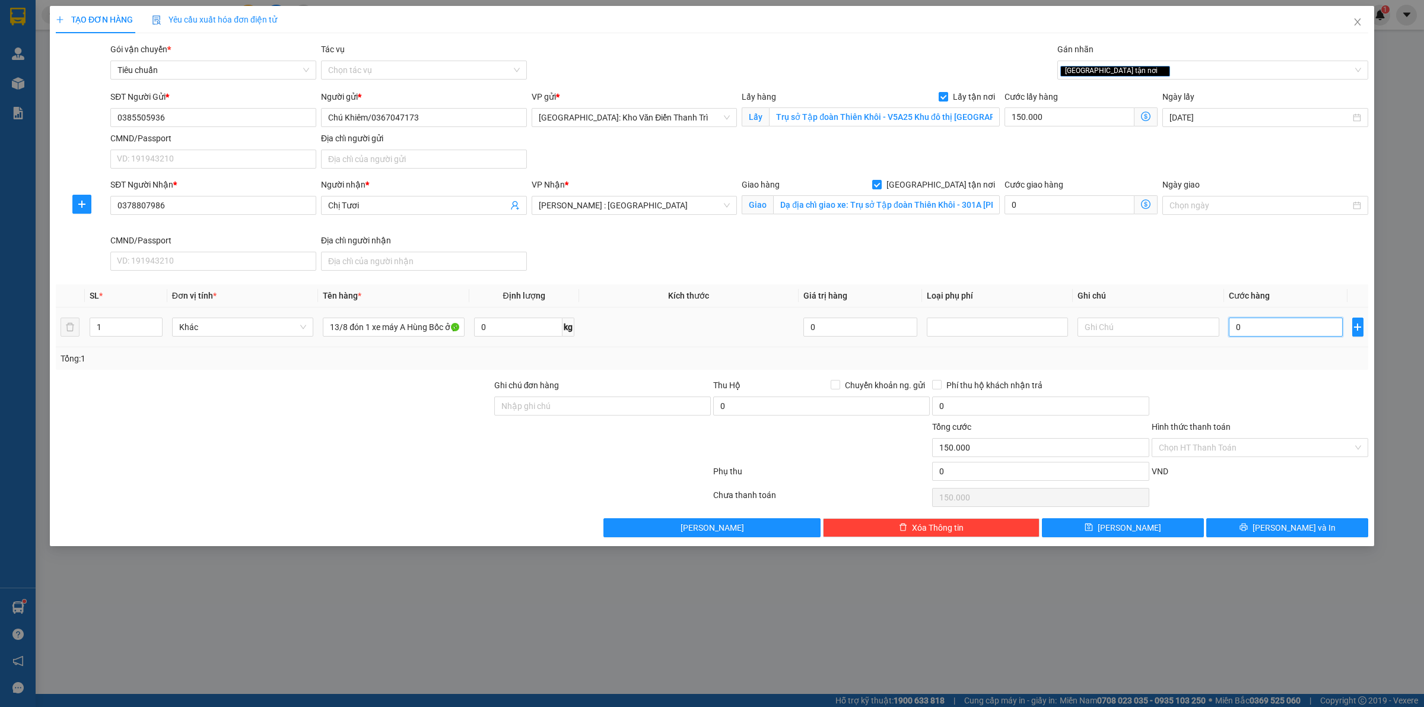
click at [1312, 332] on input "0" at bounding box center [1286, 326] width 114 height 19
type input "1"
type input "150.001"
type input "11"
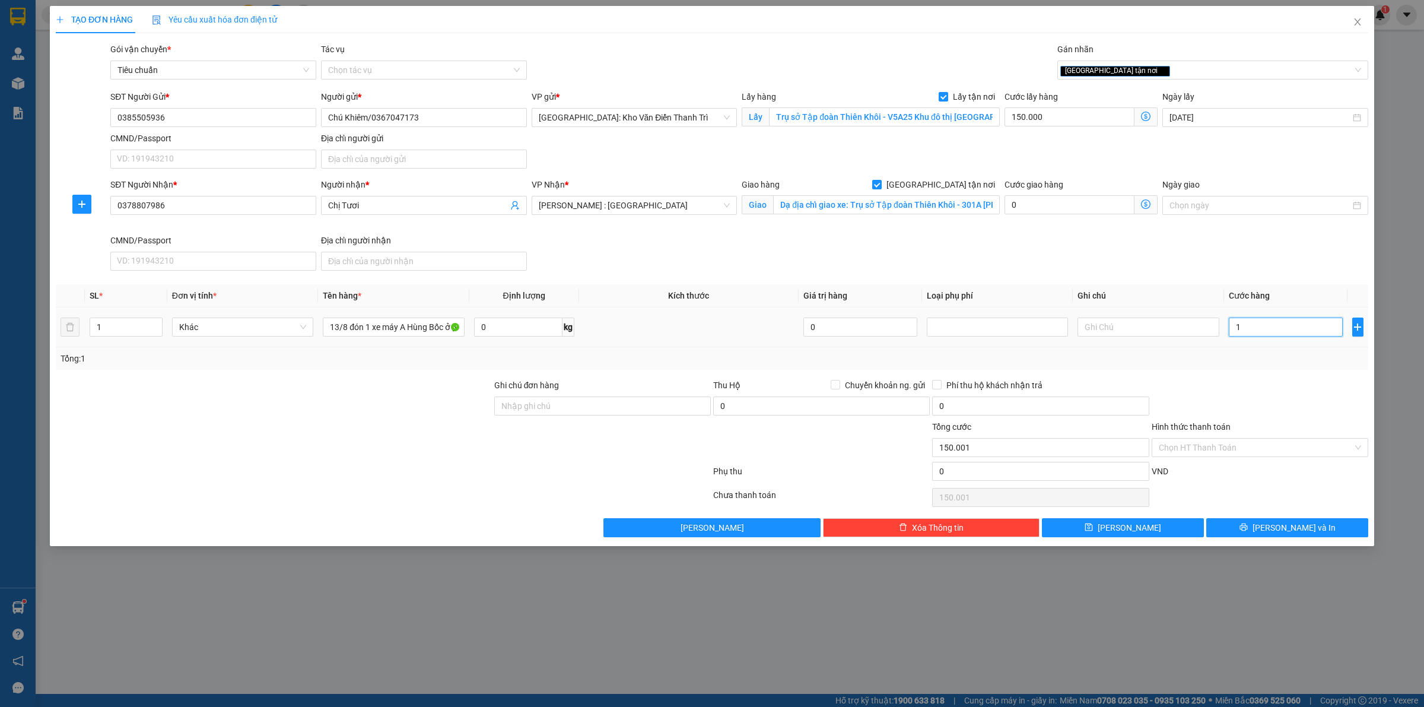
type input "150.011"
type input "112"
type input "150.112"
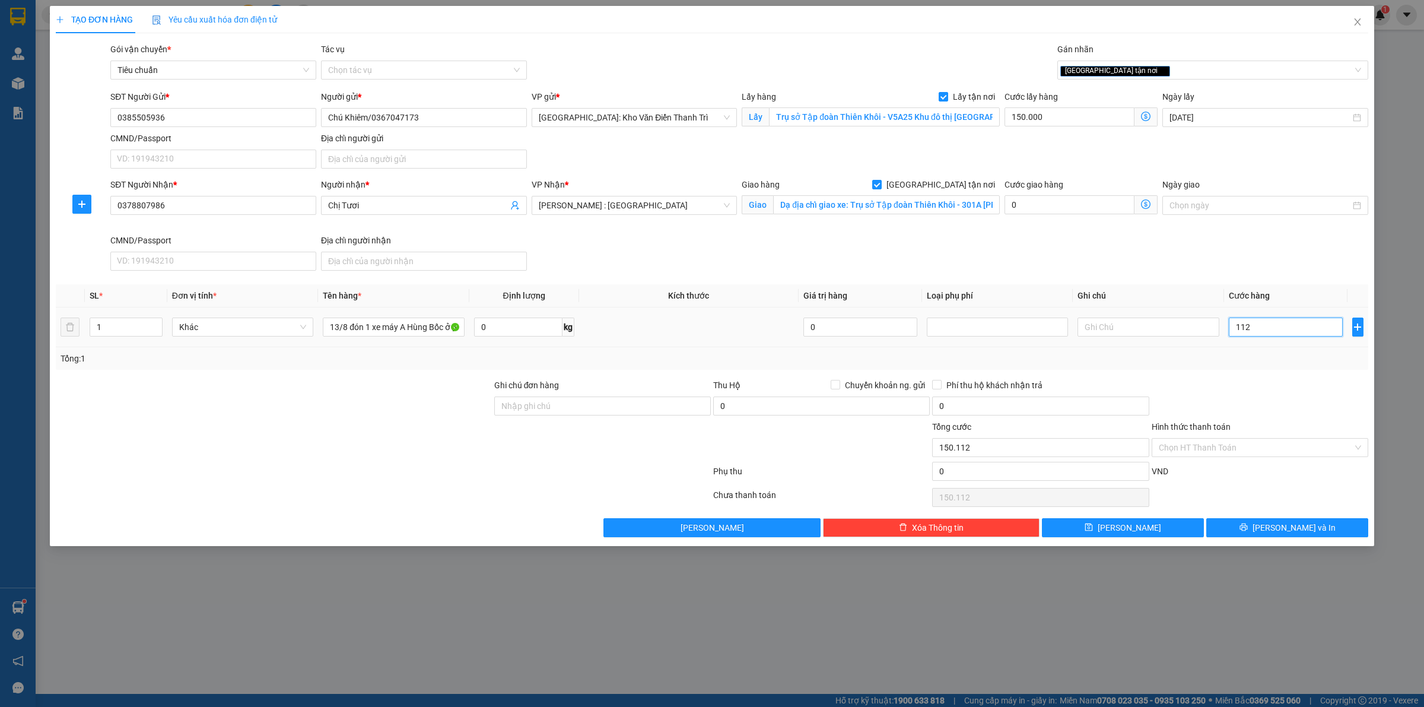
type input "1.120"
type input "151.120"
type input "11.200"
type input "161.200"
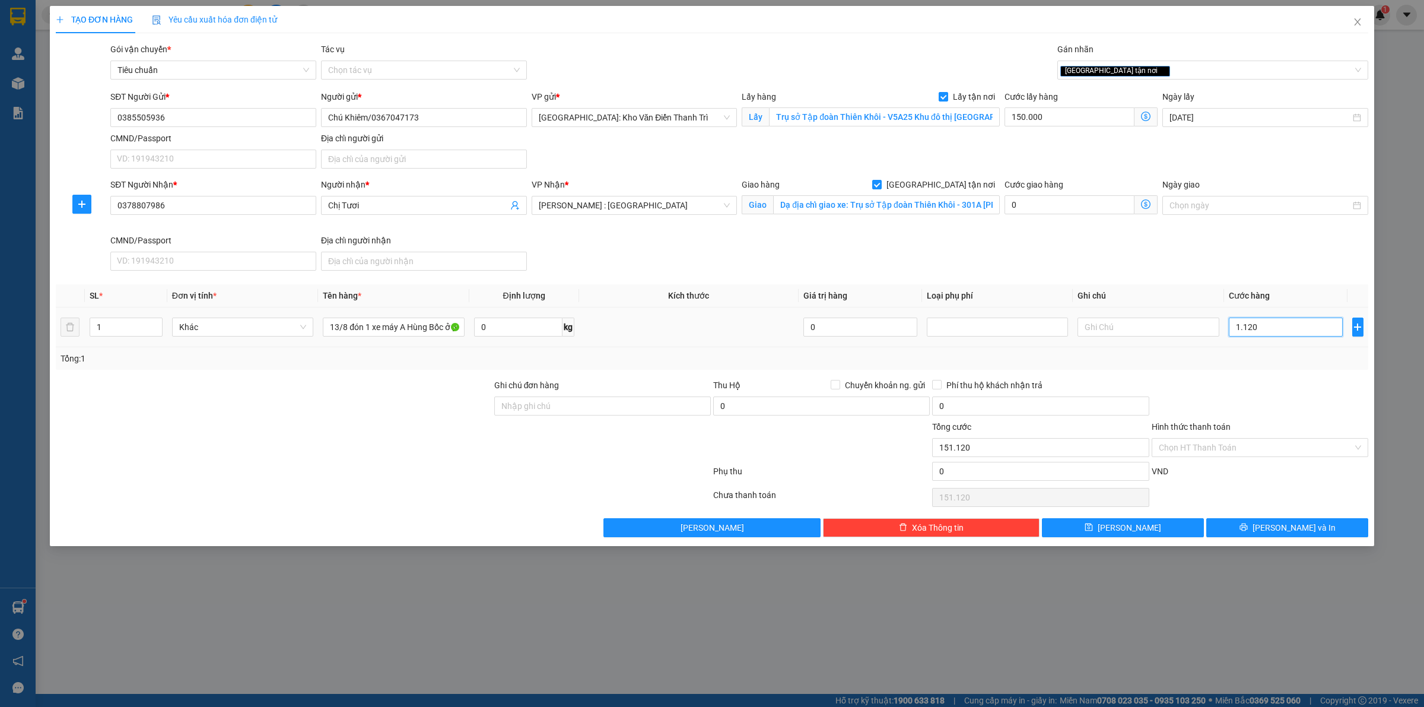
type input "161.200"
type input "112.000"
type input "262.000"
type input "1.120.000"
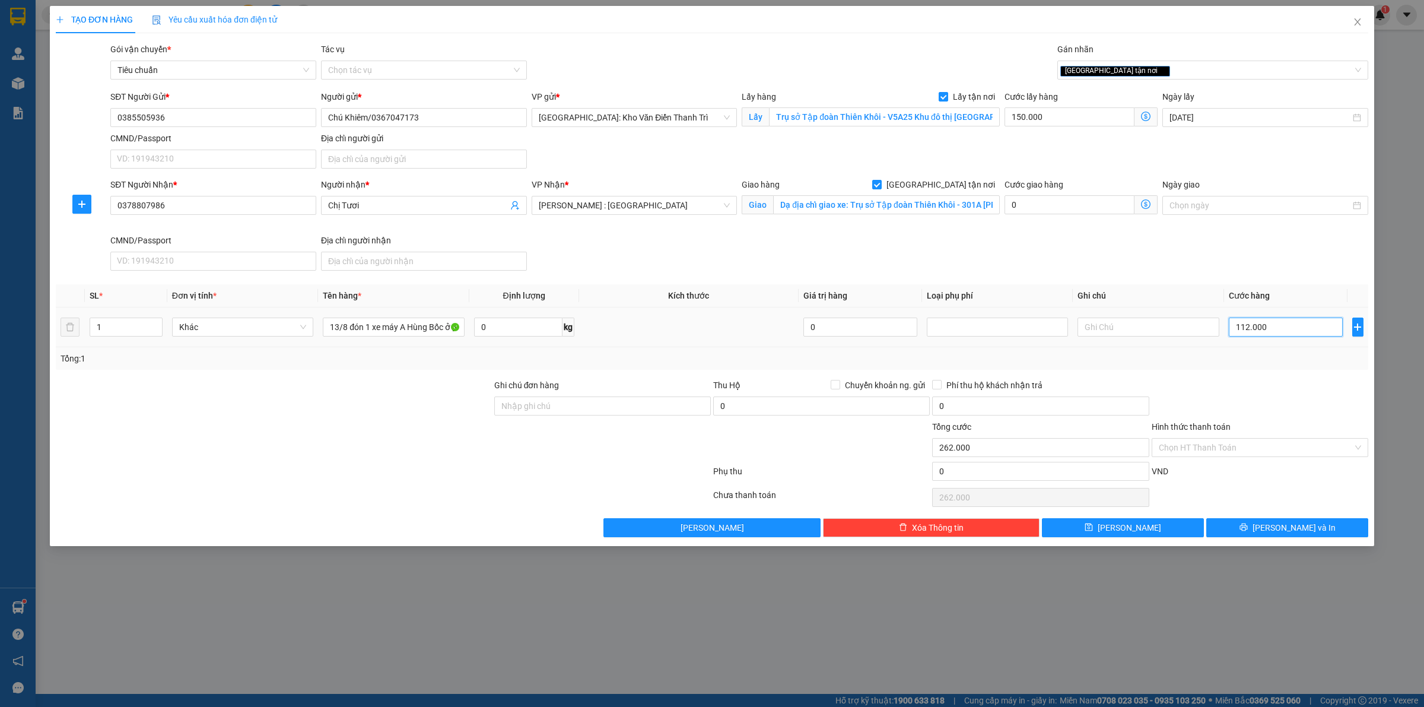
type input "1.270.000"
type input "1.120.000"
click at [1160, 377] on div "Transit Pickup Surcharge Ids Transit Deliver Surcharge Ids Transit Deliver Surc…" at bounding box center [712, 290] width 1312 height 494
click at [1155, 532] on button "[PERSON_NAME]" at bounding box center [1123, 527] width 162 height 19
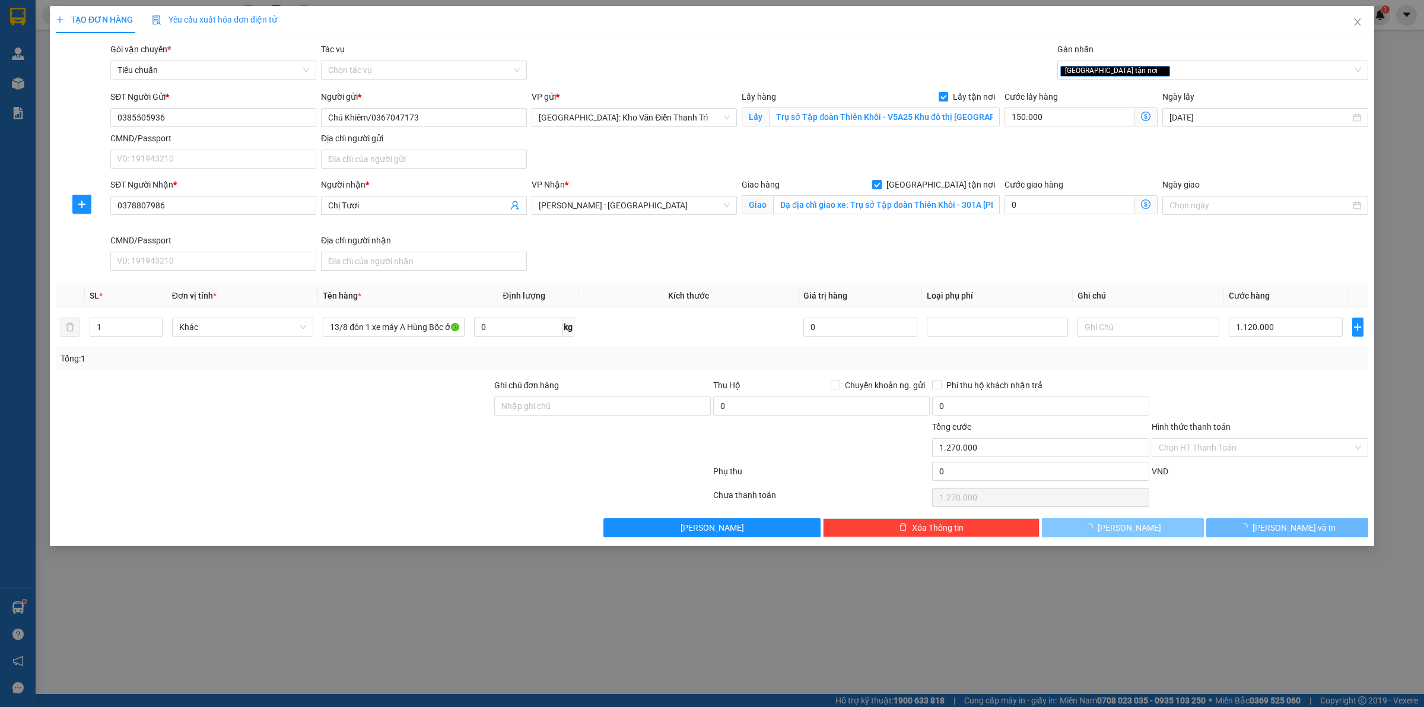
checkbox input "false"
type input "0"
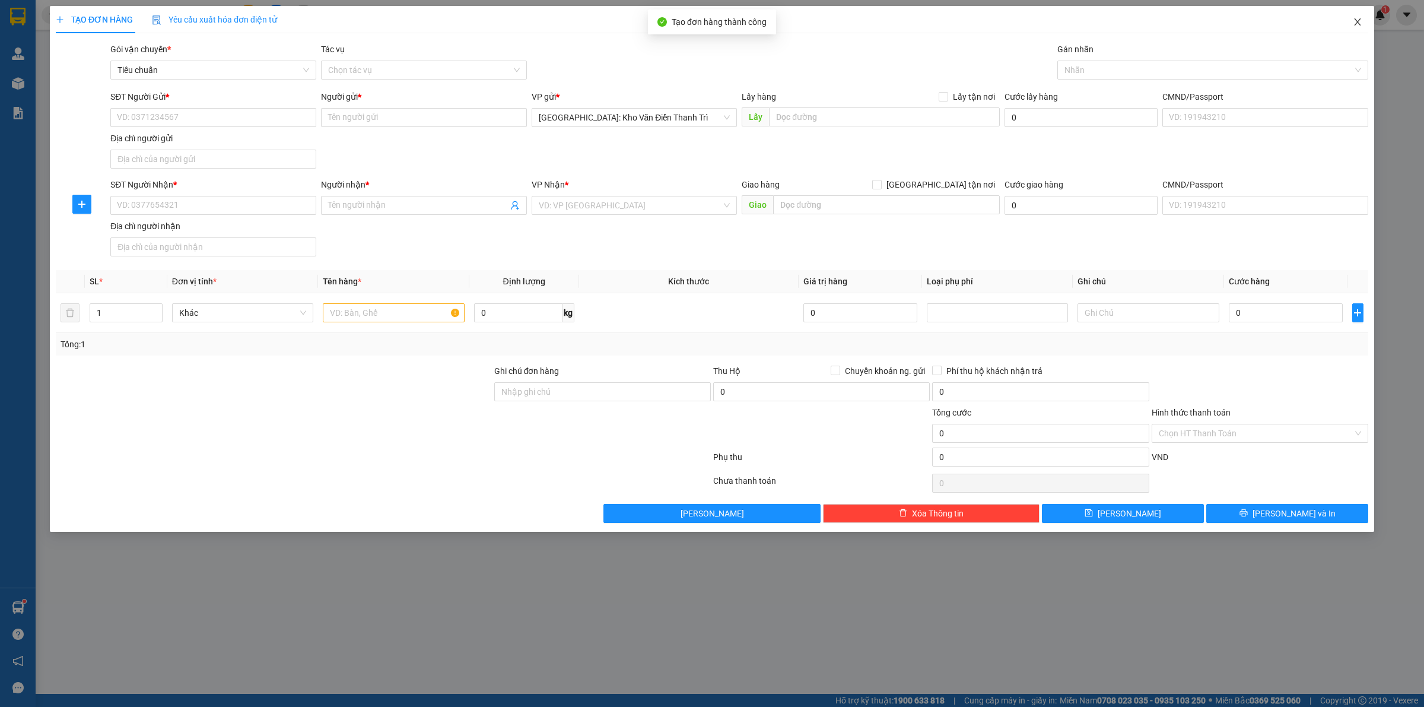
click at [1360, 12] on span "Close" at bounding box center [1357, 22] width 33 height 33
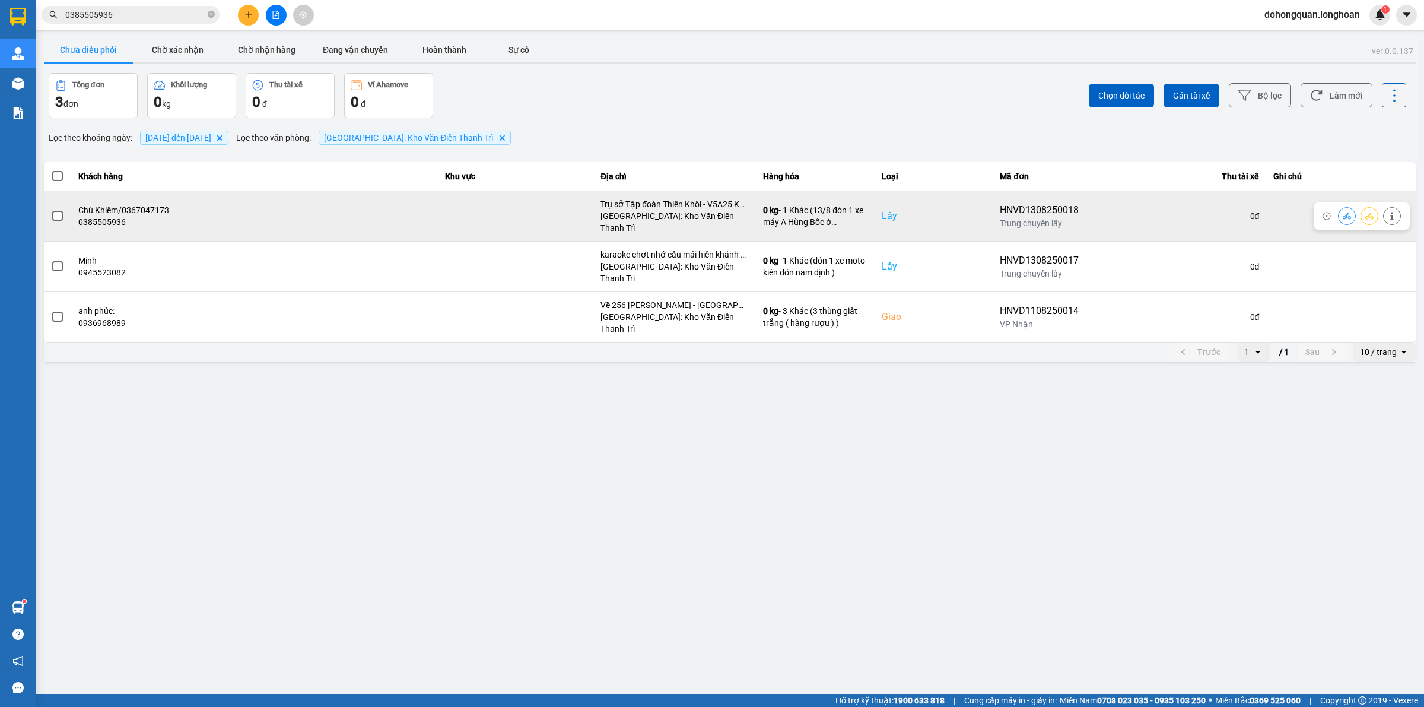
click at [1371, 214] on icon at bounding box center [1369, 216] width 8 height 8
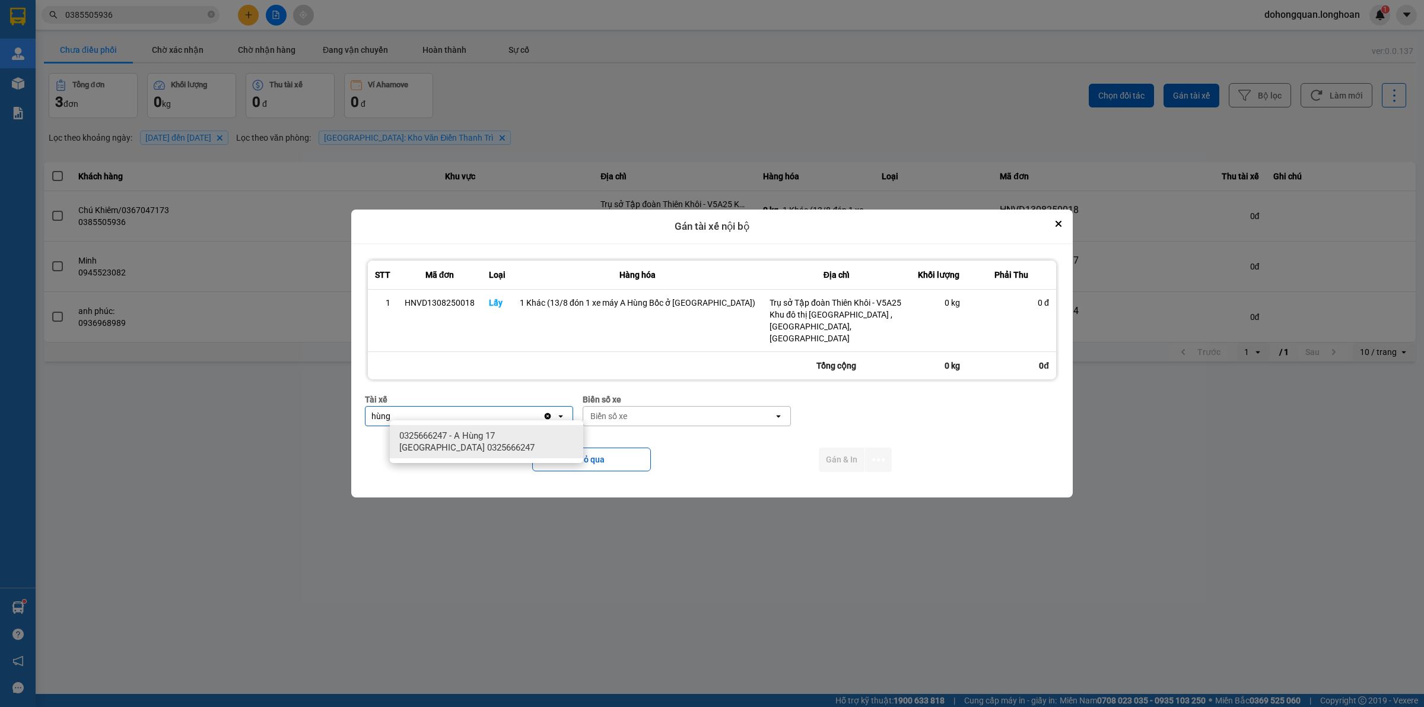
type input "hùng"
click at [489, 441] on span "0325666247 - A Hùng 17 [GEOGRAPHIC_DATA] 0325666247" at bounding box center [488, 442] width 179 height 24
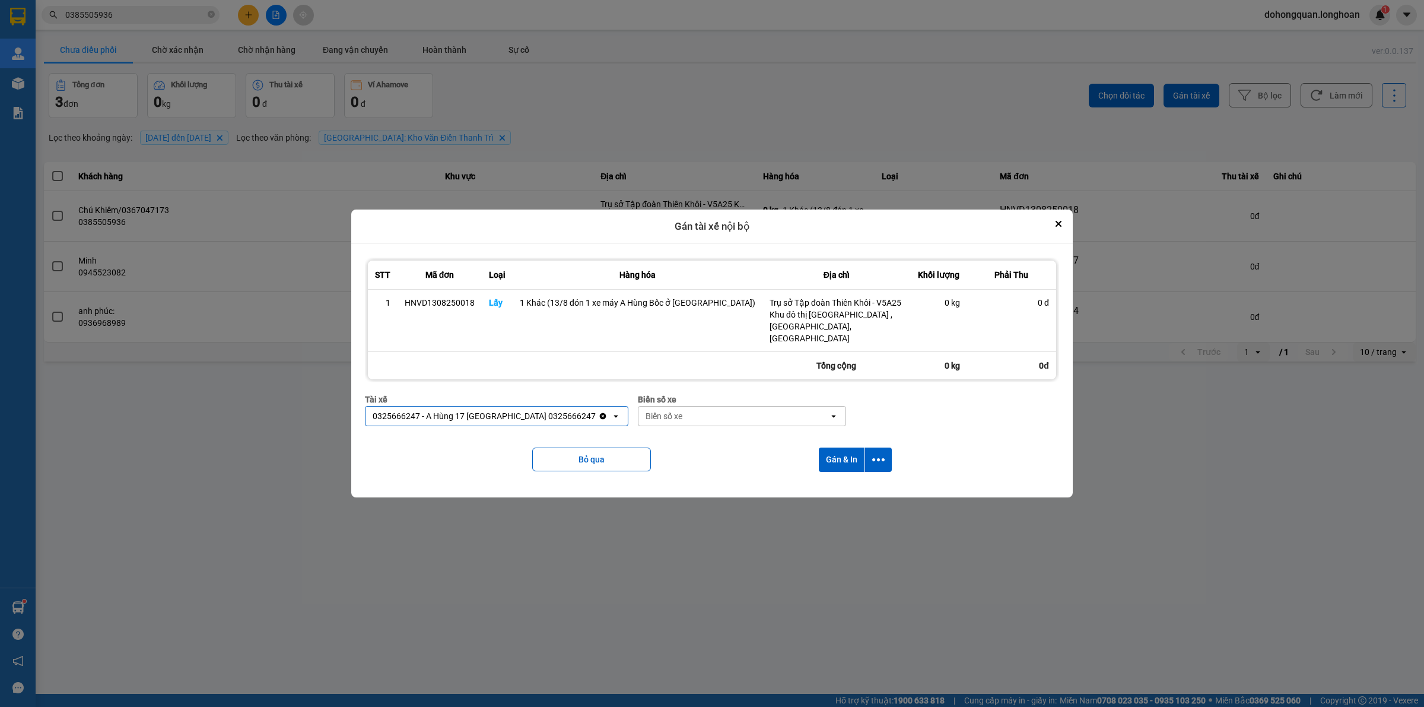
click at [686, 422] on div "Biển số xe Biển số xe open" at bounding box center [742, 414] width 208 height 43
click at [697, 408] on div "Biển số xe" at bounding box center [733, 415] width 190 height 19
type input "71"
click at [697, 446] on div "29E-139.71" at bounding box center [728, 435] width 193 height 21
click at [854, 447] on button "Gán & In" at bounding box center [842, 459] width 46 height 24
